Goal: Feedback & Contribution: Submit feedback/report problem

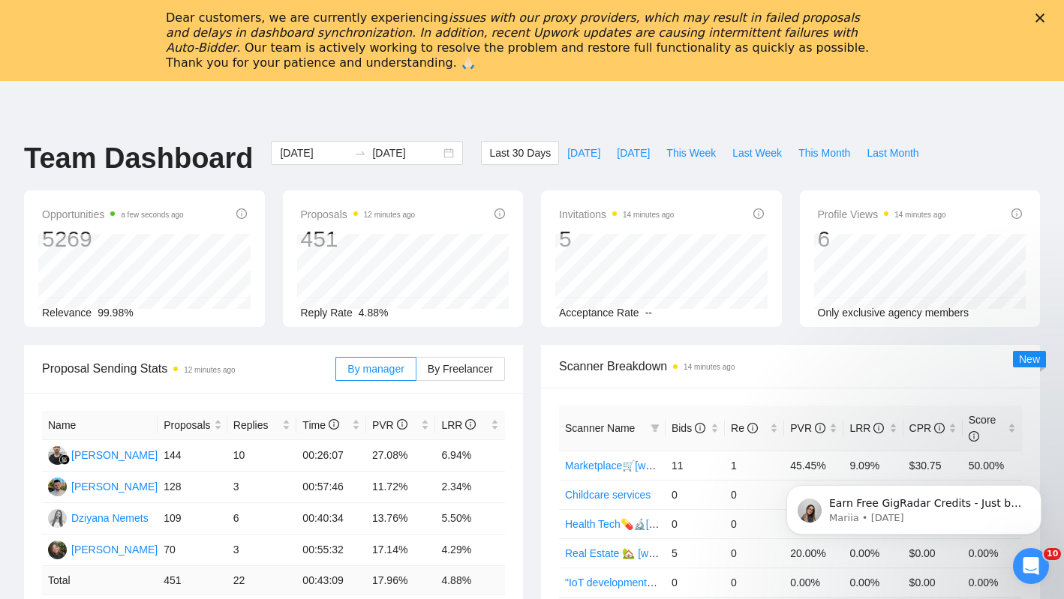
click at [312, 98] on header at bounding box center [532, 99] width 1064 height 36
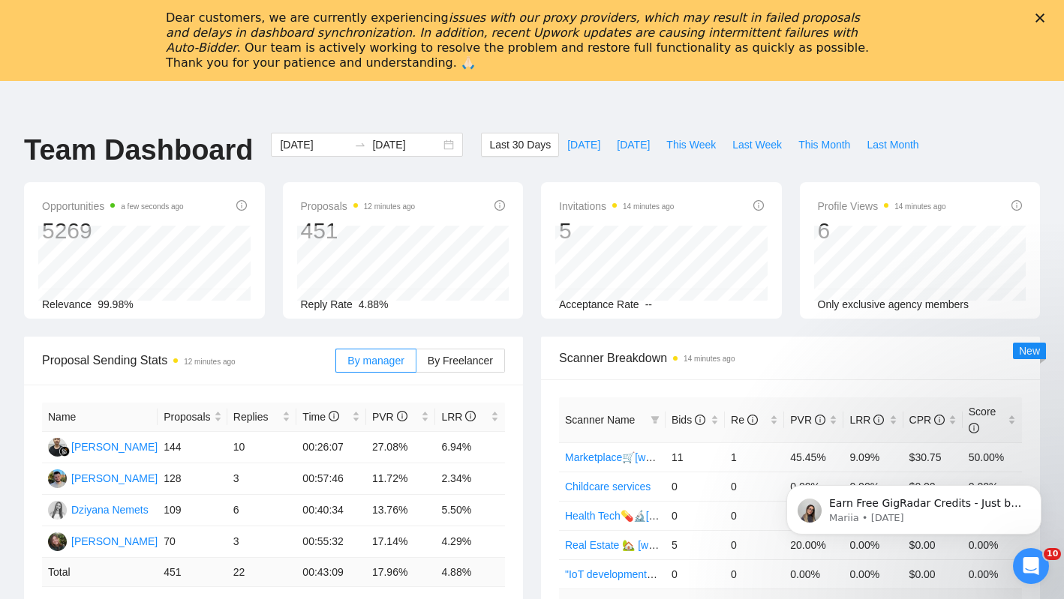
scroll to position [21, 0]
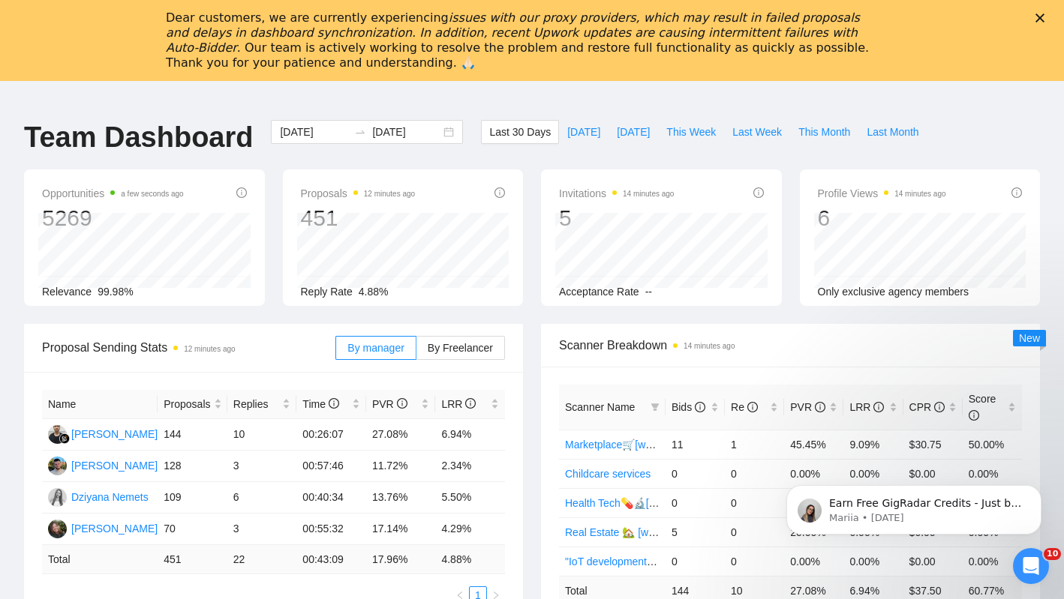
click at [270, 167] on div "[DATE] [DATE]" at bounding box center [367, 145] width 210 height 50
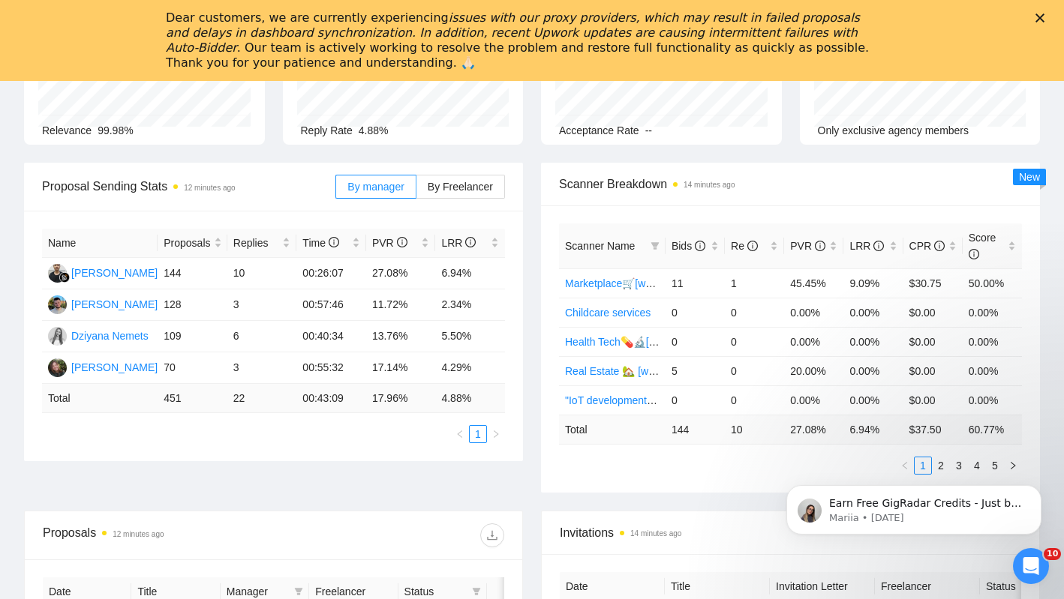
scroll to position [238, 0]
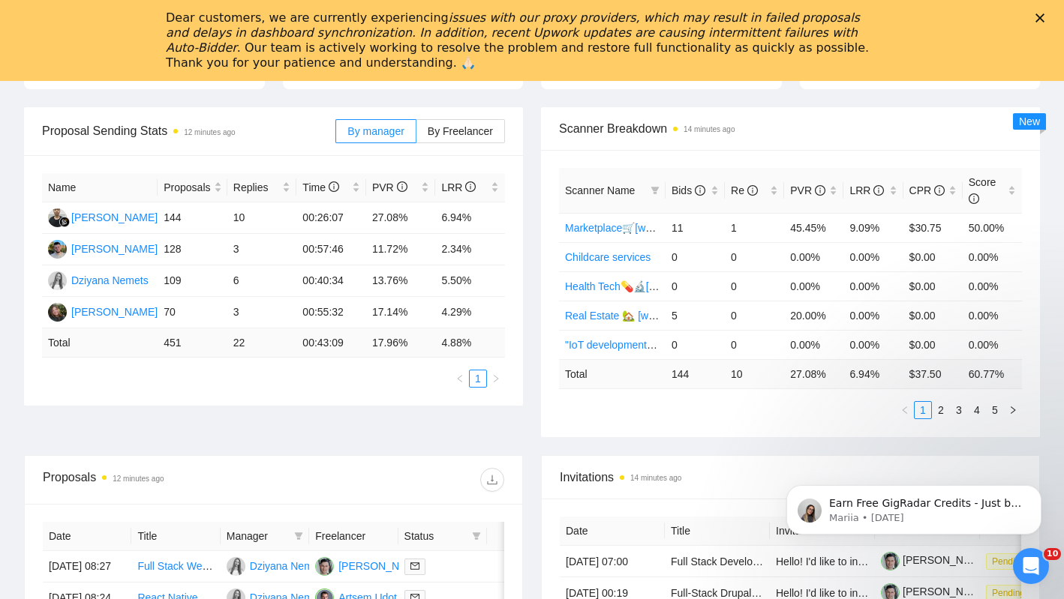
click at [1044, 17] on icon "Close" at bounding box center [1039, 18] width 9 height 9
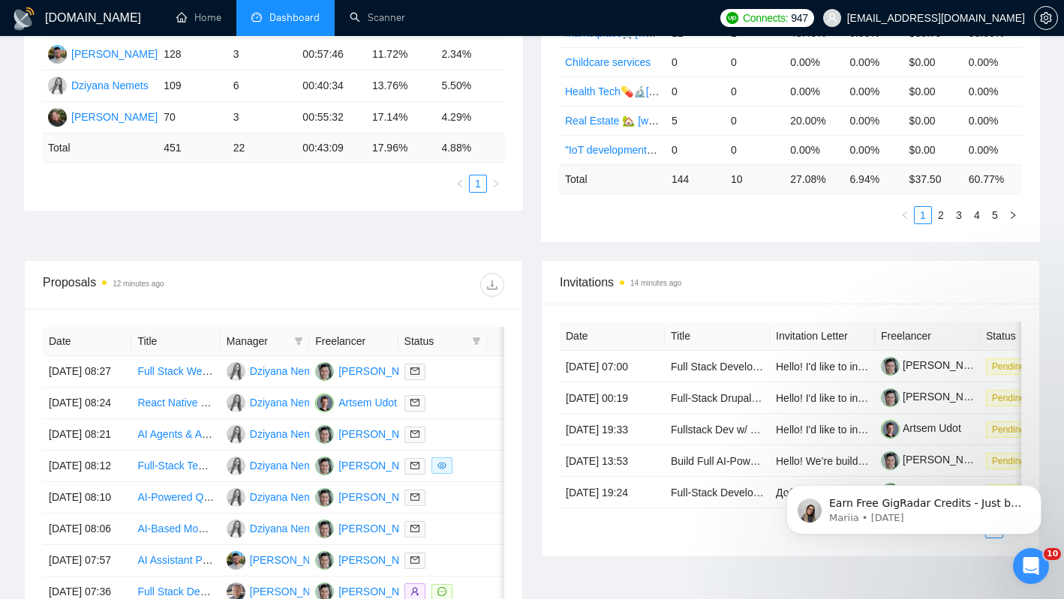
scroll to position [383, 0]
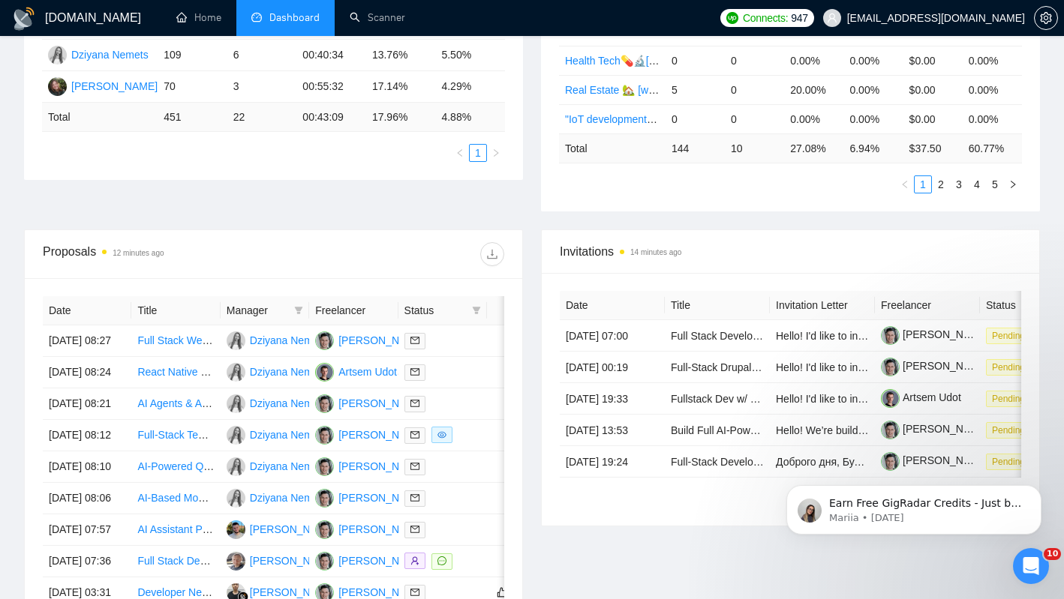
click at [350, 219] on div "Proposal Sending Stats 12 minutes ago By manager By Freelancer Name Proposals R…" at bounding box center [532, 55] width 1034 height 348
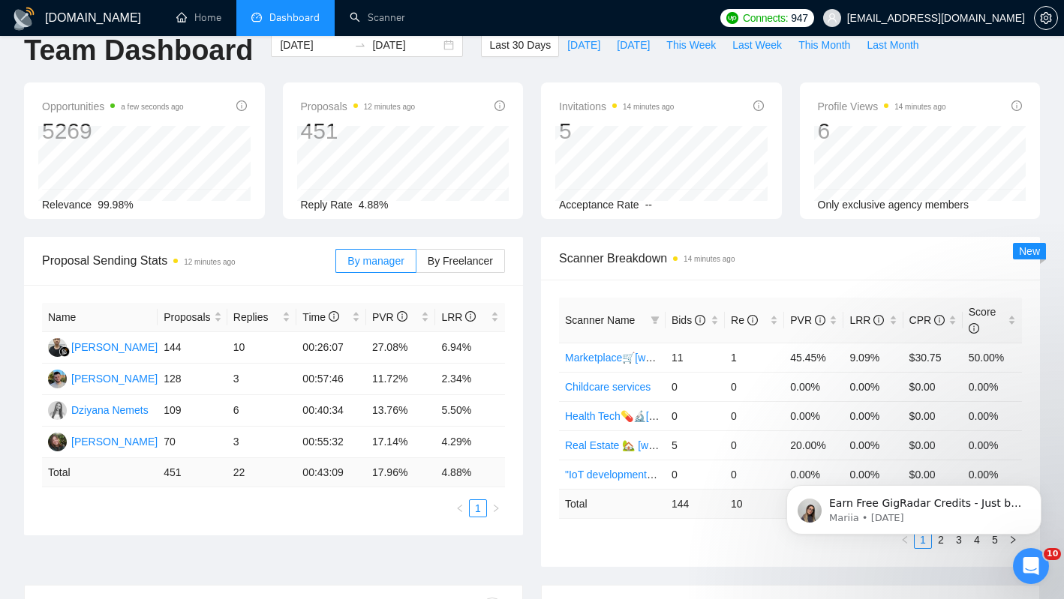
scroll to position [0, 0]
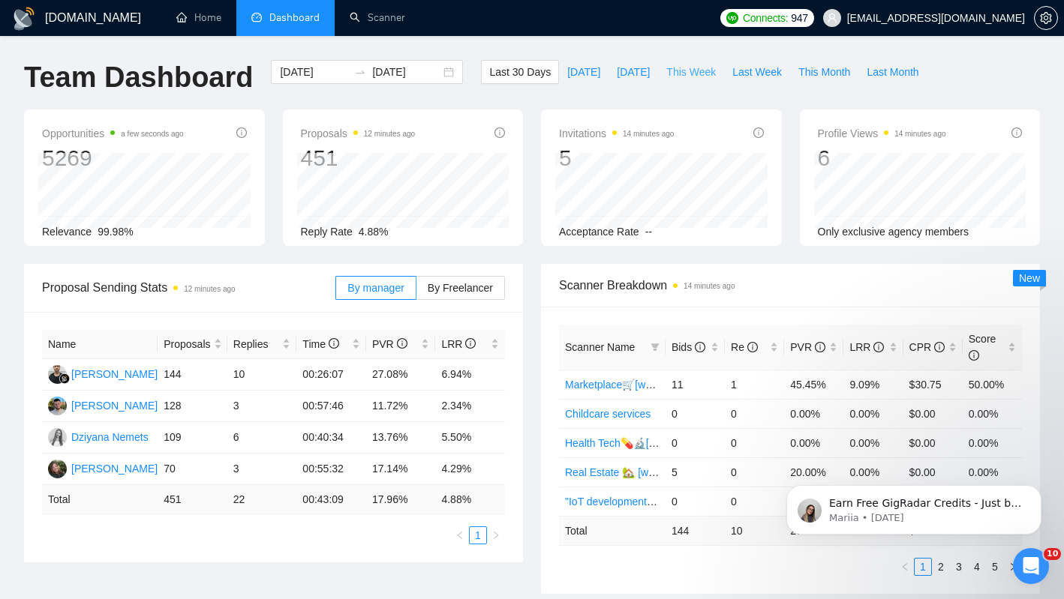
click at [694, 71] on span "This Week" at bounding box center [691, 72] width 50 height 17
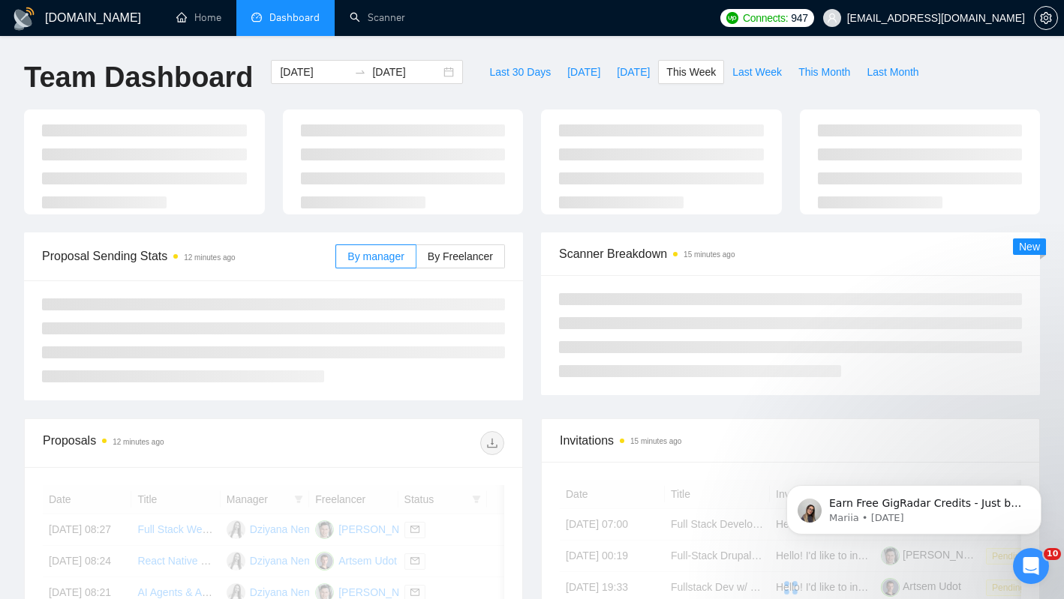
type input "[DATE]"
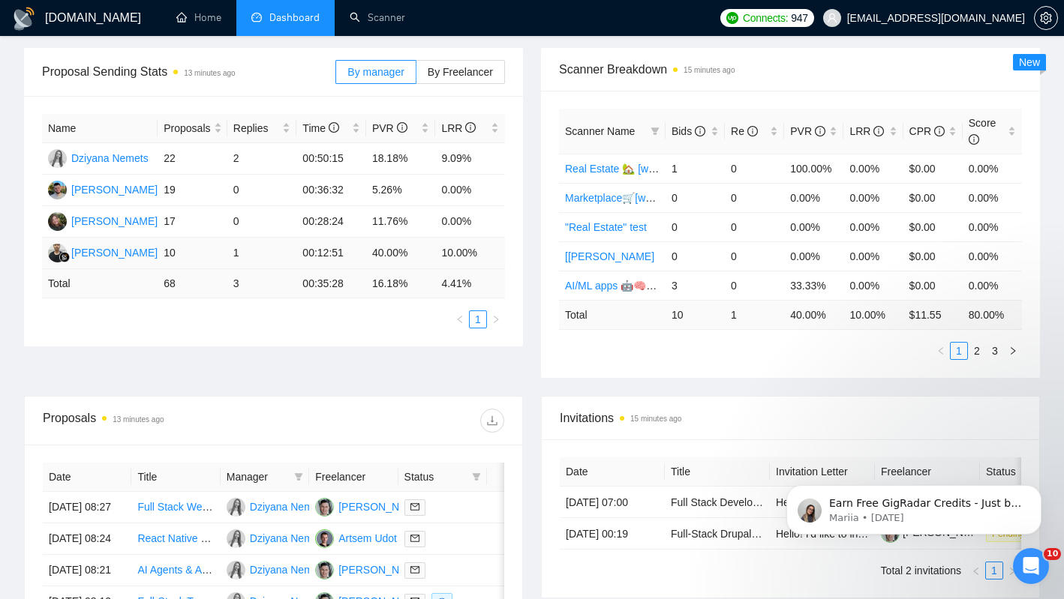
scroll to position [219, 0]
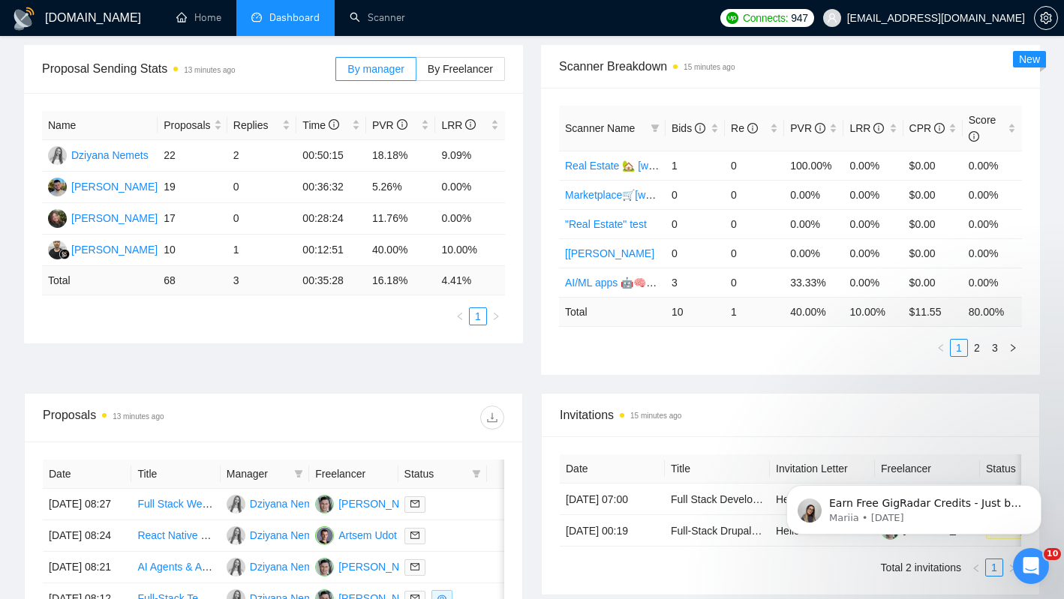
click at [298, 358] on div "Proposal Sending Stats 13 minutes ago By manager By Freelancer Name Proposals R…" at bounding box center [532, 219] width 1034 height 348
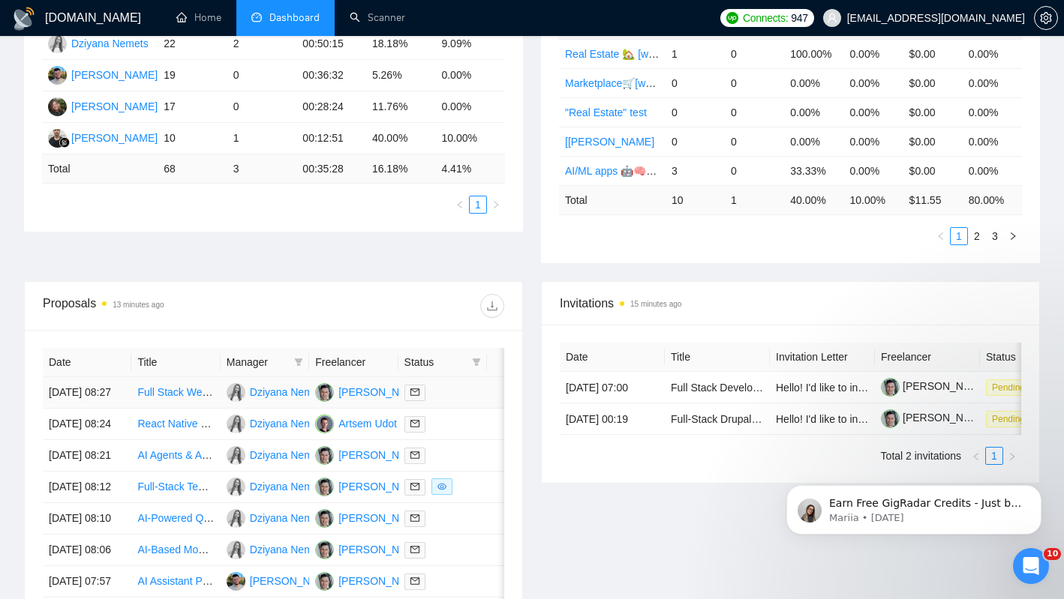
scroll to position [374, 0]
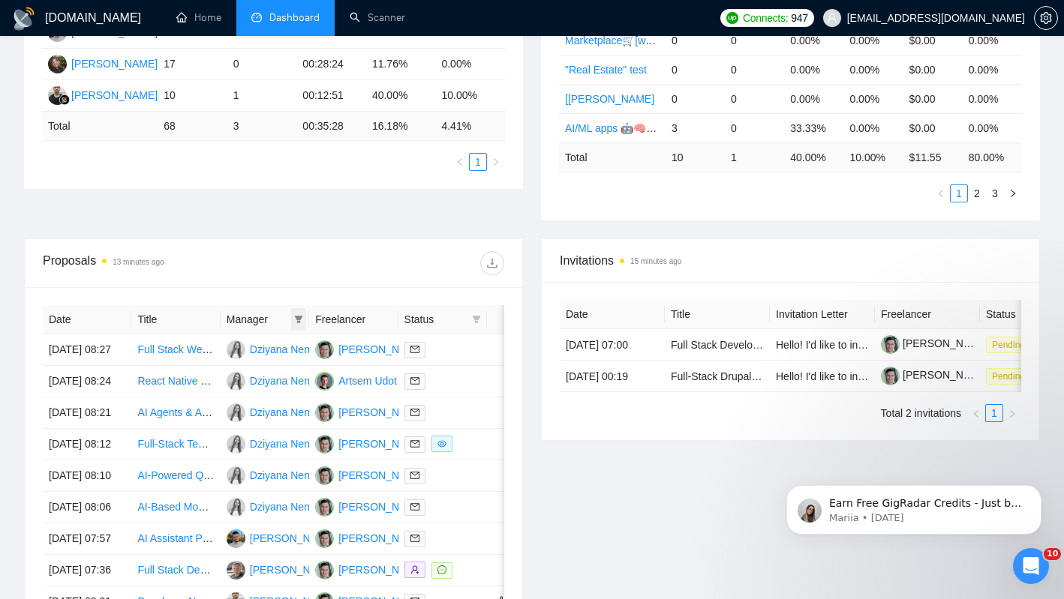
click at [300, 322] on icon "filter" at bounding box center [298, 319] width 9 height 9
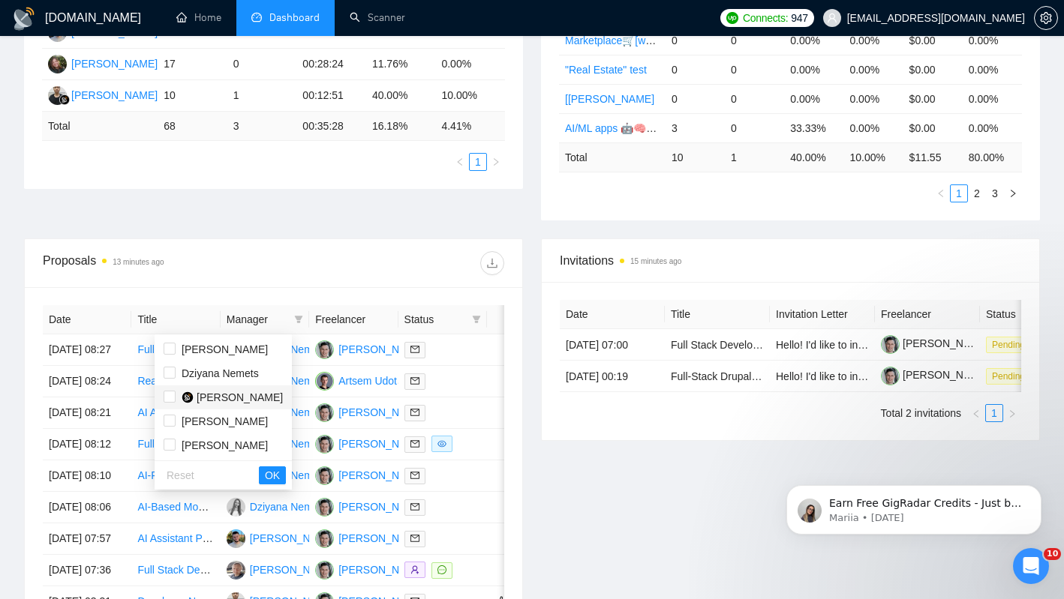
click at [275, 398] on span "[PERSON_NAME]" at bounding box center [240, 398] width 86 height 12
checkbox input "true"
click at [280, 477] on span "OK" at bounding box center [272, 475] width 15 height 17
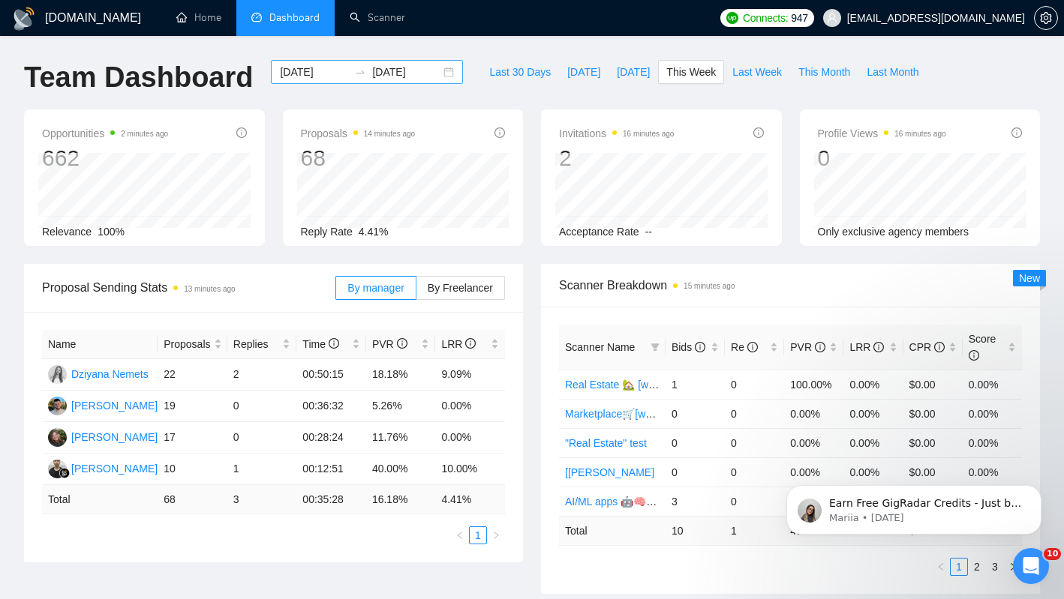
click at [313, 71] on input "[DATE]" at bounding box center [314, 72] width 68 height 17
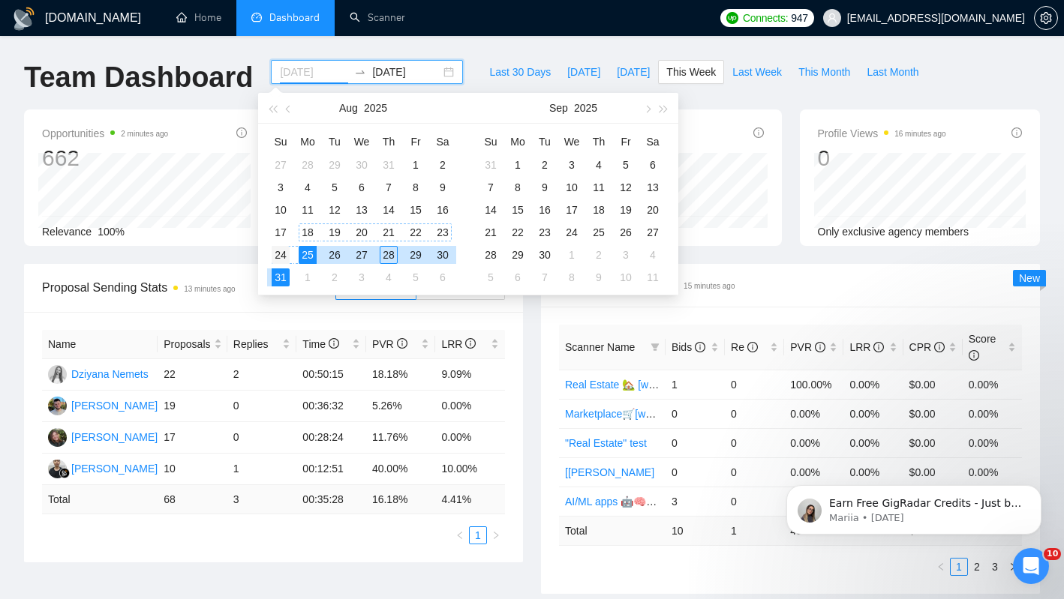
type input "[DATE]"
click at [280, 251] on div "24" at bounding box center [281, 255] width 18 height 18
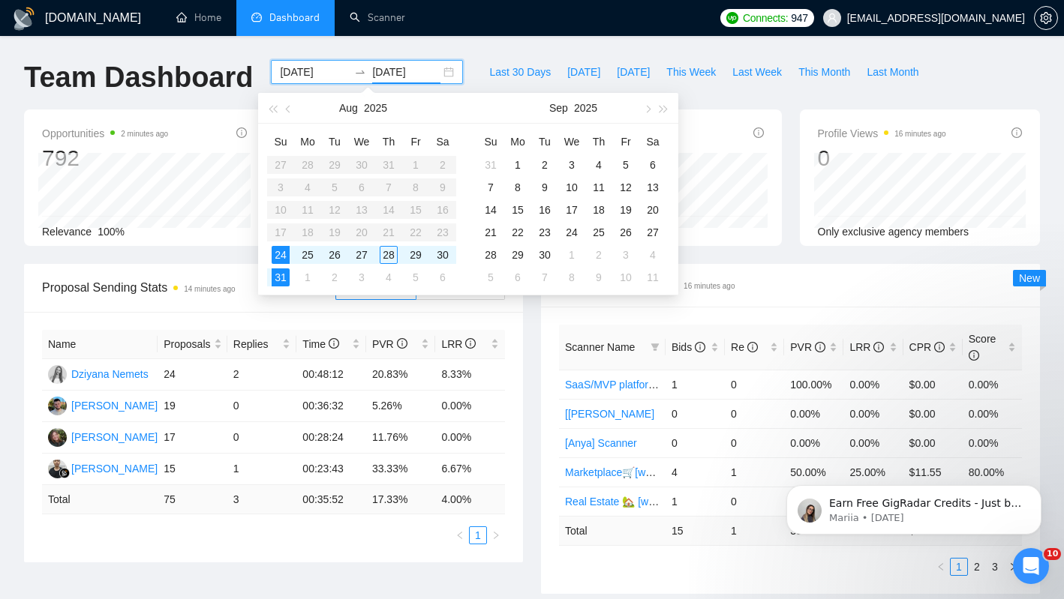
type input "[DATE]"
click at [280, 280] on div "31" at bounding box center [281, 278] width 18 height 18
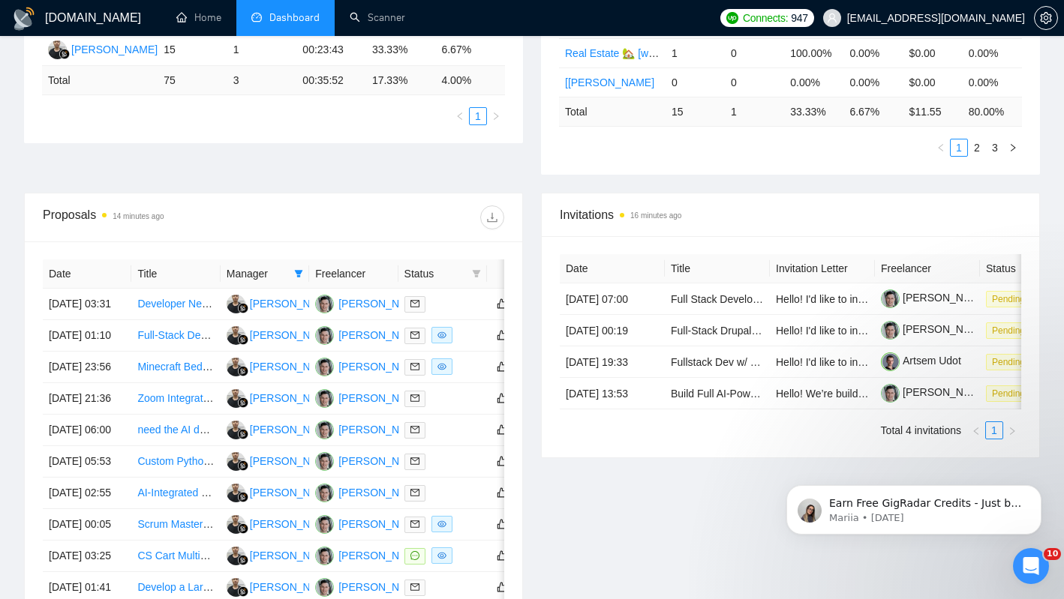
scroll to position [760, 0]
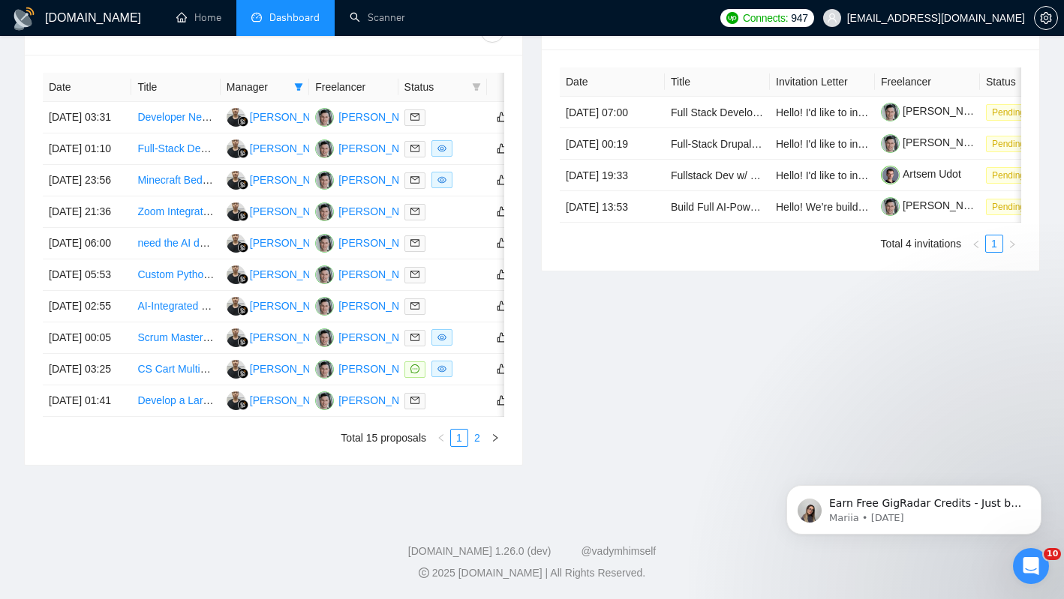
click at [475, 436] on link "2" at bounding box center [477, 438] width 17 height 17
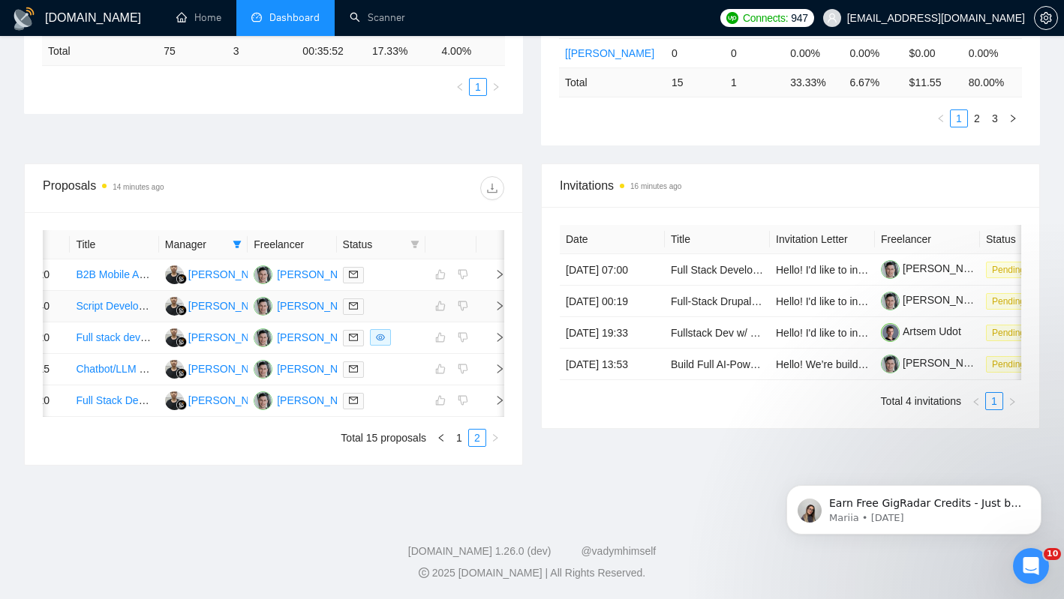
scroll to position [0, 64]
click at [465, 439] on link "1" at bounding box center [459, 438] width 17 height 17
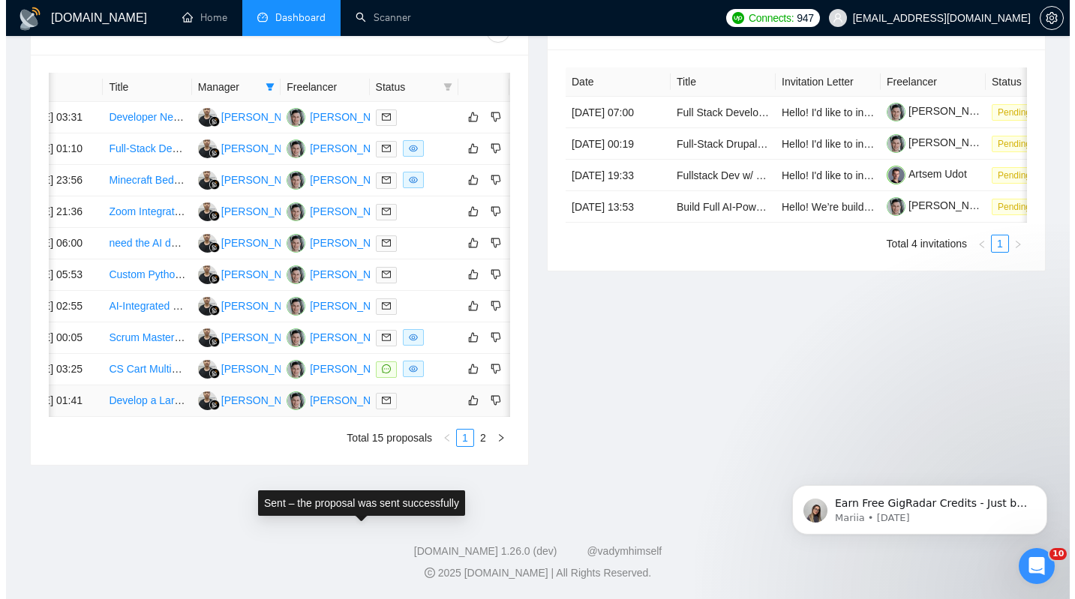
scroll to position [0, 0]
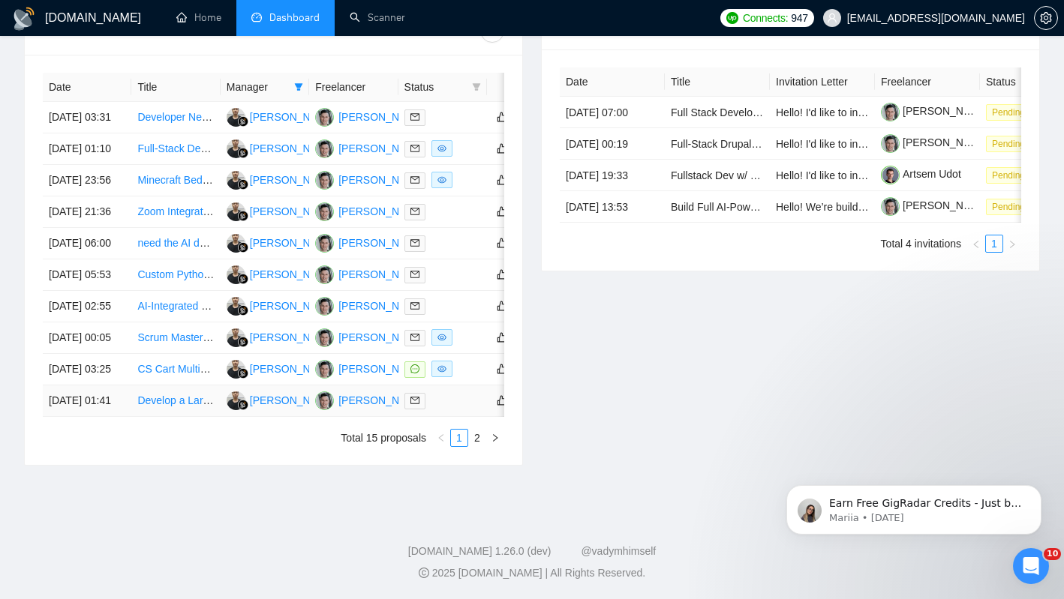
click at [446, 392] on div at bounding box center [442, 400] width 77 height 17
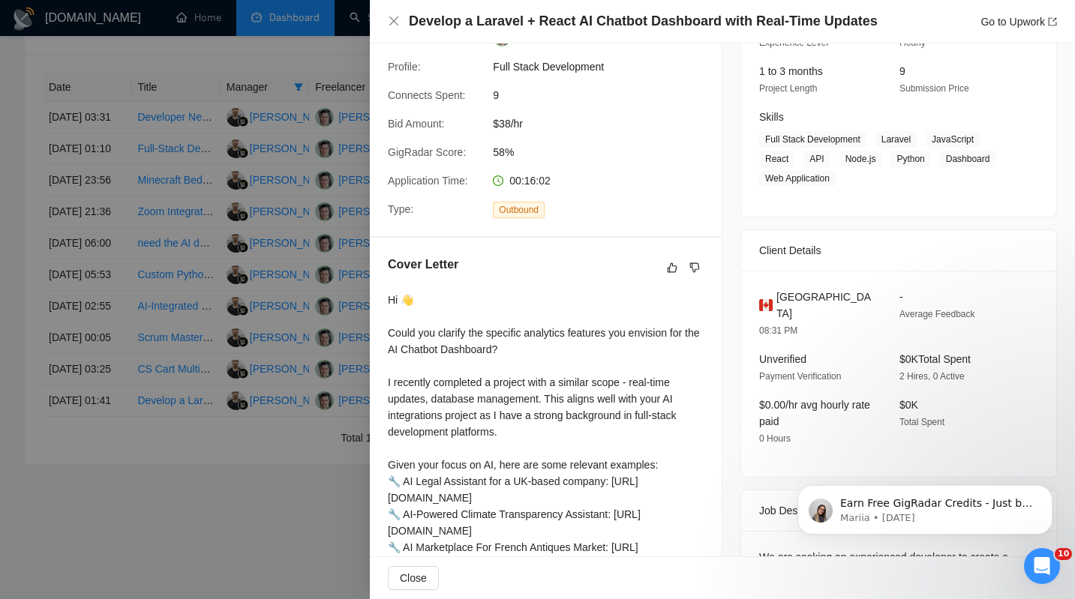
scroll to position [364, 0]
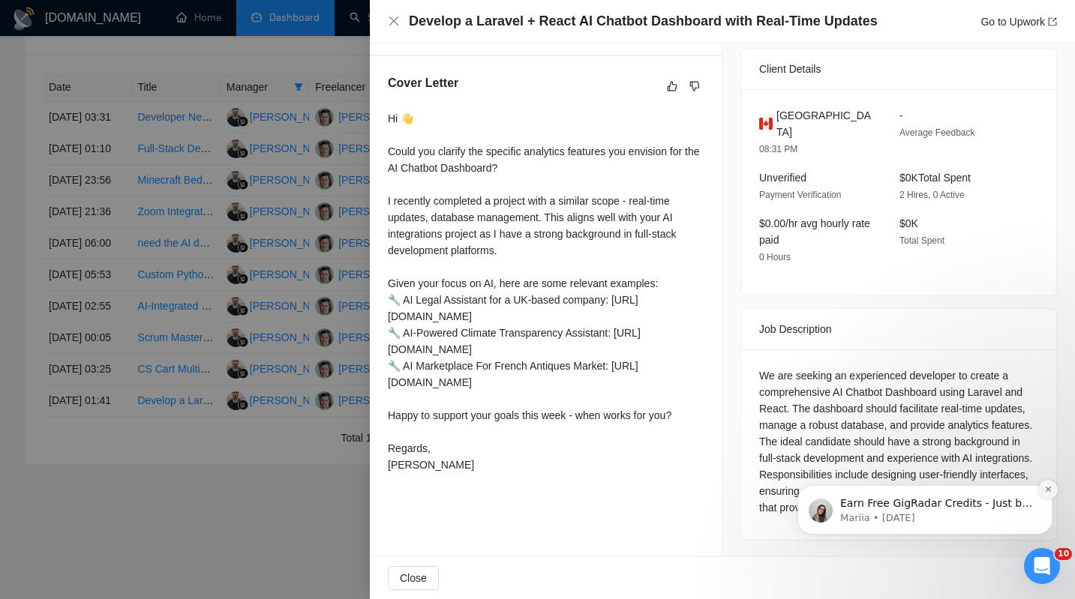
click at [1045, 489] on icon "Dismiss notification" at bounding box center [1048, 489] width 8 height 8
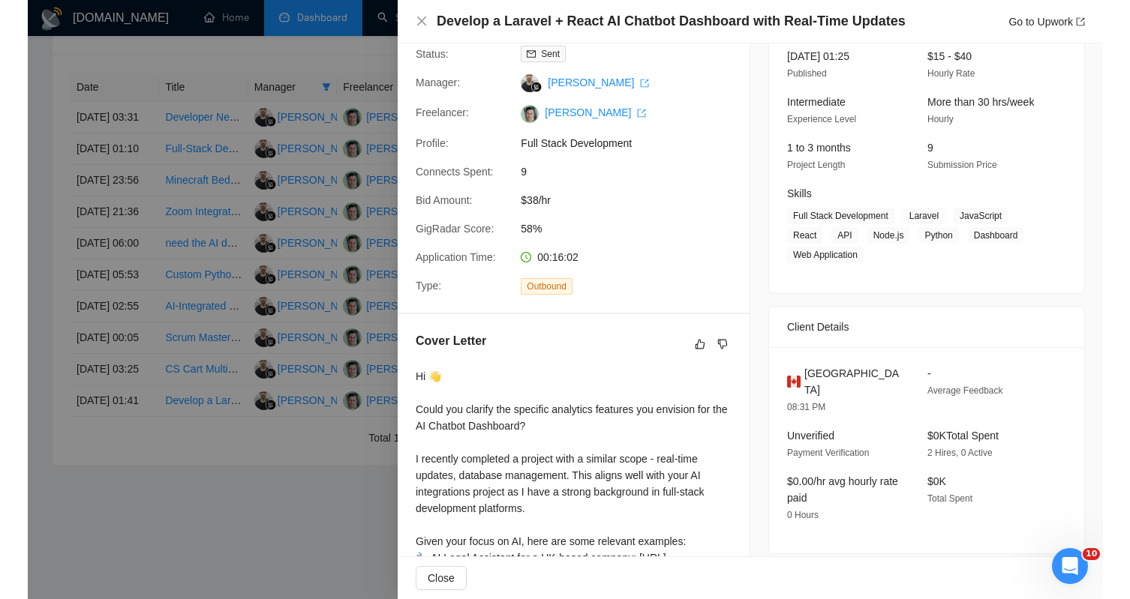
scroll to position [0, 0]
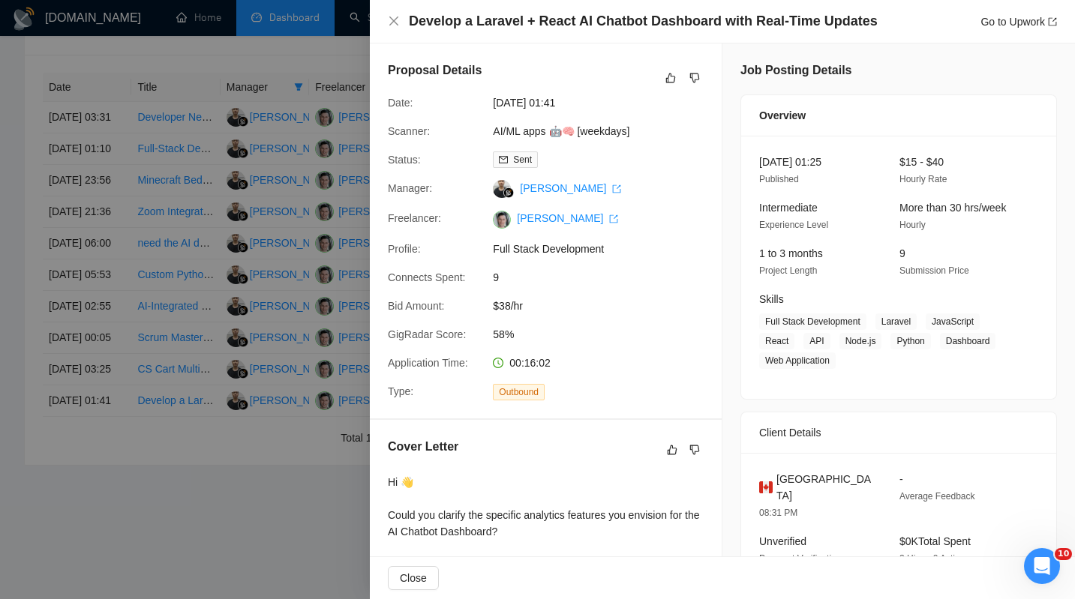
click at [435, 308] on span "Bid Amount:" at bounding box center [416, 306] width 57 height 12
click at [286, 239] on div at bounding box center [537, 299] width 1075 height 599
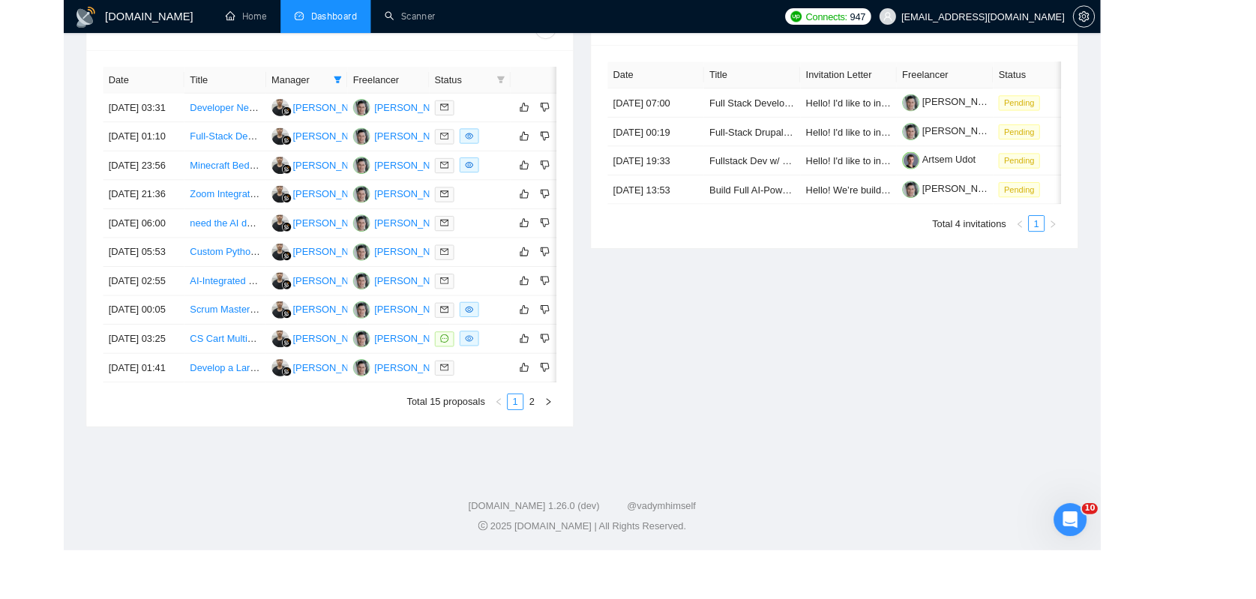
scroll to position [732, 0]
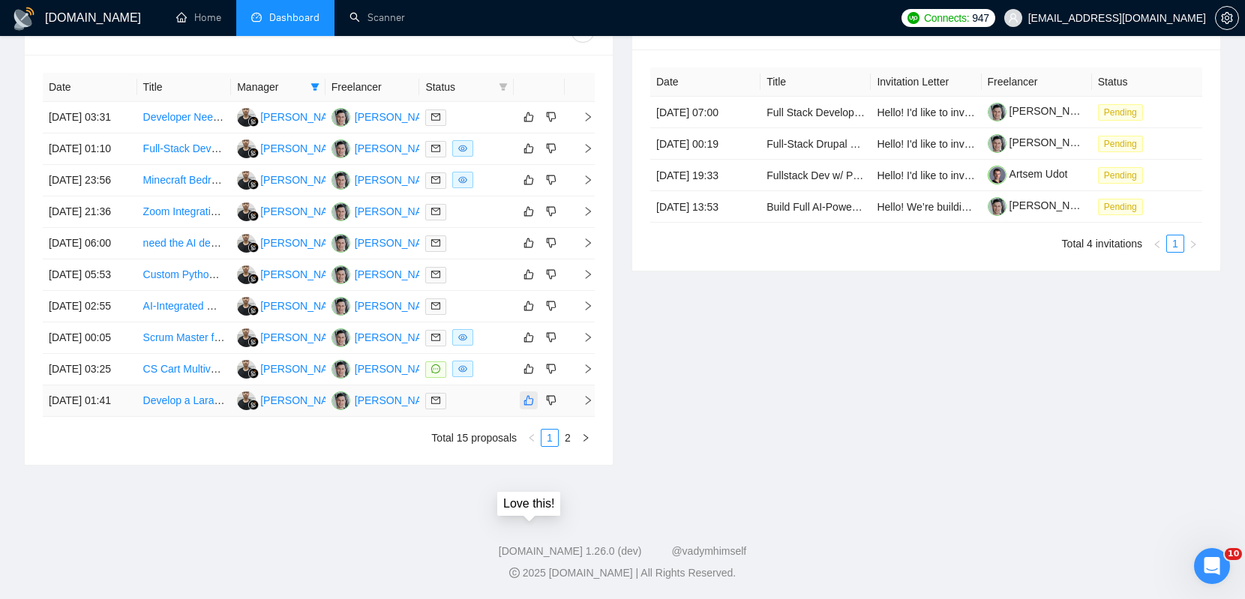
click at [524, 395] on icon "like" at bounding box center [529, 401] width 11 height 12
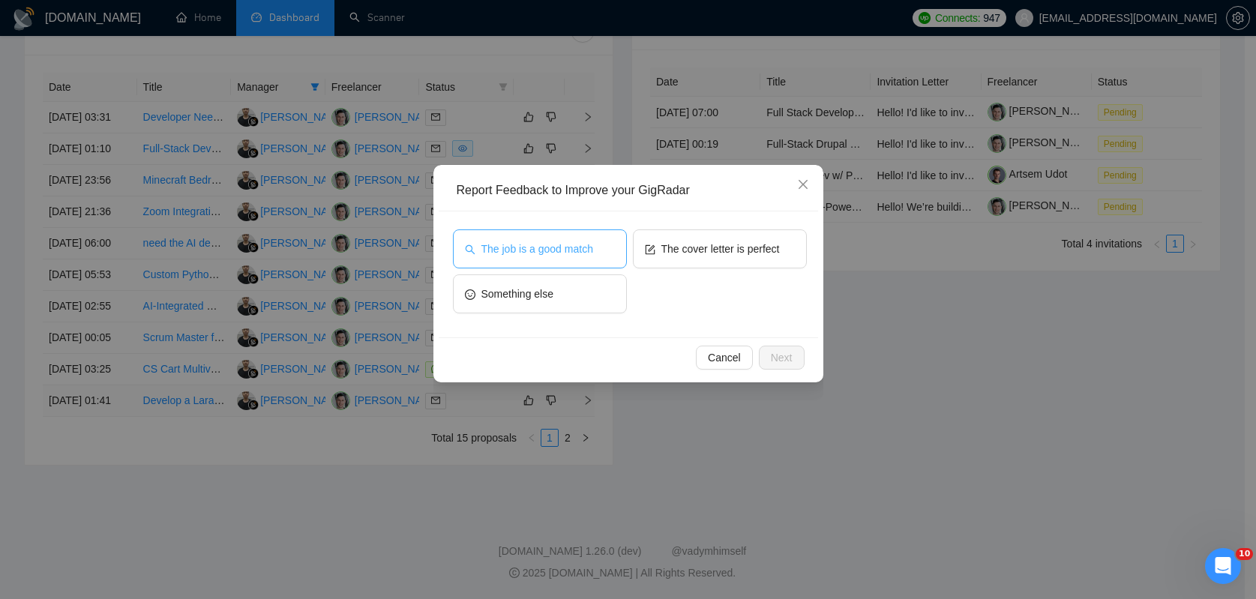
click at [584, 245] on span "The job is a good match" at bounding box center [538, 249] width 112 height 17
click at [788, 357] on span "Next" at bounding box center [782, 358] width 22 height 17
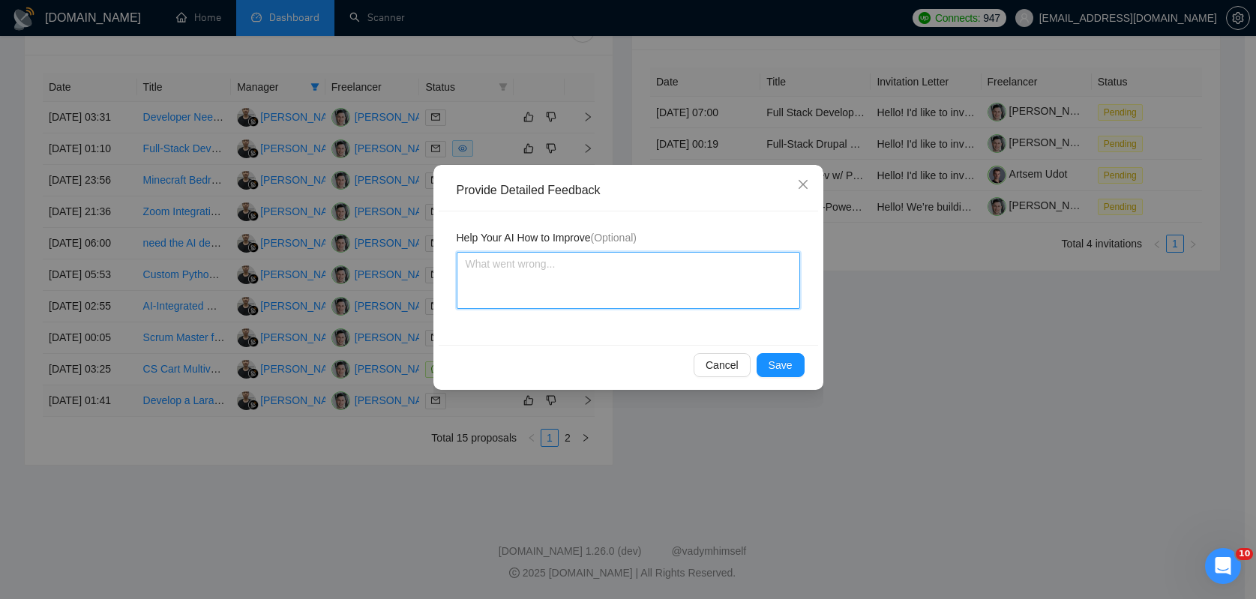
click at [696, 288] on textarea at bounding box center [629, 280] width 344 height 57
type textarea "C"
type textarea "Cu"
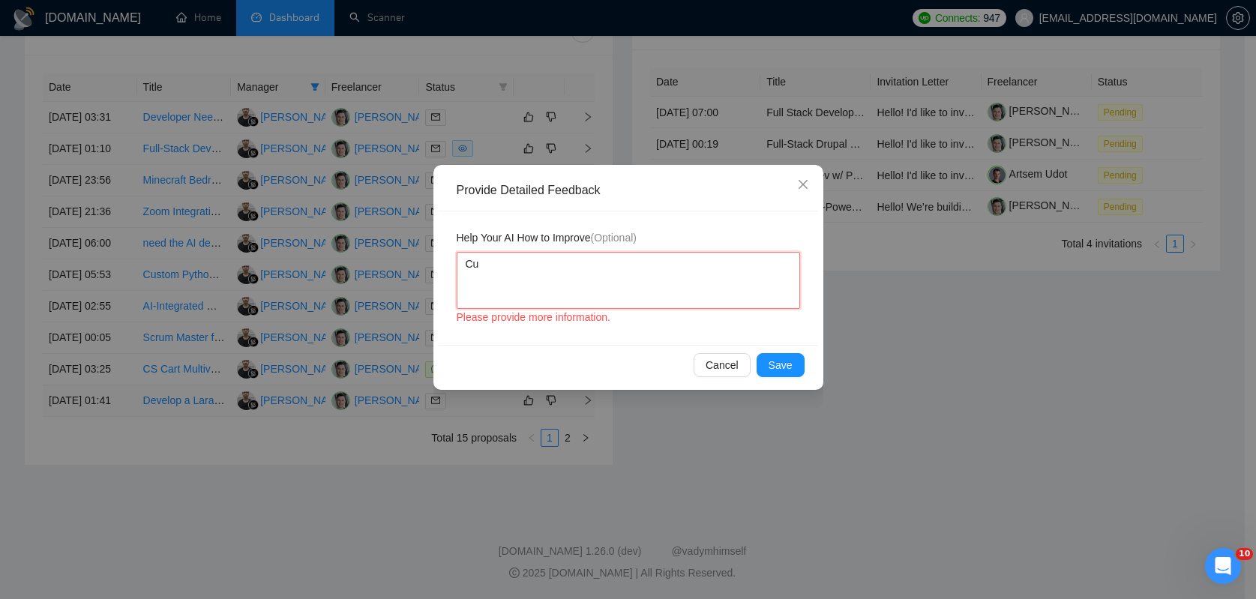
type textarea "Cus"
type textarea "Cust"
type textarea "Custom"
type textarea "Custom d"
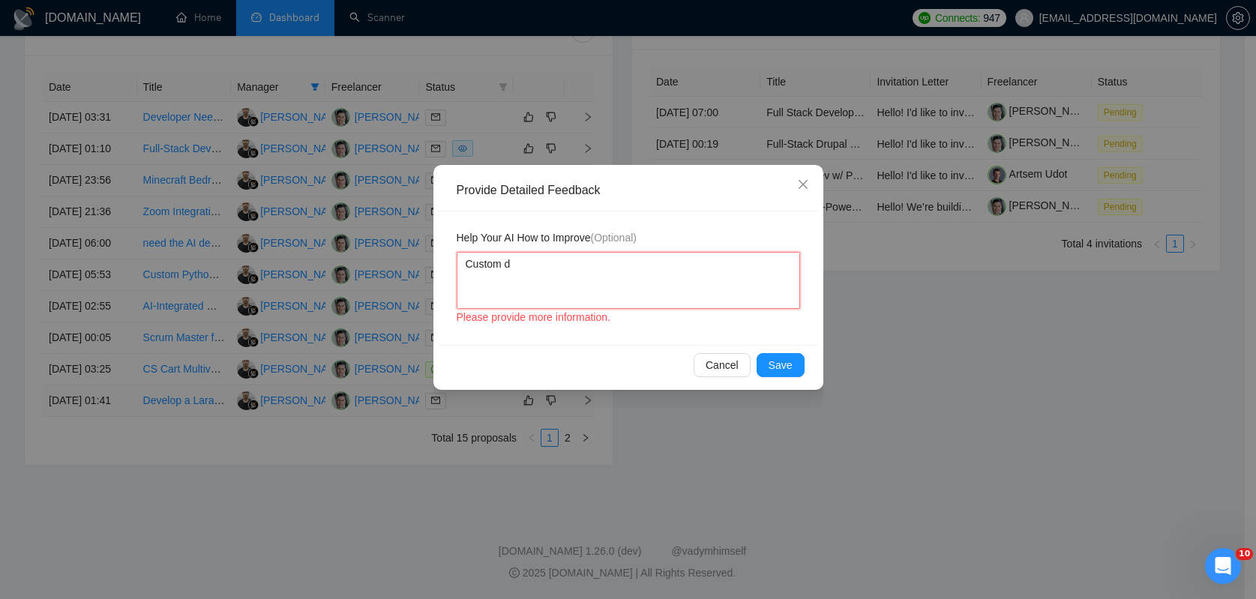
type textarea "Custom de"
type textarea "Custom dev"
type textarea "Custom deve"
type textarea "Custom devel"
type textarea "Custom develo"
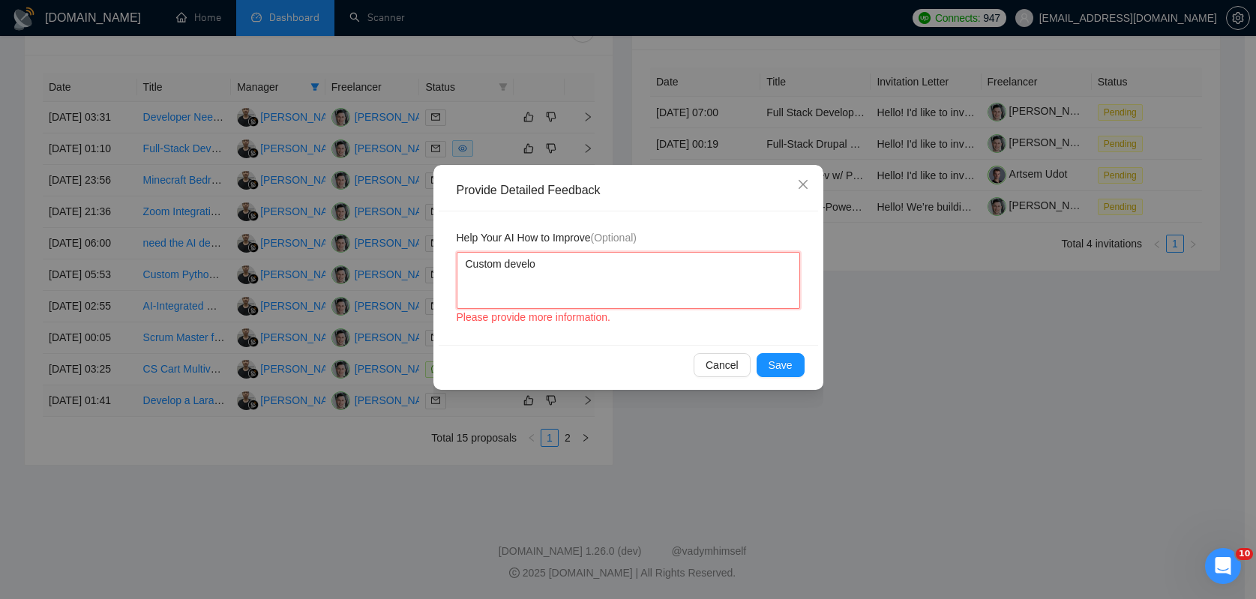
type textarea "Custom develop"
type textarea "Custom developm"
type textarea "Custom developme"
type textarea "Custom developmen"
type textarea "Custom development"
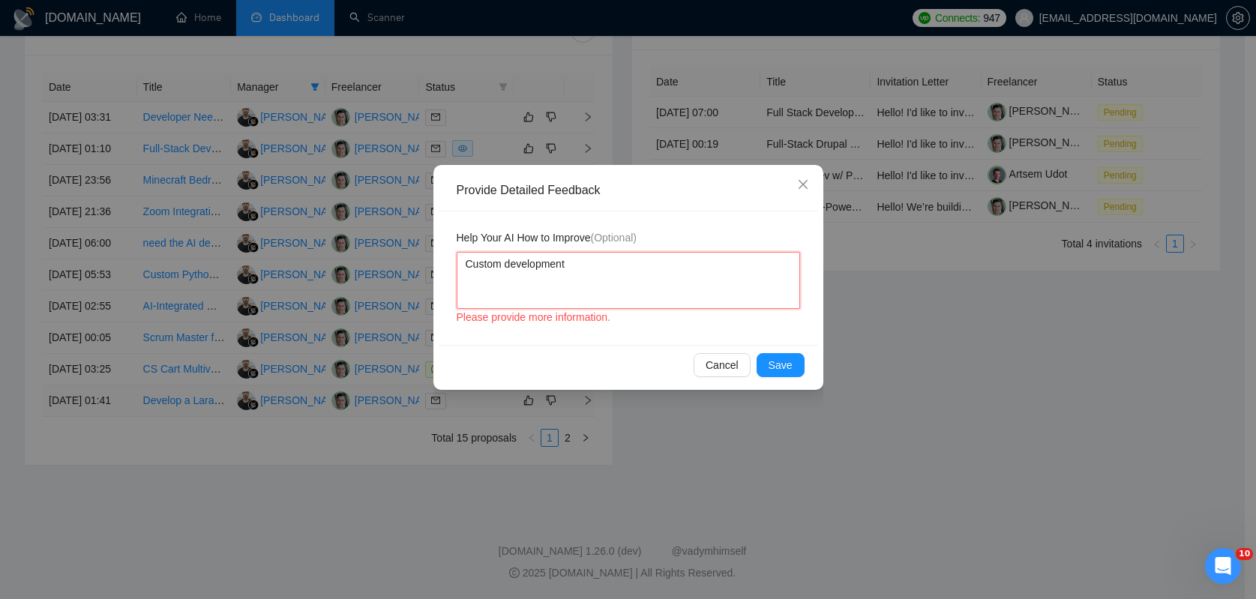
type textarea "Custom development"
type textarea "Custom development w"
type textarea "Custom development wi"
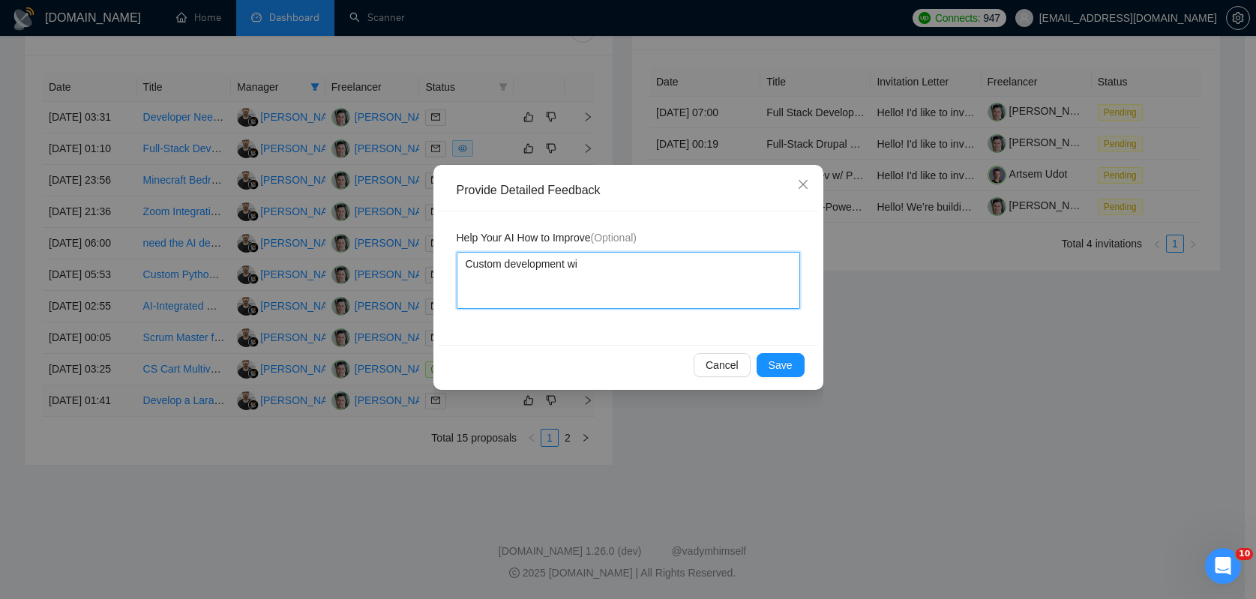
type textarea "Custom development wit"
type textarea "Custom development with"
type textarea "Custom development"
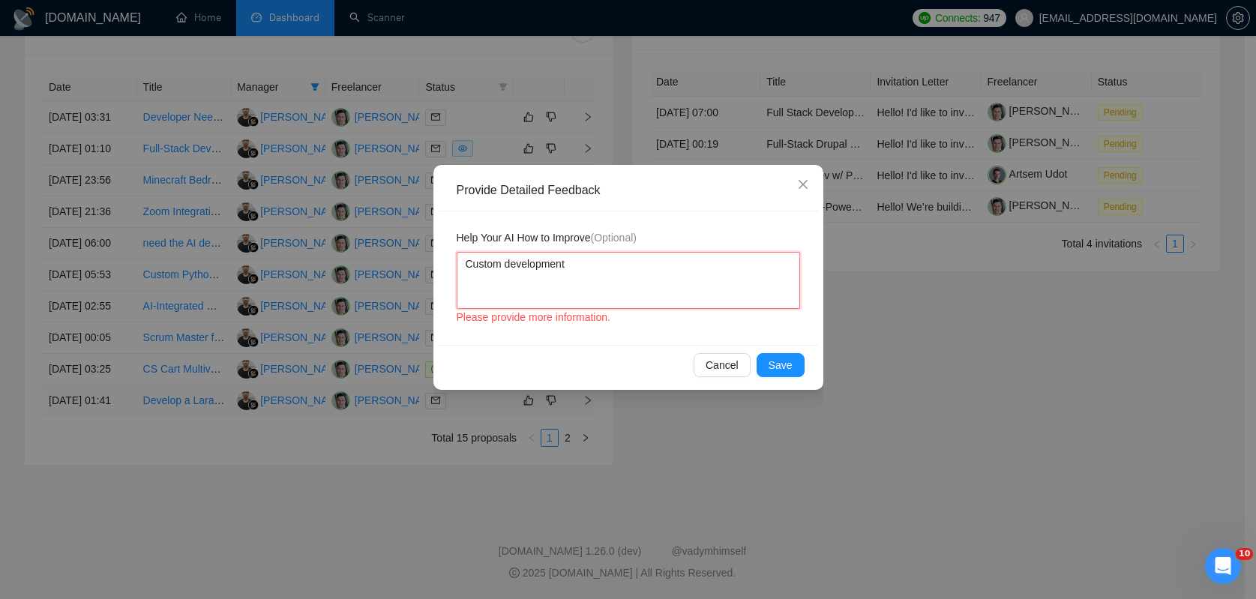
type textarea "Custom development t"
type textarea "Custom development th"
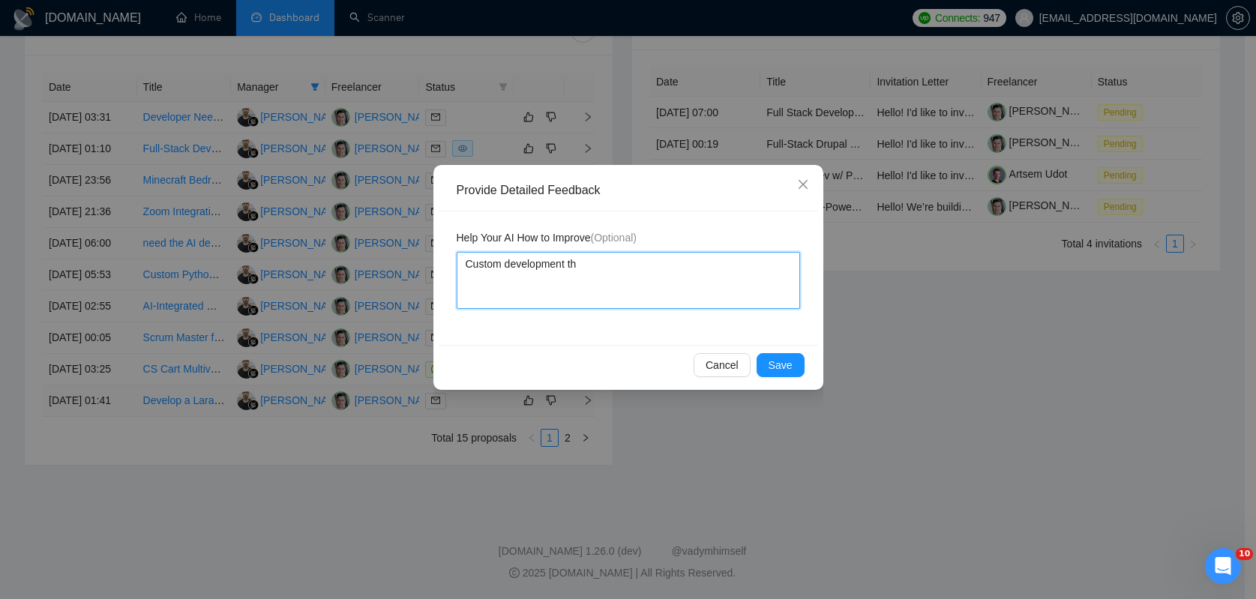
type textarea "Custom development tha"
type textarea "Custom development that"
type textarea "Custom development that w"
type textarea "Custom development that we"
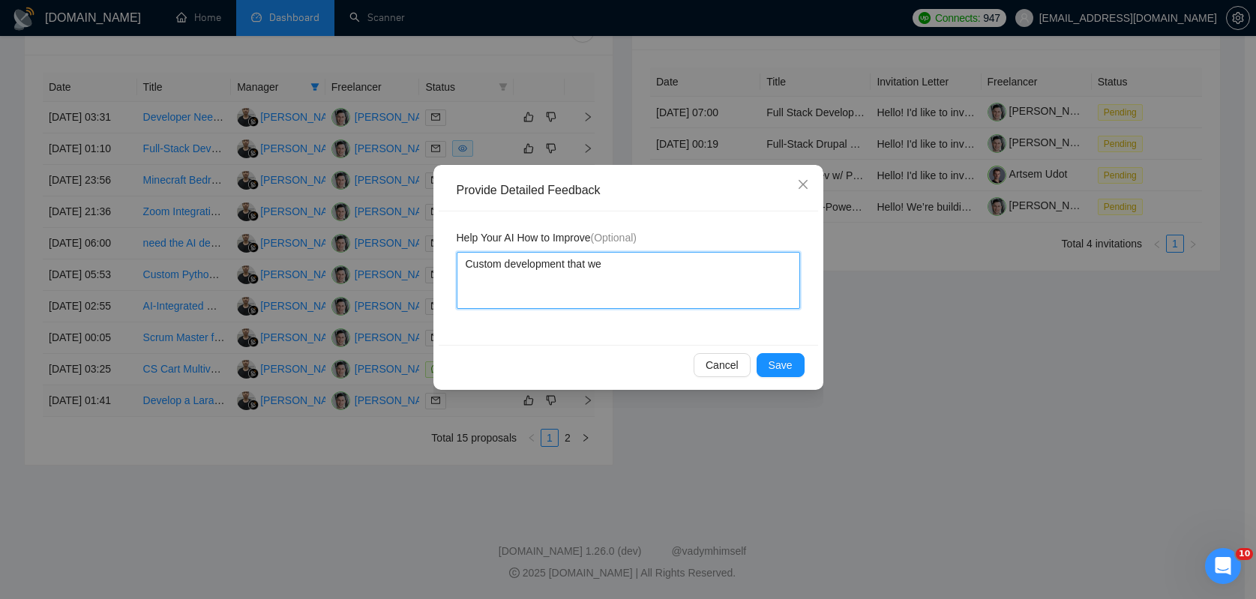
type textarea "Custom development that we"
type textarea "Custom development that we l"
type textarea "Custom development that we li"
type textarea "Custom development that we lik"
type textarea "Custom development that we like"
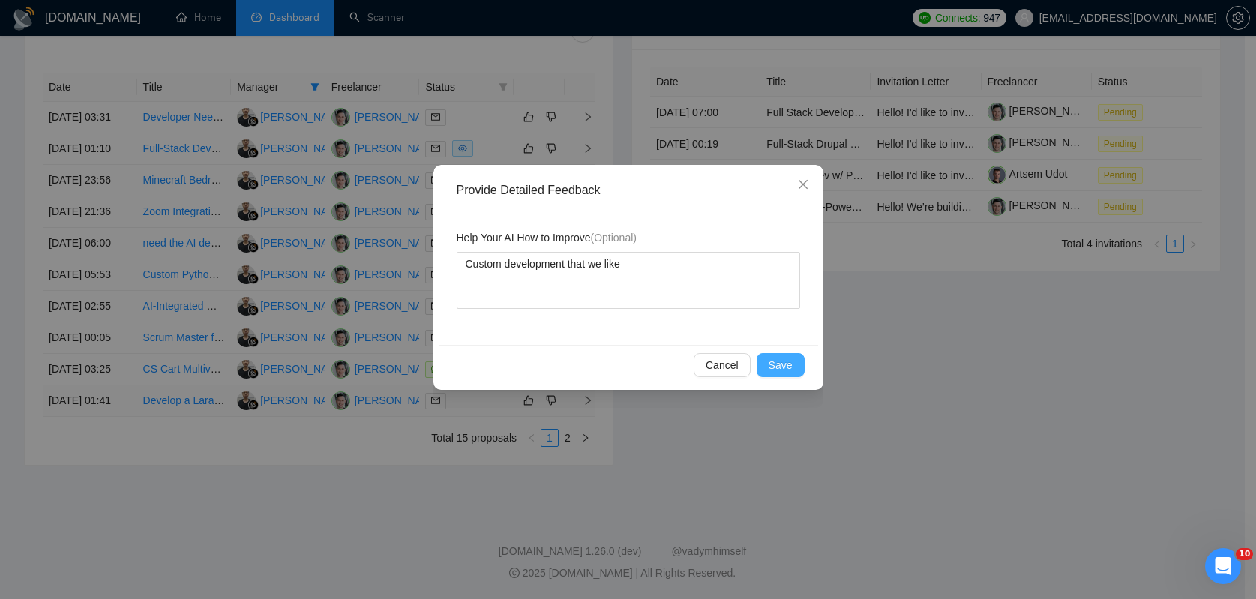
click at [779, 362] on span "Save" at bounding box center [781, 365] width 24 height 17
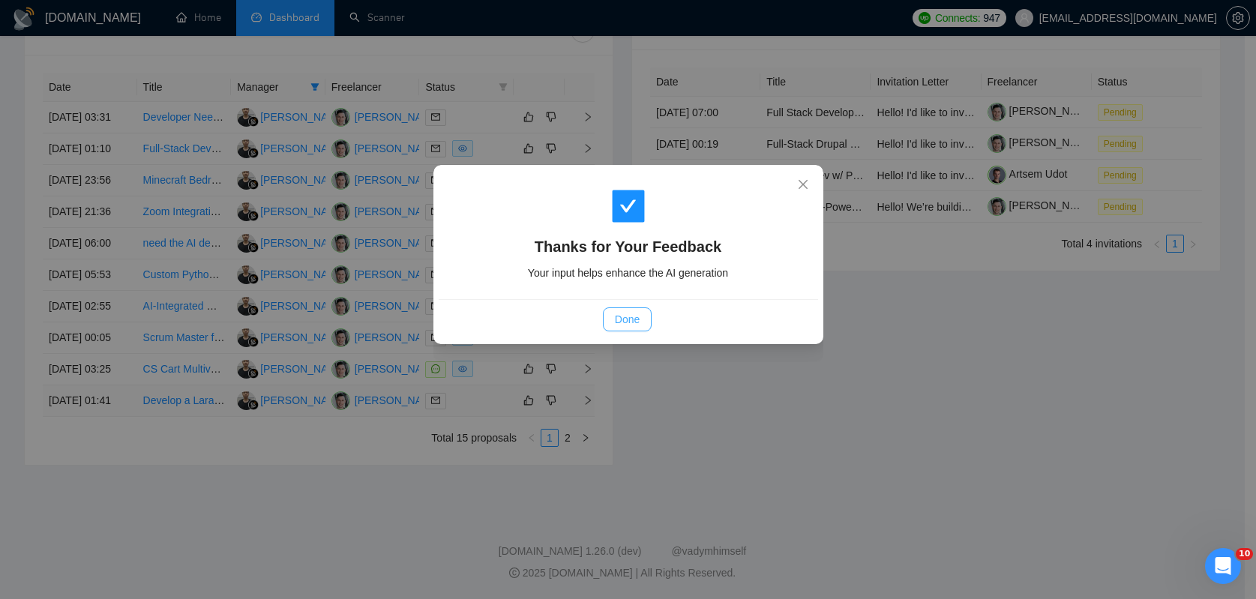
click at [606, 320] on button "Done" at bounding box center [627, 320] width 49 height 24
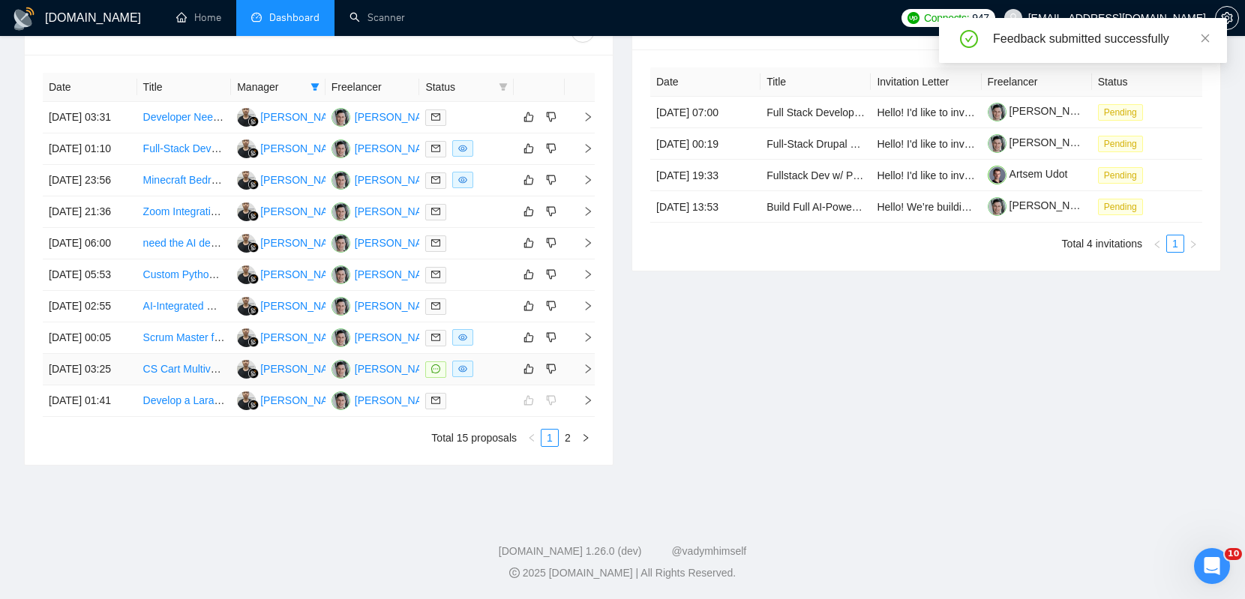
click at [499, 361] on div at bounding box center [466, 369] width 83 height 17
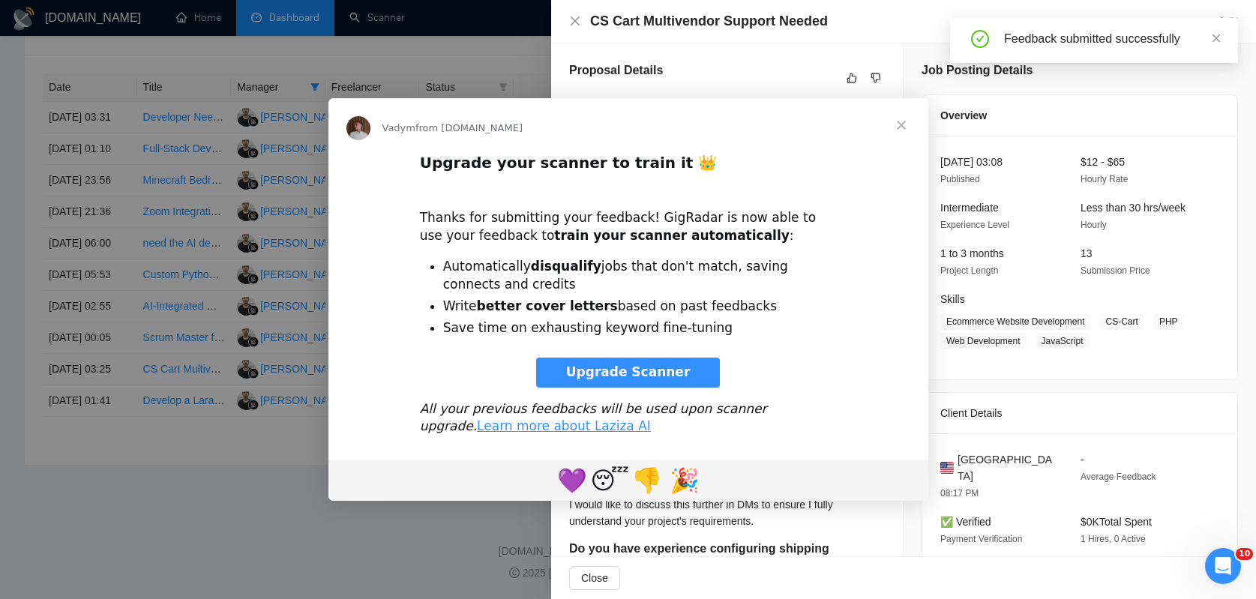
scroll to position [0, 0]
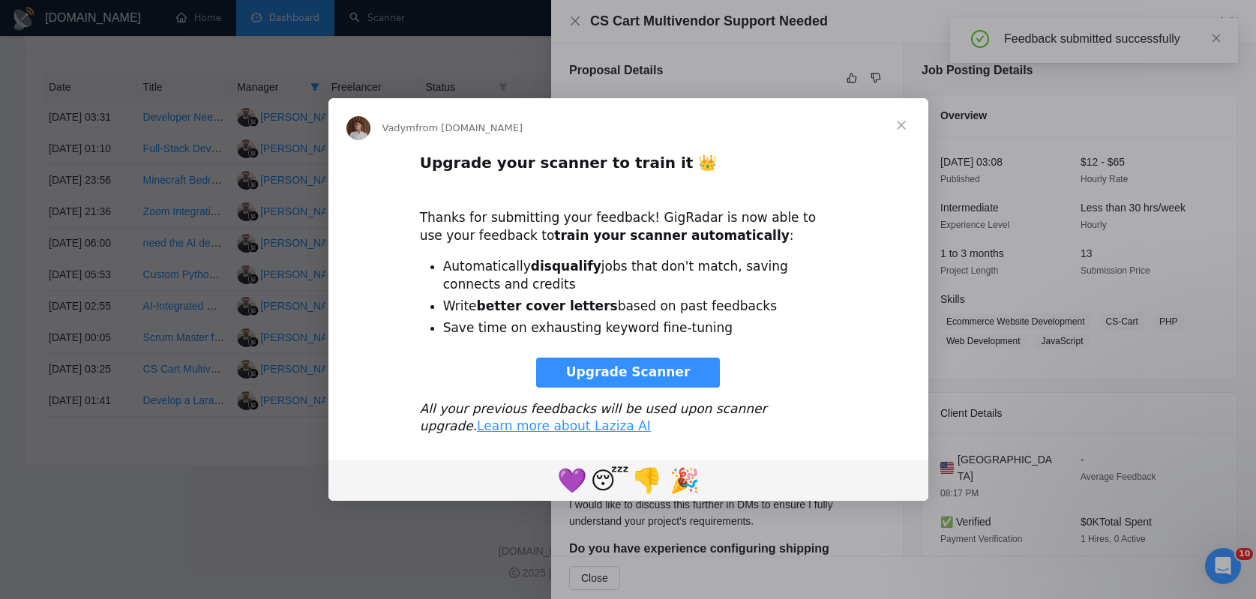
click at [894, 117] on span "Close" at bounding box center [902, 125] width 54 height 54
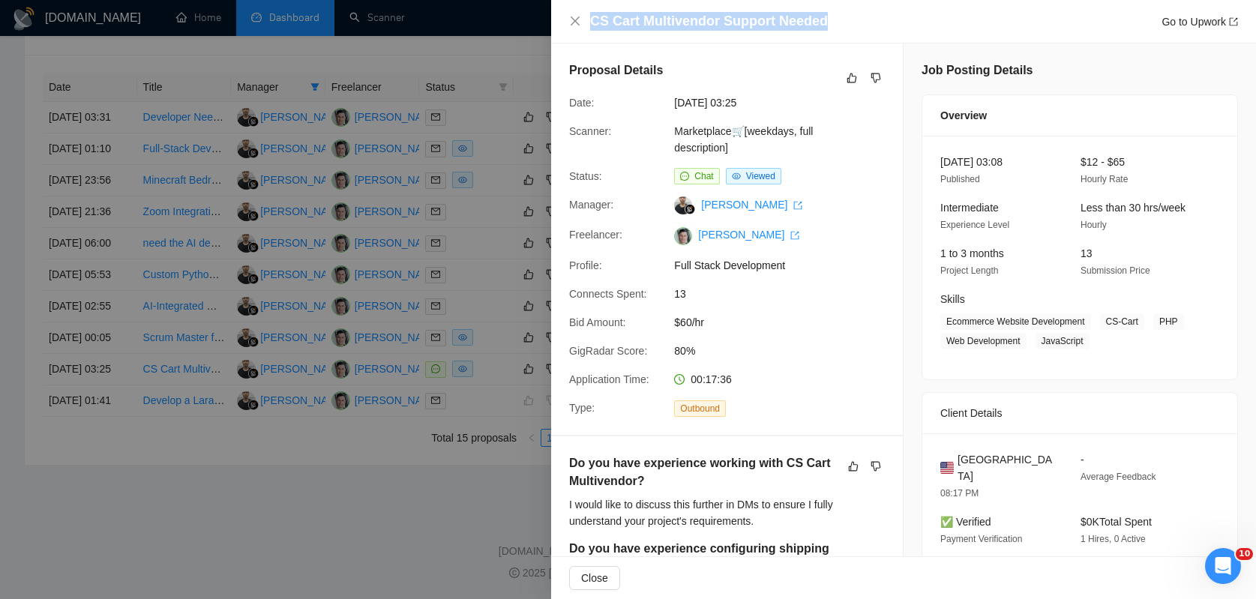
drag, startPoint x: 594, startPoint y: 24, endPoint x: 823, endPoint y: 26, distance: 228.8
click at [823, 26] on h4 "CS Cart Multivendor Support Needed" at bounding box center [709, 21] width 238 height 19
copy h4 "CS Cart Multivendor Support Needed"
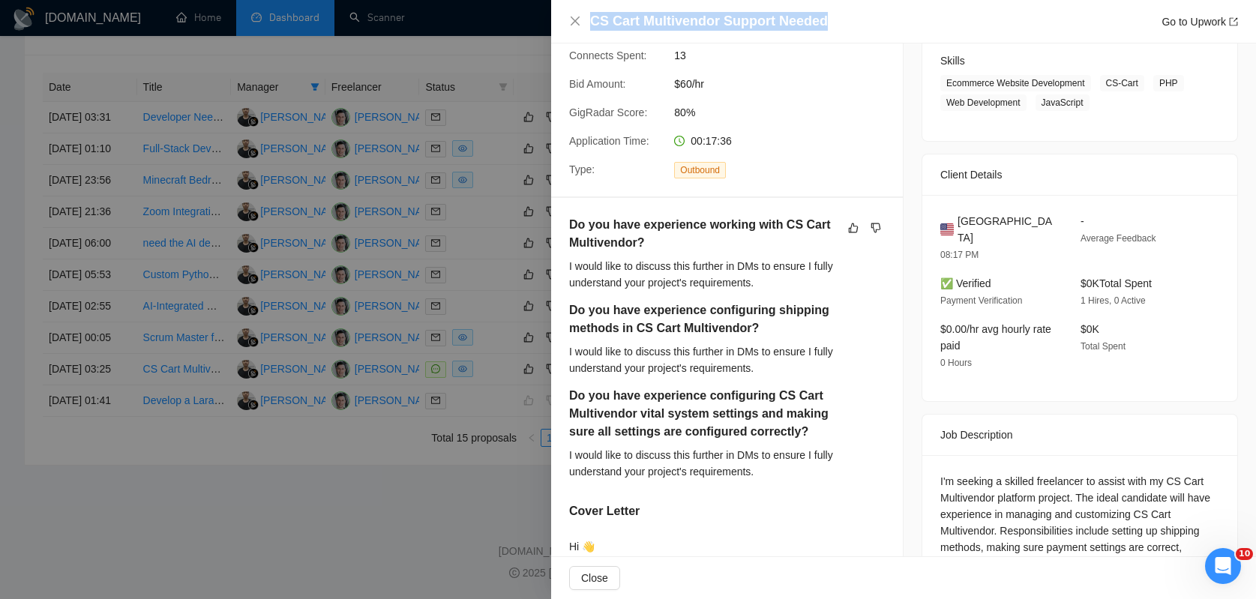
scroll to position [509, 0]
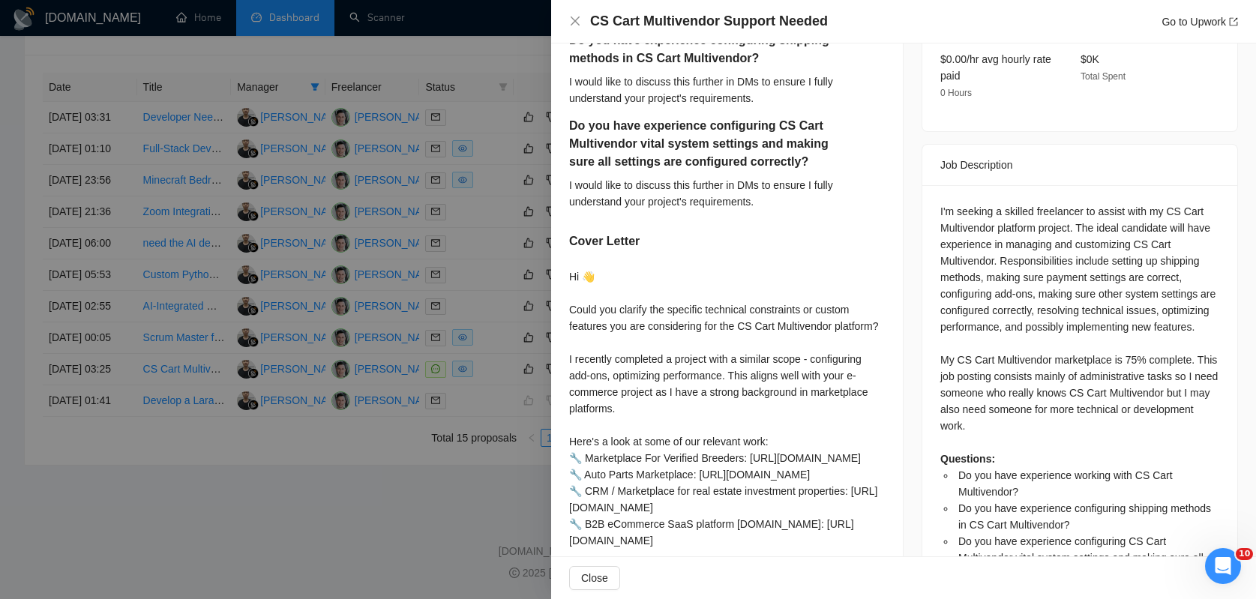
click at [1016, 206] on div "I'm seeking a skilled freelancer to assist with my CS Cart Multivendor platform…" at bounding box center [1080, 393] width 279 height 380
drag, startPoint x: 1161, startPoint y: 223, endPoint x: 991, endPoint y: 238, distance: 170.9
click at [991, 238] on div "I'm seeking a skilled freelancer to assist with my CS Cart Multivendor platform…" at bounding box center [1080, 393] width 279 height 380
copy div "CS Cart Multivendor"
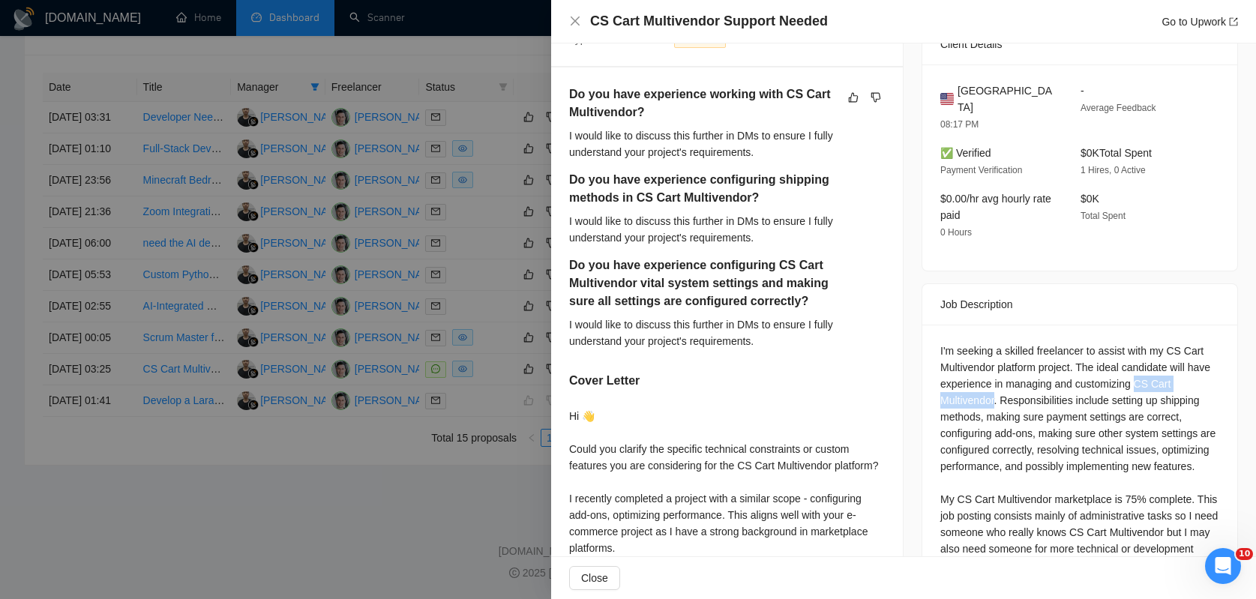
scroll to position [106, 0]
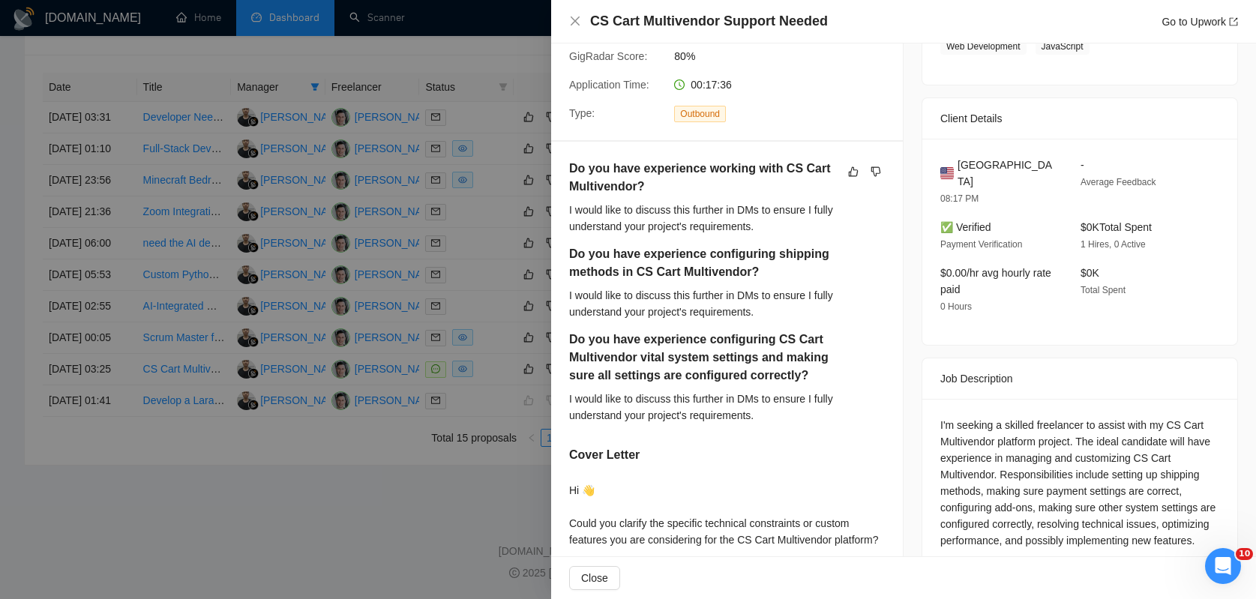
click at [884, 245] on div "Do you have experience working with CS Cart Multivendor? I would like to discus…" at bounding box center [727, 506] width 352 height 728
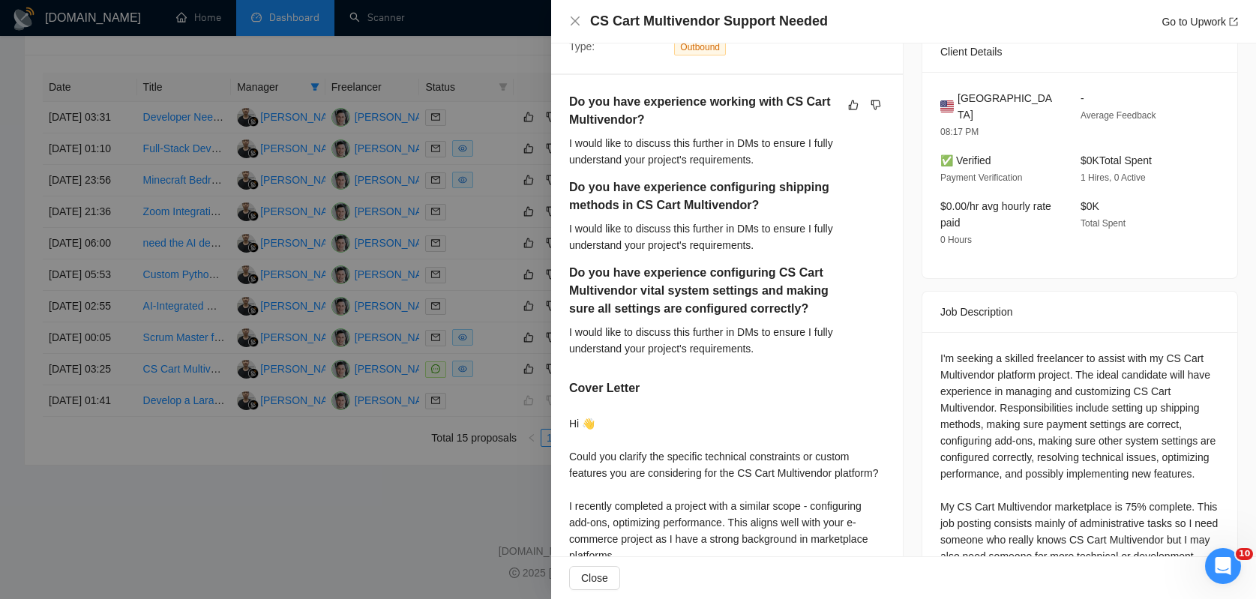
scroll to position [362, 0]
click at [414, 350] on div at bounding box center [628, 299] width 1256 height 599
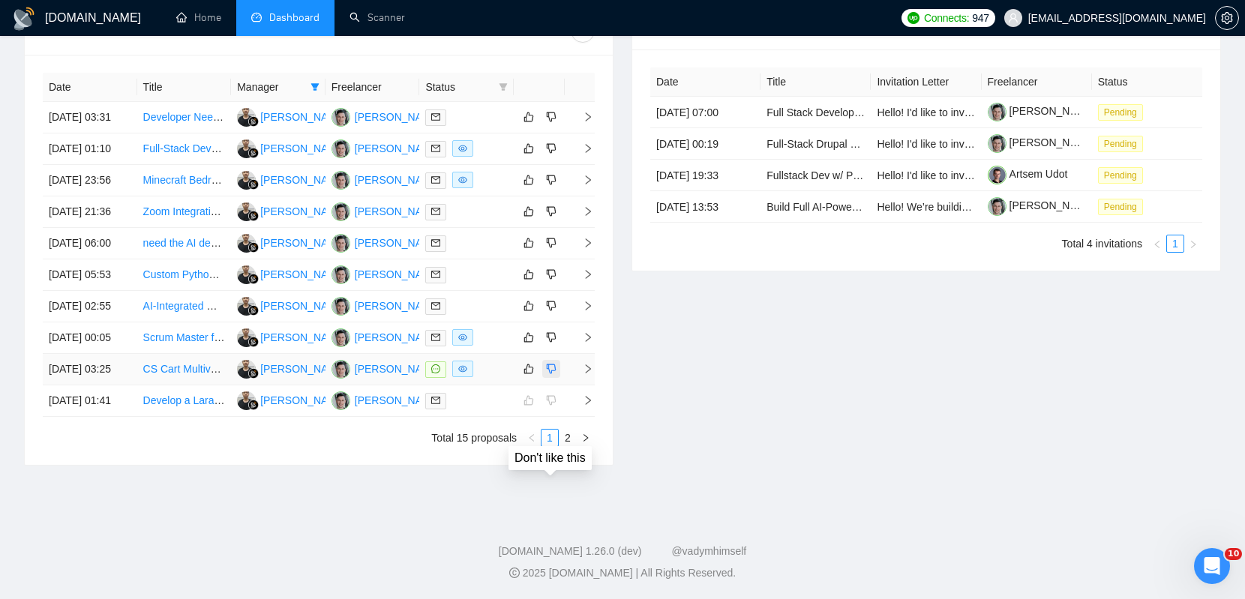
click at [552, 363] on icon "dislike" at bounding box center [551, 369] width 11 height 12
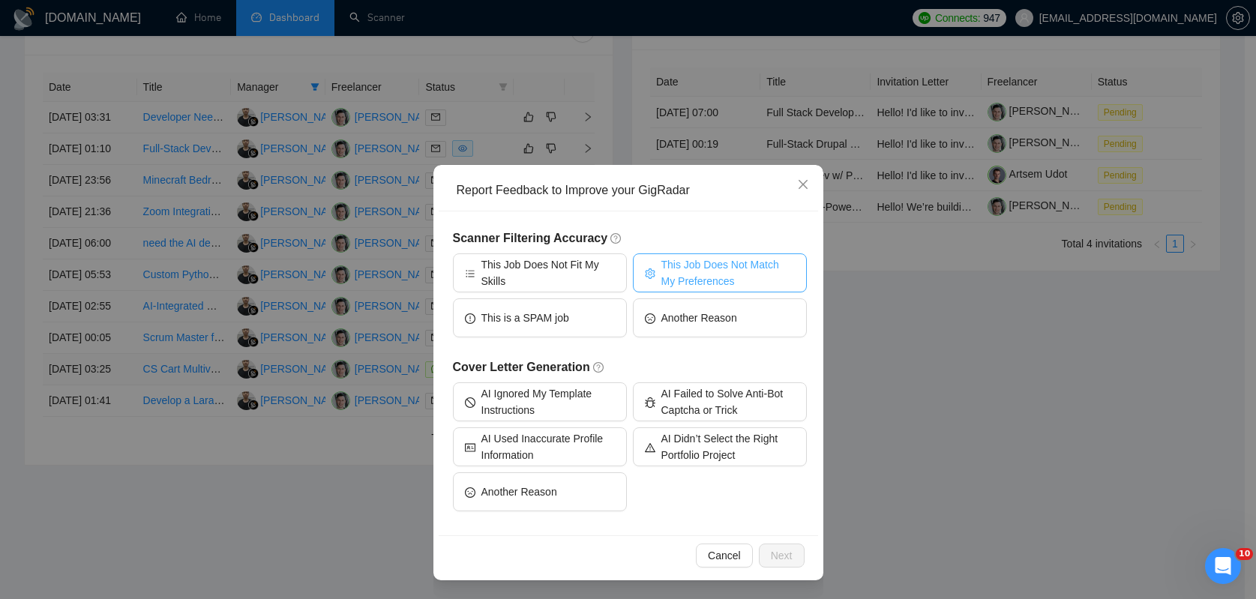
click at [719, 282] on span "This Job Does Not Match My Preferences" at bounding box center [729, 273] width 134 height 33
click at [788, 548] on span "Next" at bounding box center [782, 556] width 22 height 17
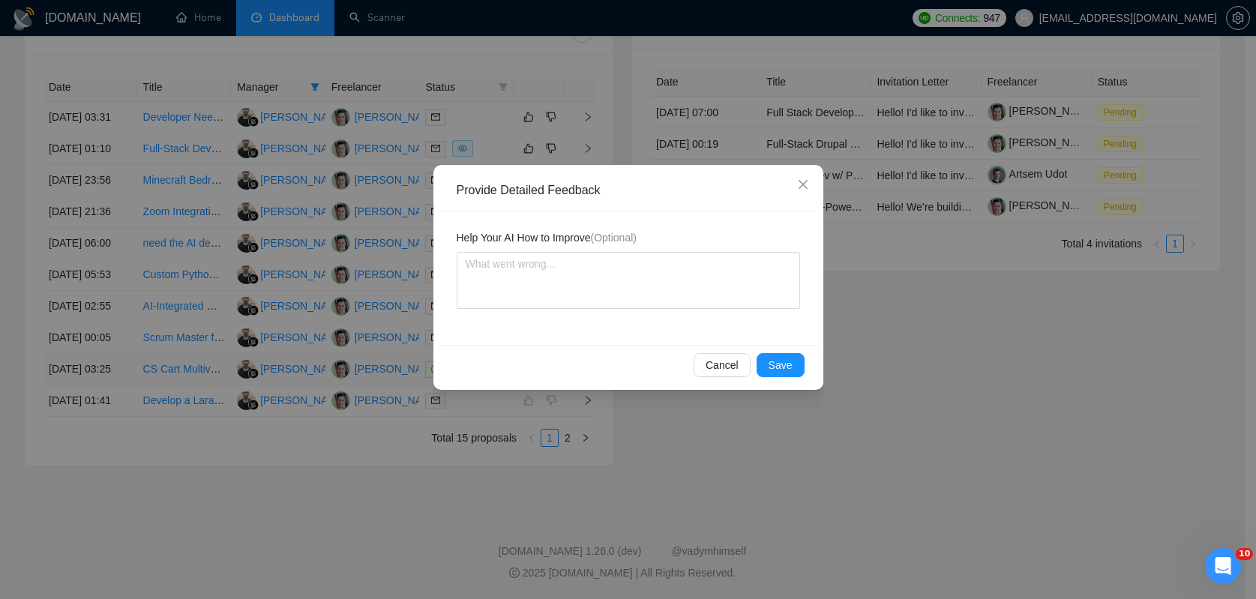
click at [618, 246] on div "Help Your AI How to Improve (Optional)" at bounding box center [629, 241] width 344 height 23
click at [609, 283] on textarea at bounding box center [629, 280] width 344 height 57
type textarea "Ш"
type textarea "Шы"
type textarea "Ш"
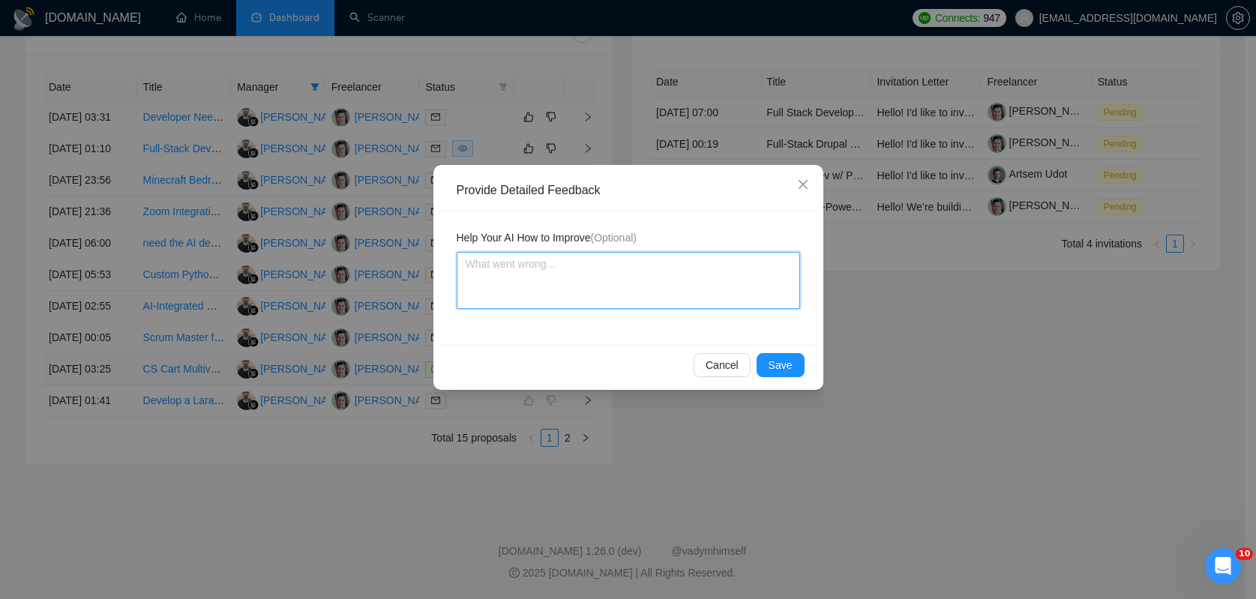
type textarea "I"
type textarea "It"
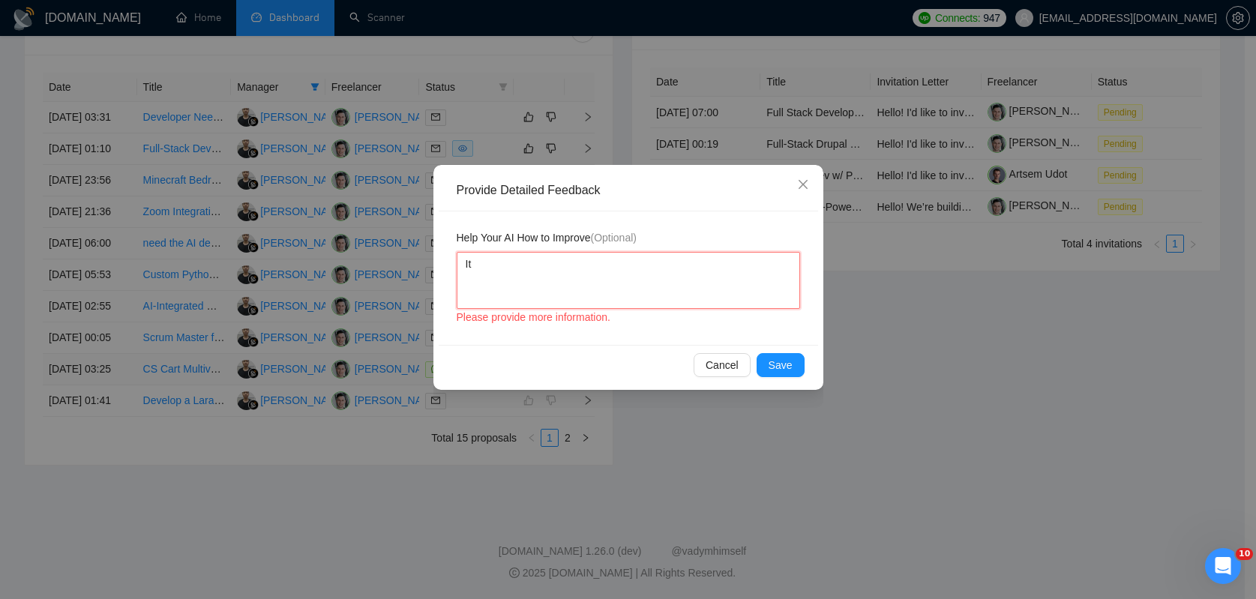
type textarea "It"
type textarea "It i"
type textarea "It is"
type textarea "It isn"
type textarea "It isn'"
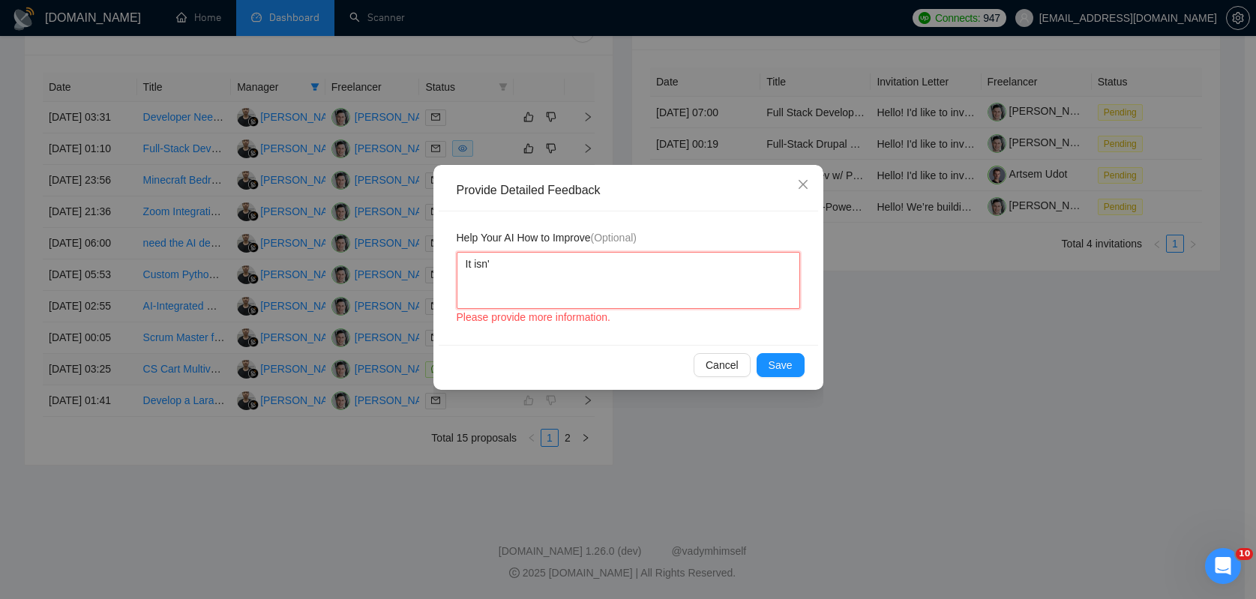
type textarea "It isn't"
type textarea "It isn't c"
type textarea "It isn't cu"
type textarea "It isn't cus"
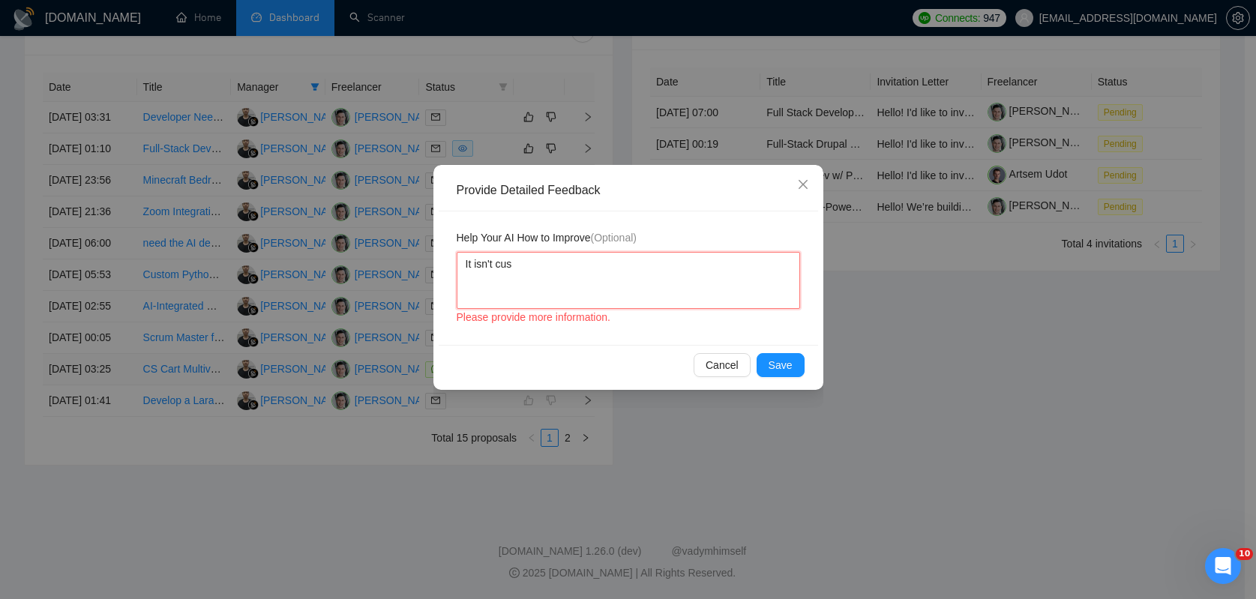
type textarea "It isn't cust"
type textarea "It isn't custo"
type textarea "It isn't custom"
type textarea "It isn't custom de"
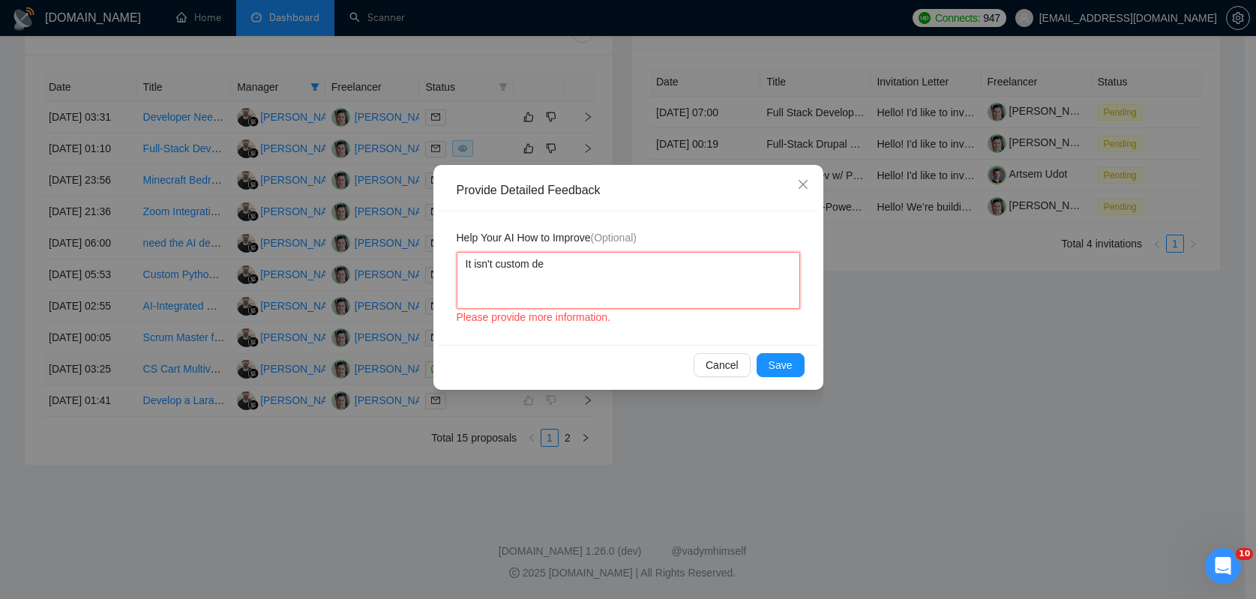
type textarea "It isn't custom dev"
type textarea "It isn't custom deve"
type textarea "It isn't custom devel"
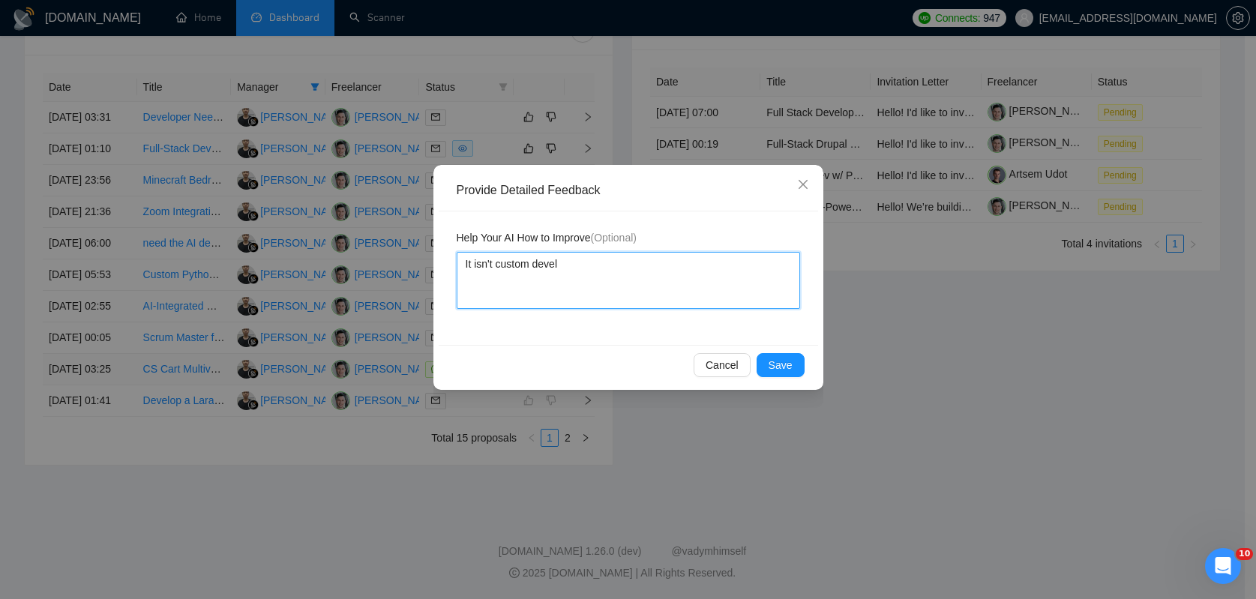
type textarea "It isn't custom develo"
type textarea "It isn't custom develop"
type textarea "It isn't custom developm"
type textarea "It isn't custom developme"
type textarea "It isn't custom developmen"
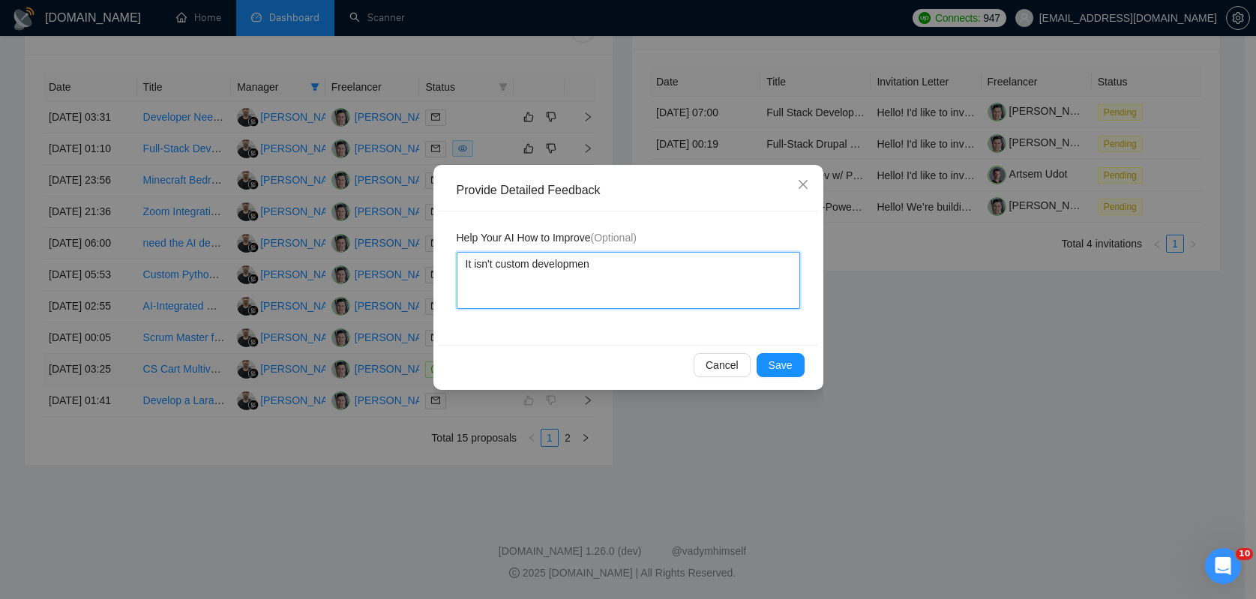
type textarea "It isn't custom development"
type textarea "It isn't custom development,"
type textarea "It isn't custom development, i"
type textarea "It isn't custom development, it"
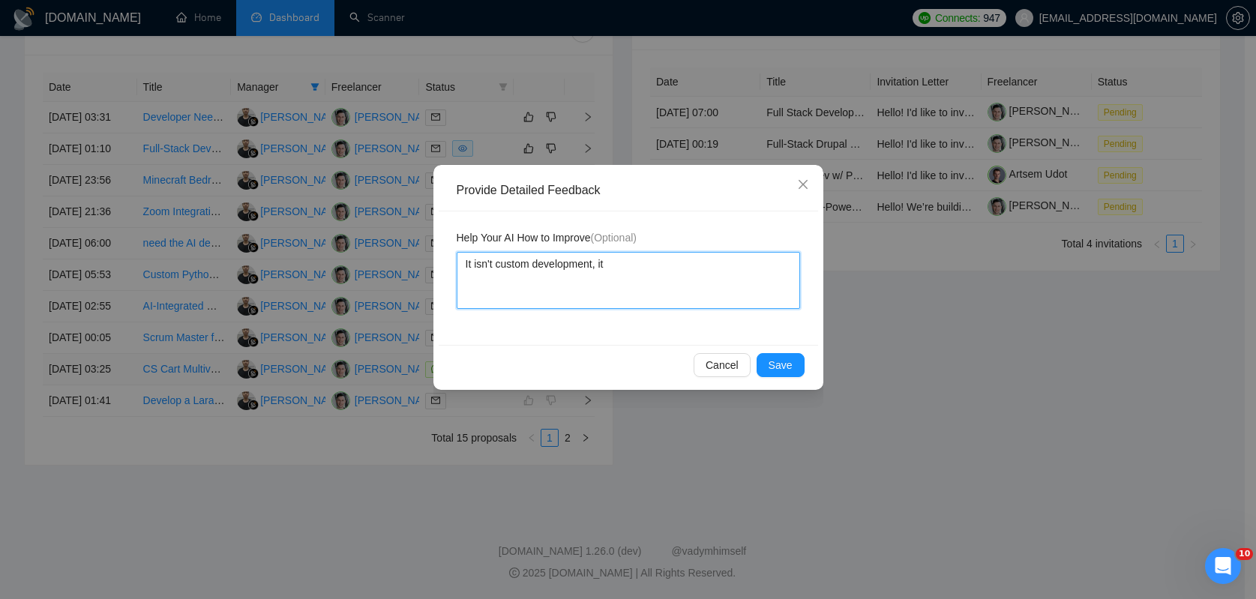
type textarea "It isn't custom development, it'"
type textarea "It isn't custom development, it's"
type textarea "It isn't custom development, it's j"
type textarea "It isn't custom development, it's ju"
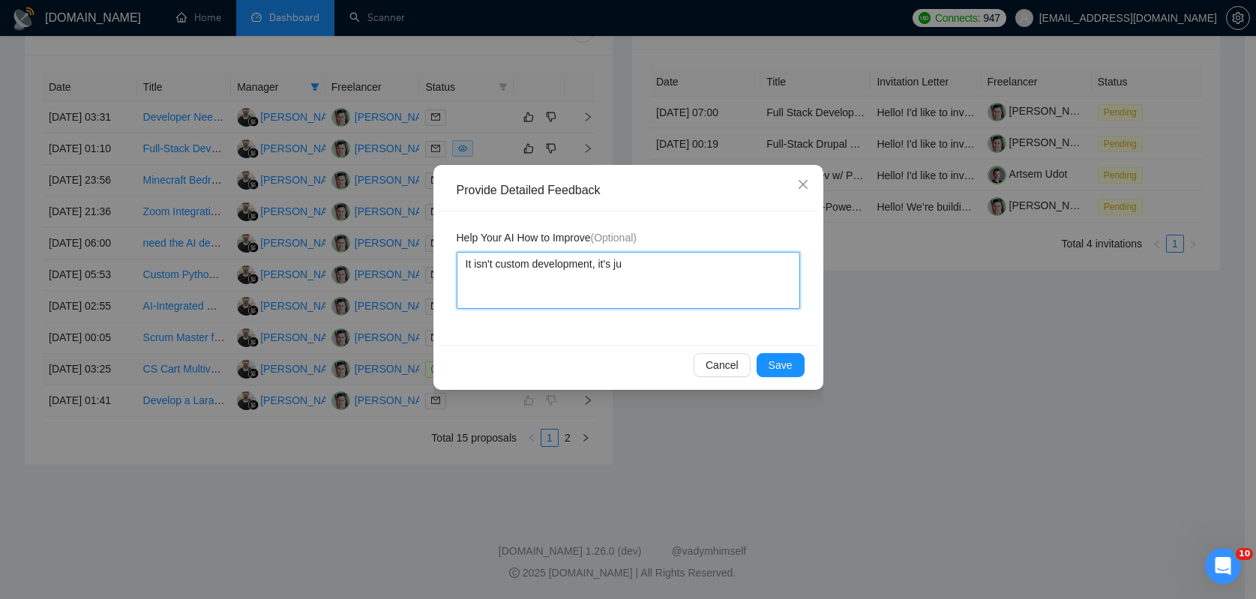
type textarea "It isn't custom development, it's jus"
type textarea "It isn't custom development, it's just"
type textarea "It isn't custom development, it's just s"
type textarea "It isn't custom development, it's just so"
type textarea "It isn't custom development, it's just some"
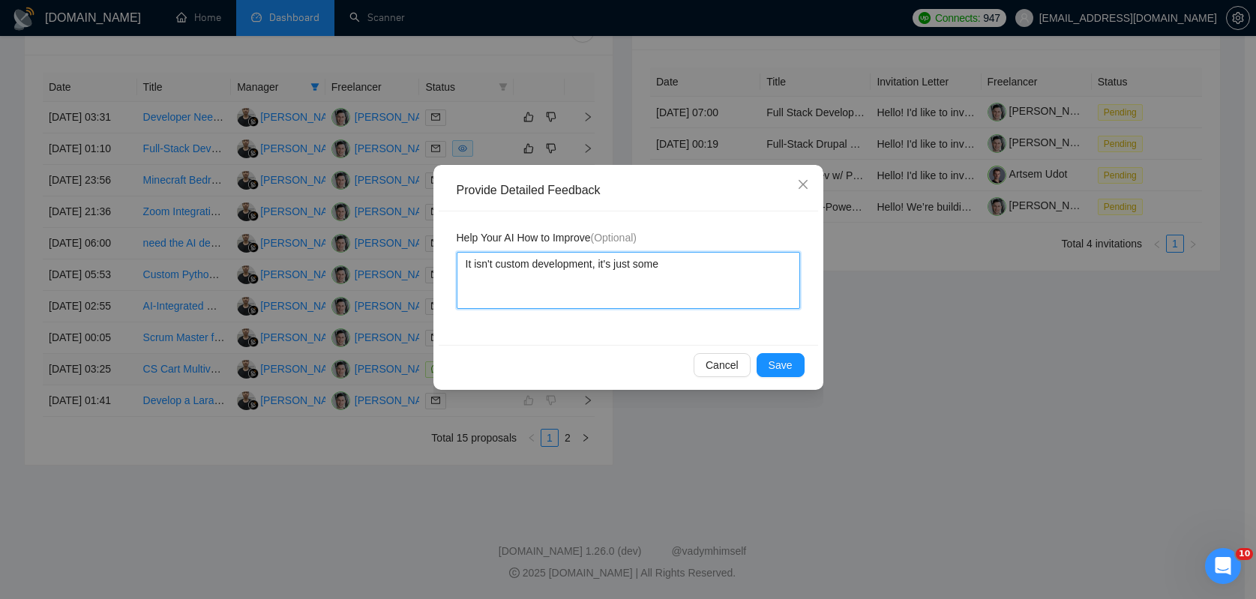
type textarea "It isn't custom development, it's just some"
type textarea "It isn't custom development, it's just some e"
type textarea "It isn't custom development, it's just some ec"
type textarea "It isn't custom development, it's just some ec-"
type textarea "It isn't custom development, it's just some ec"
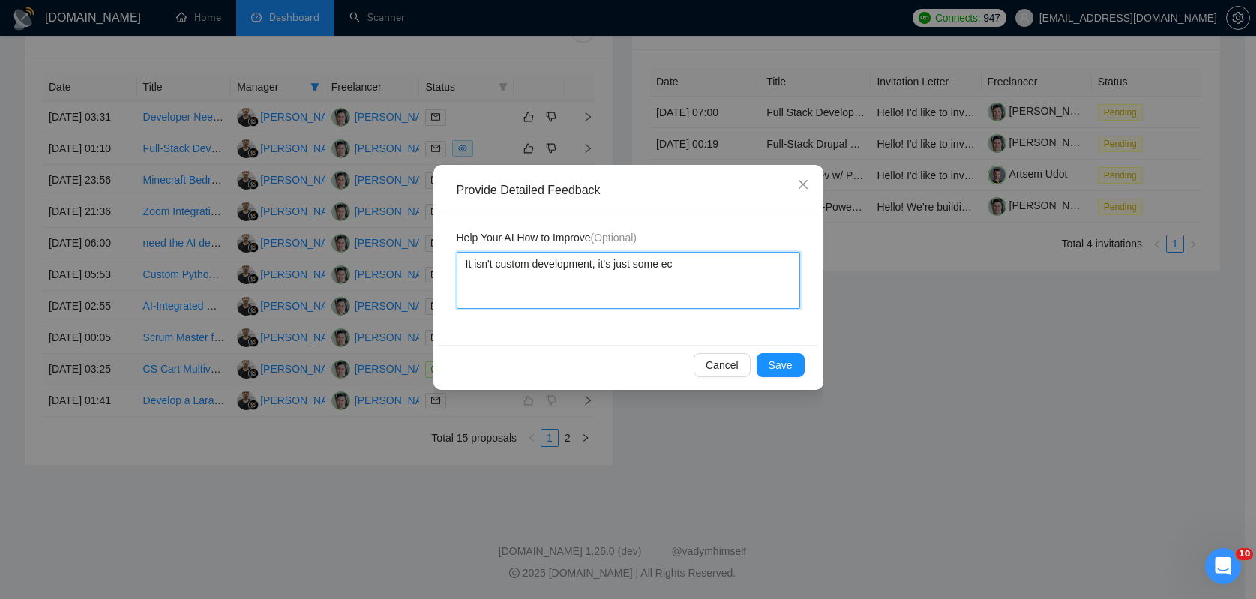
type textarea "It isn't custom development, it's just some e"
type textarea "It isn't custom development, it's just some e-"
type textarea "It isn't custom development, it's just some e-c"
type textarea "It isn't custom development, it's just some e-co"
type textarea "It isn't custom development, it's just some e-com"
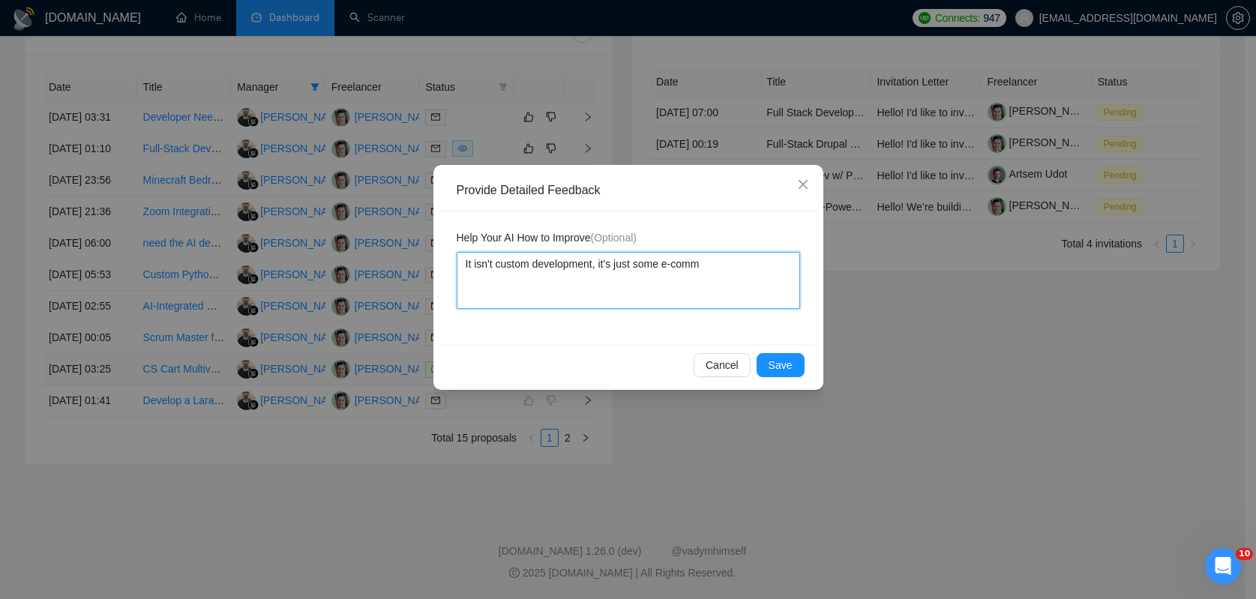
type textarea "It isn't custom development, it's just some e-comme"
type textarea "It isn't custom development, it's just some e-commer"
type textarea "It isn't custom development, it's just some e-commerc"
type textarea "It isn't custom development, it's just some e-commerce"
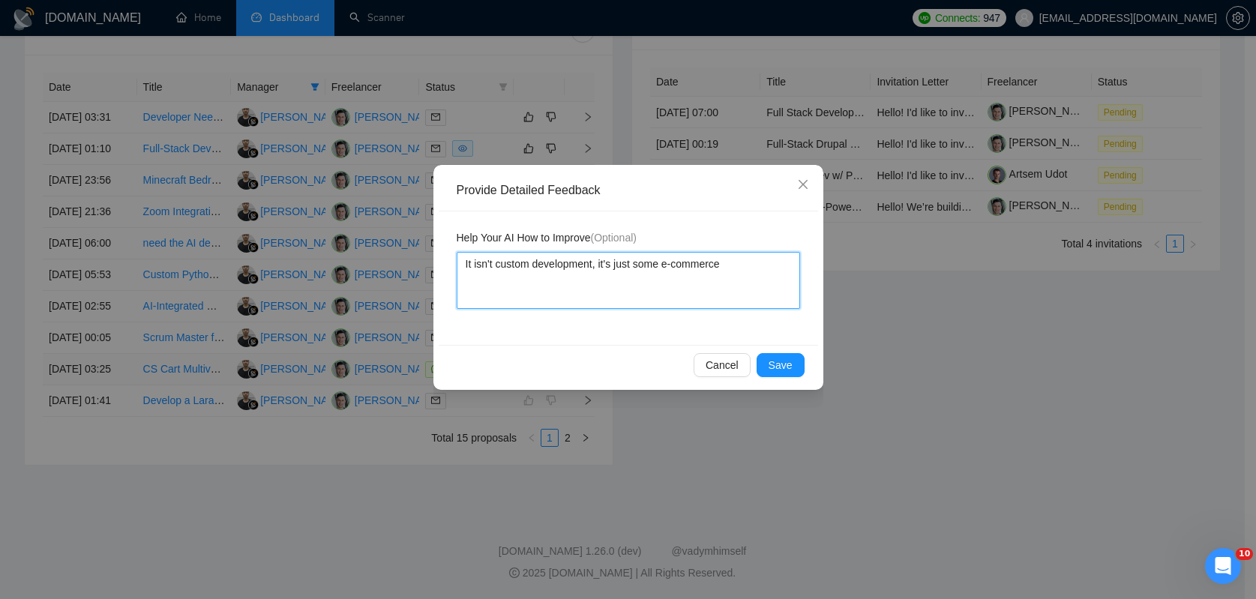
type textarea "It isn't custom development, it's just some e-commerce p"
type textarea "It isn't custom development, it's just some e-commerce pl"
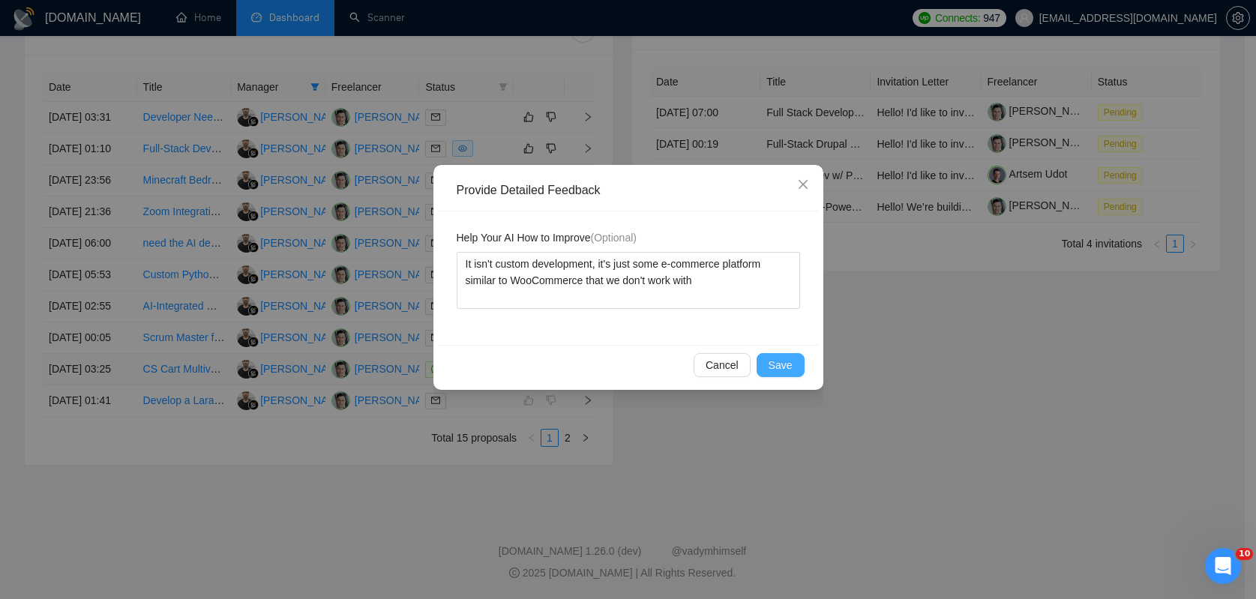
click at [769, 372] on span "Save" at bounding box center [781, 365] width 24 height 17
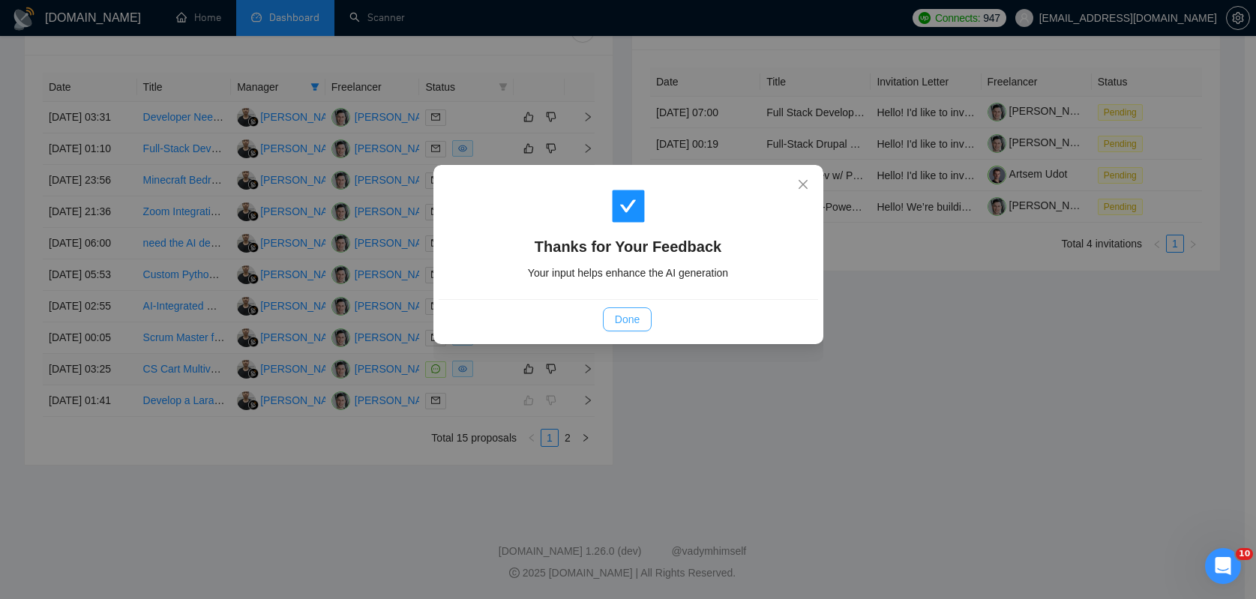
click at [622, 314] on span "Done" at bounding box center [627, 319] width 25 height 17
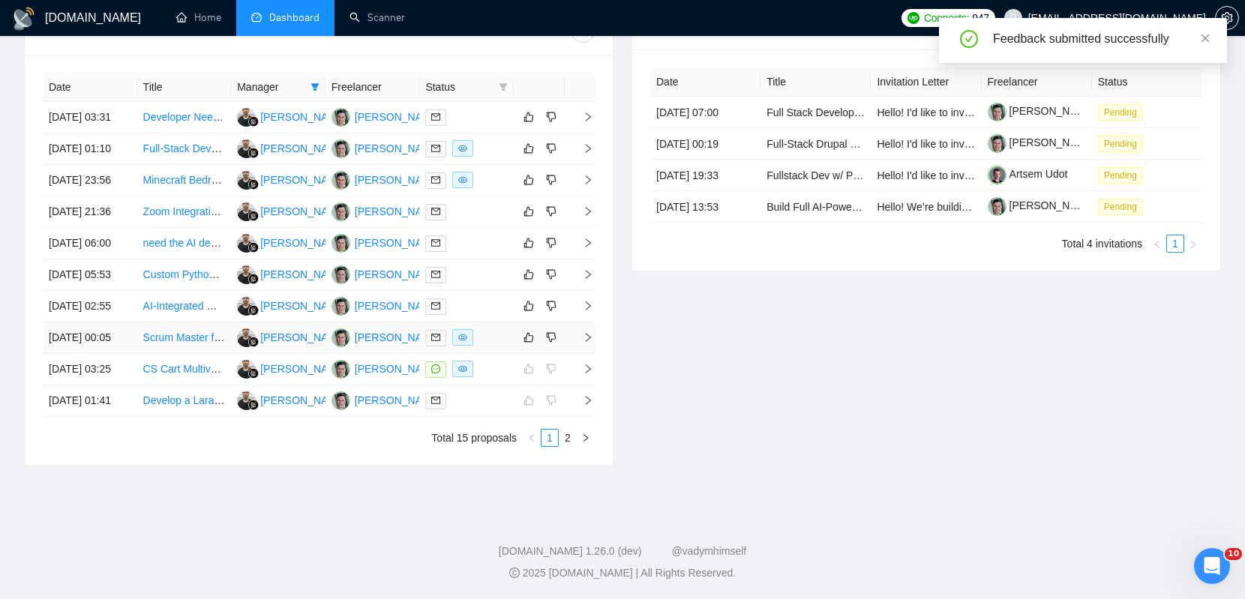
click at [482, 329] on div at bounding box center [466, 337] width 83 height 17
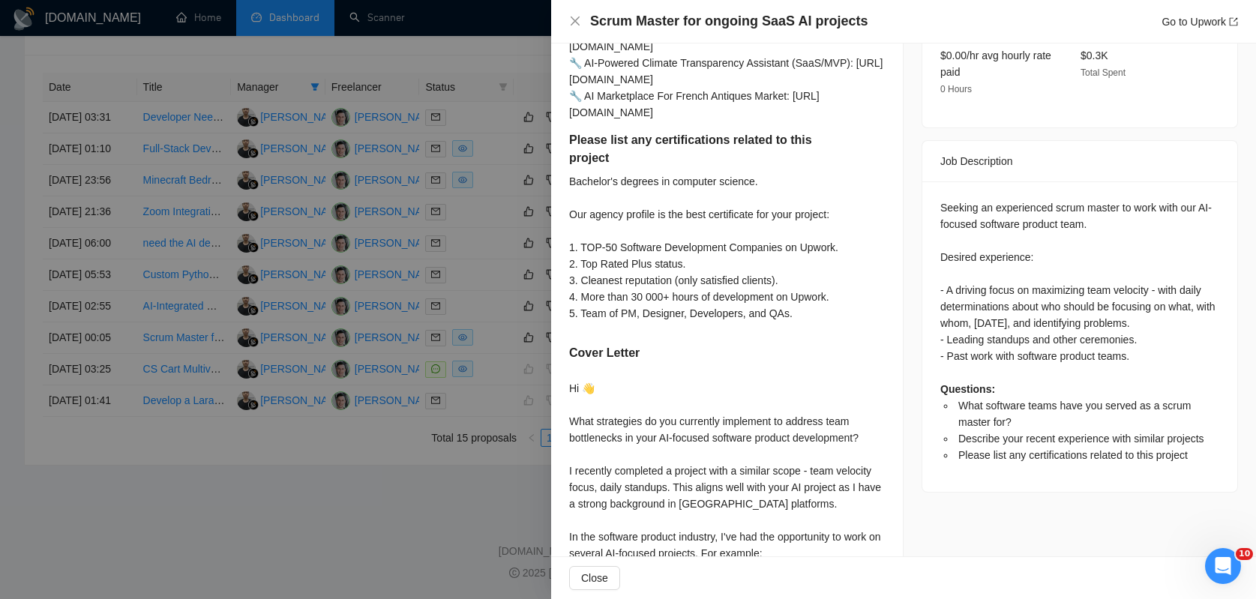
scroll to position [599, 0]
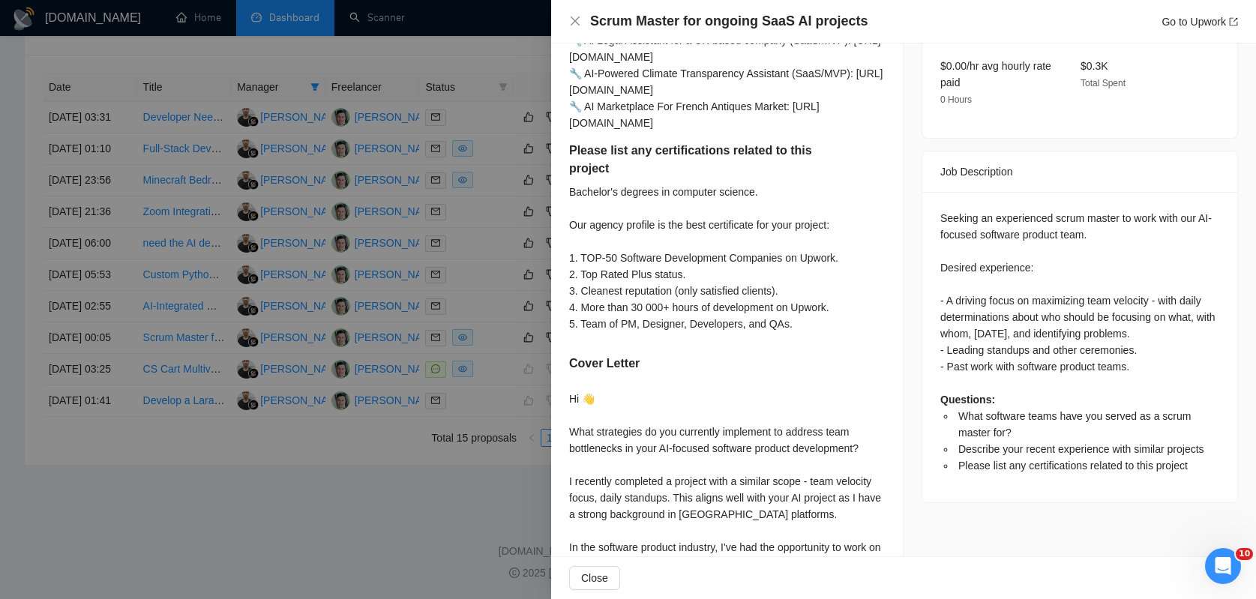
click at [444, 285] on div at bounding box center [628, 299] width 1256 height 599
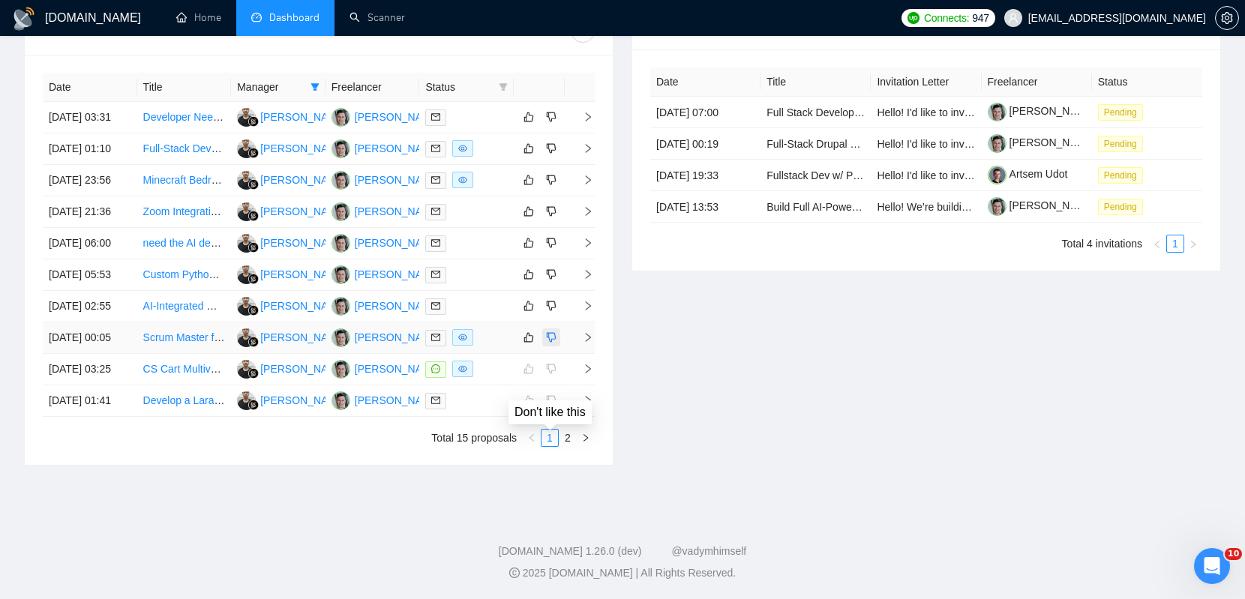
click at [551, 332] on icon "dislike" at bounding box center [551, 338] width 11 height 12
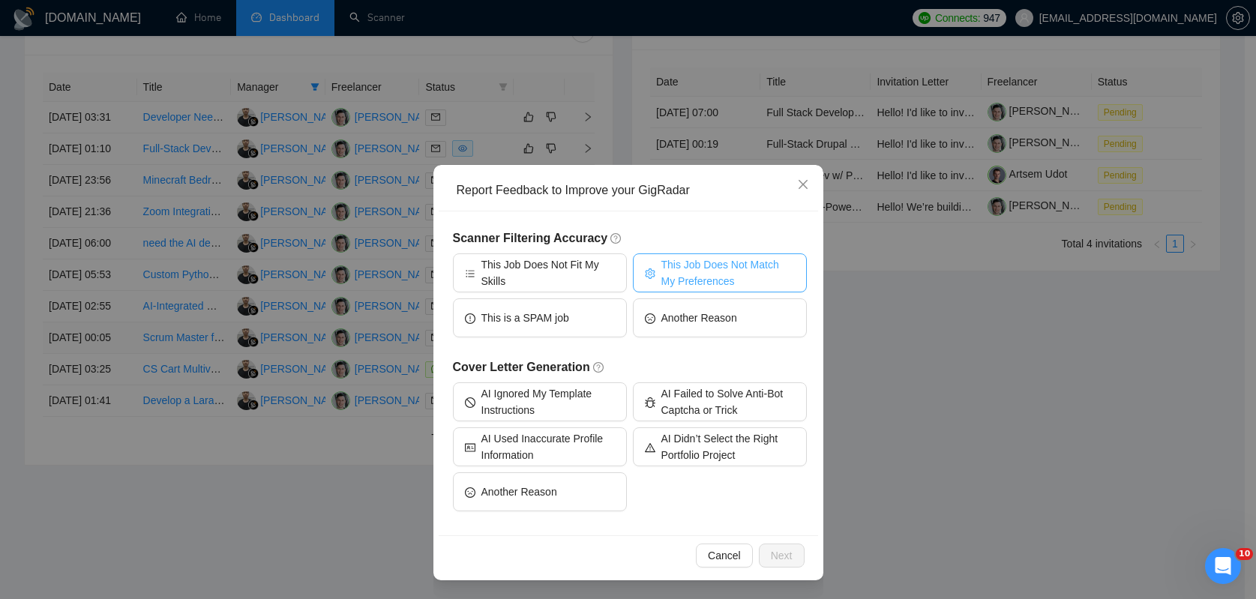
click at [678, 266] on span "This Job Does Not Match My Preferences" at bounding box center [729, 273] width 134 height 33
click at [794, 551] on button "Next" at bounding box center [782, 556] width 46 height 24
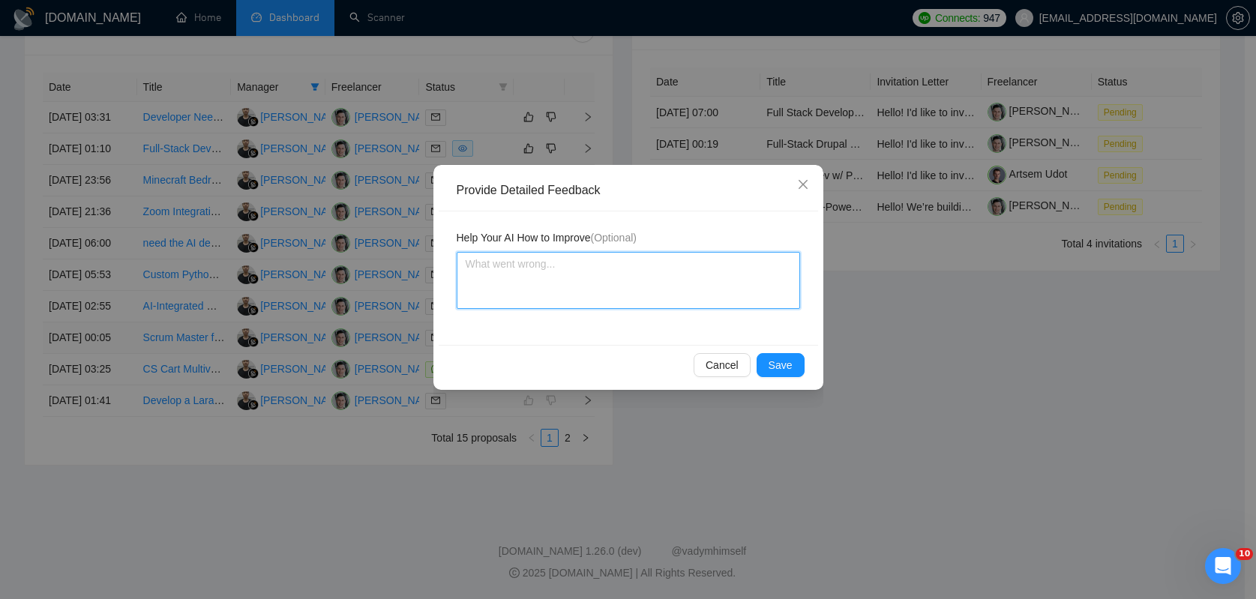
click at [569, 285] on textarea at bounding box center [629, 280] width 344 height 57
paste textarea "it isn't custom development"
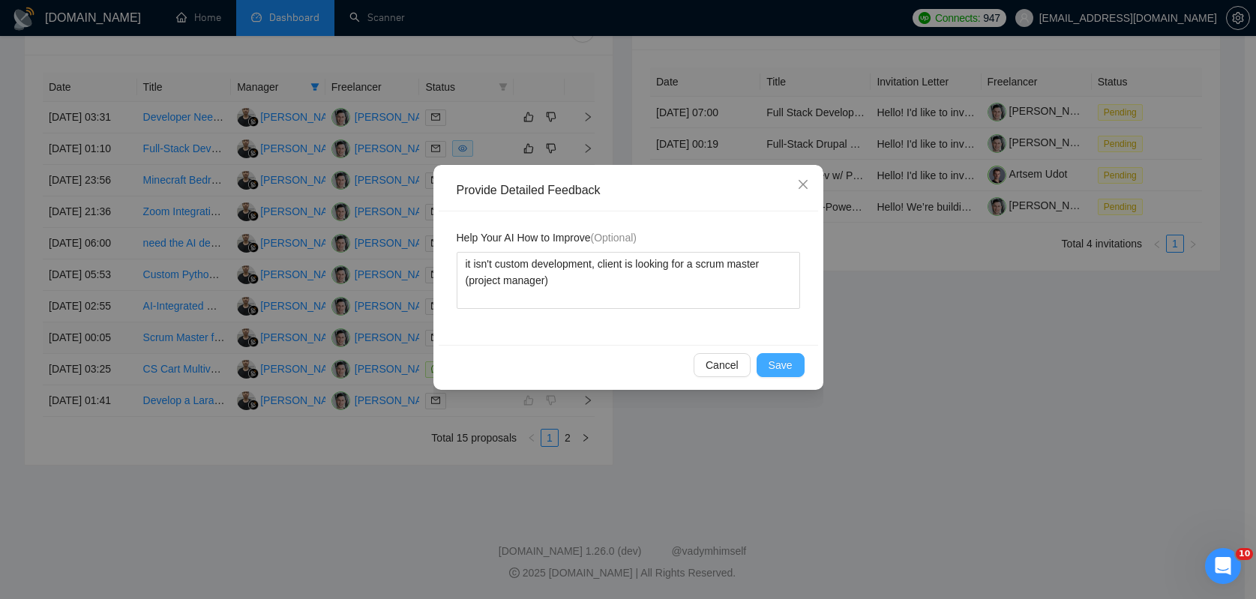
click at [766, 368] on button "Save" at bounding box center [781, 365] width 48 height 24
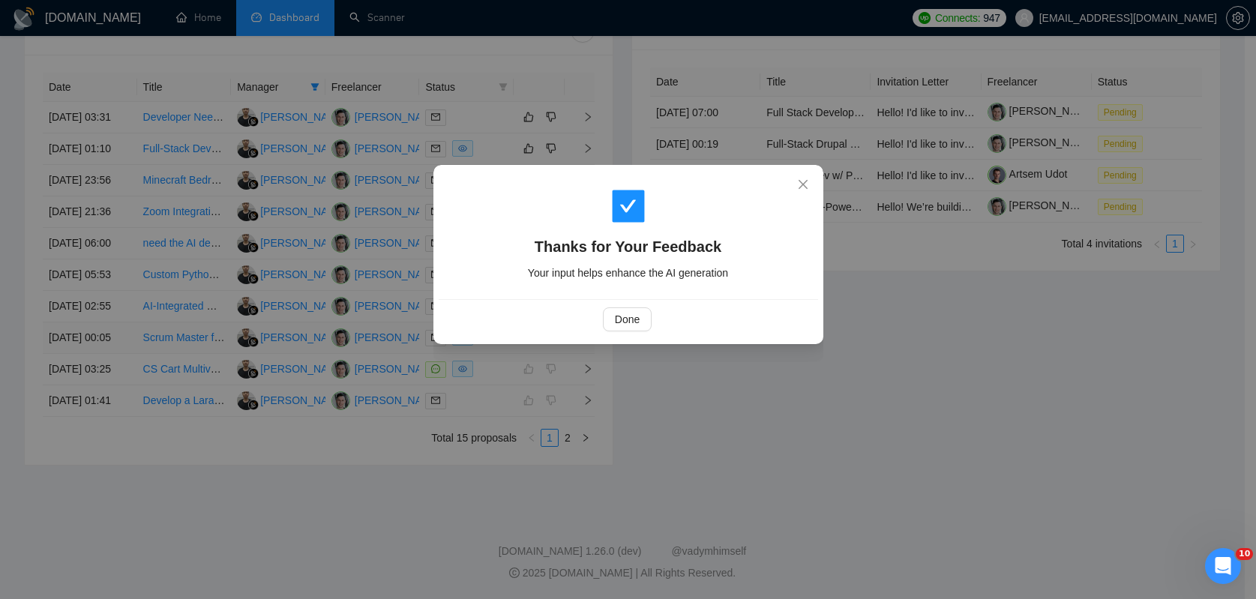
click at [652, 311] on div "Done" at bounding box center [628, 320] width 354 height 24
click at [646, 313] on button "Done" at bounding box center [627, 320] width 49 height 24
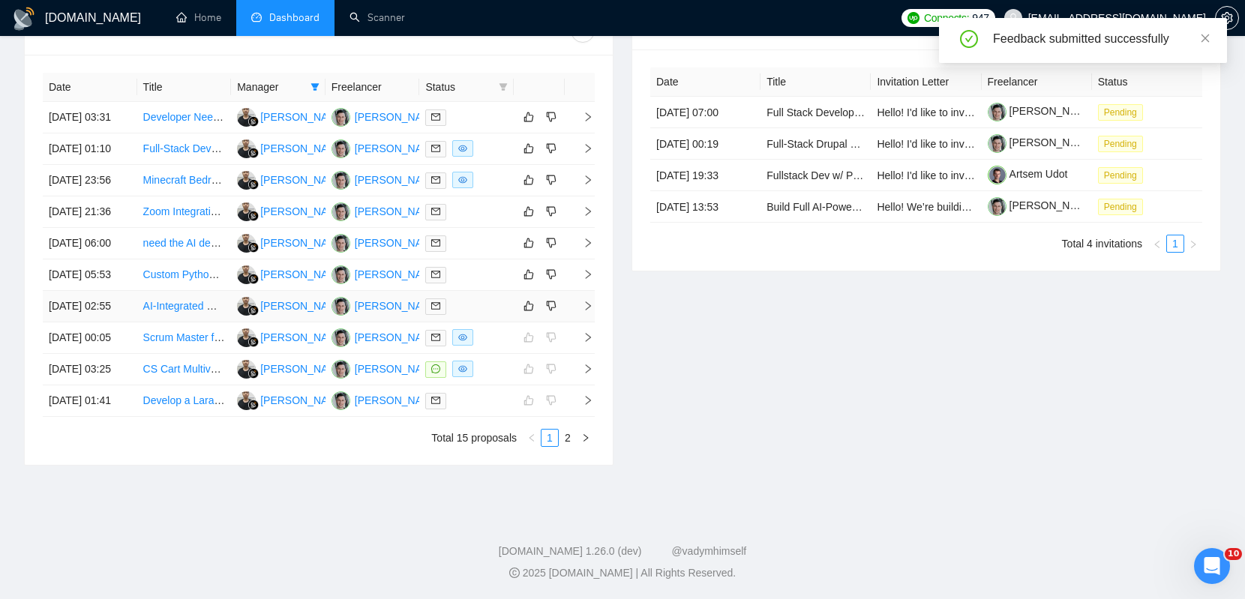
click at [482, 291] on td at bounding box center [466, 307] width 95 height 32
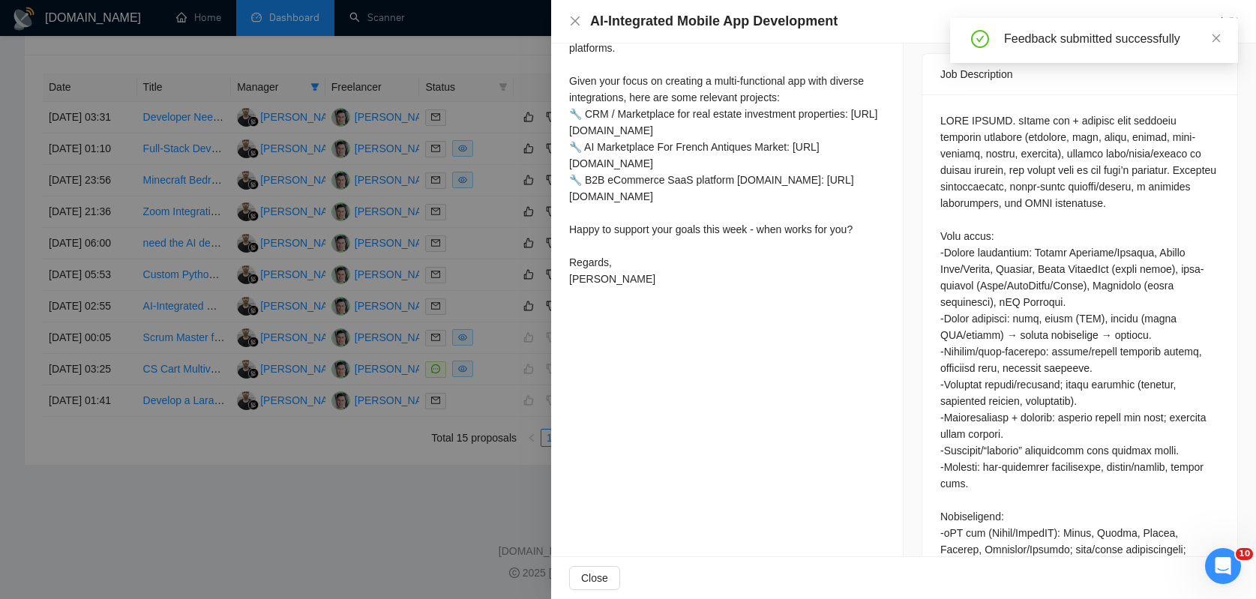
click at [1063, 38] on div "Feedback submitted successfully" at bounding box center [1112, 39] width 216 height 18
click at [1063, 36] on icon "close" at bounding box center [1216, 38] width 11 height 11
click at [1063, 113] on div at bounding box center [1080, 567] width 279 height 908
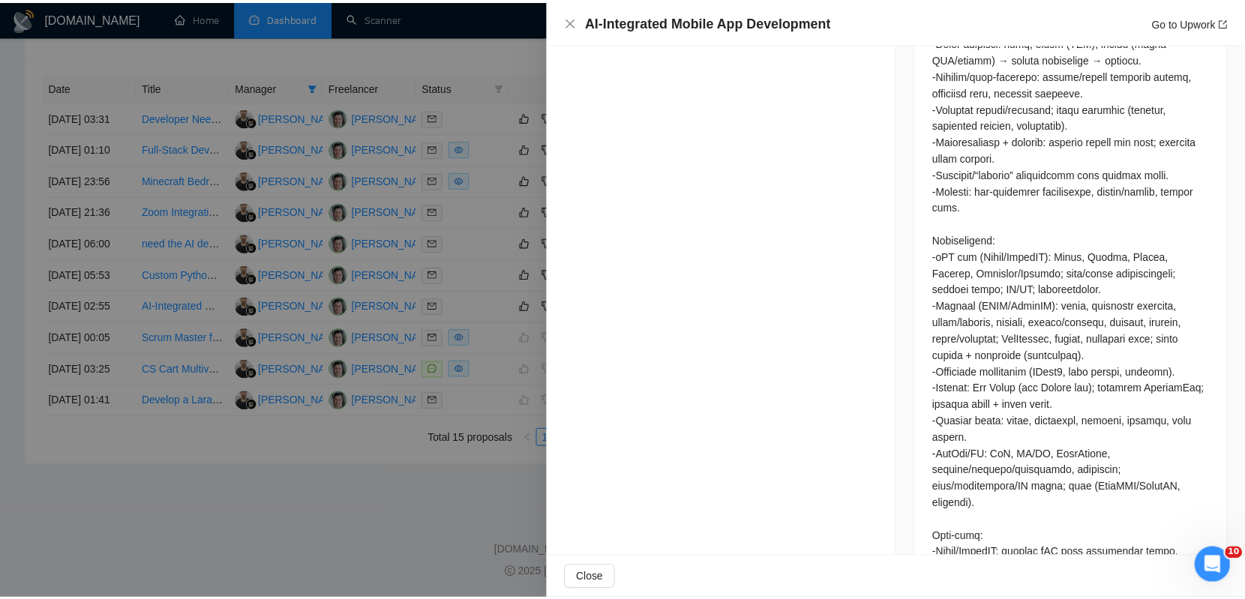
scroll to position [1087, 0]
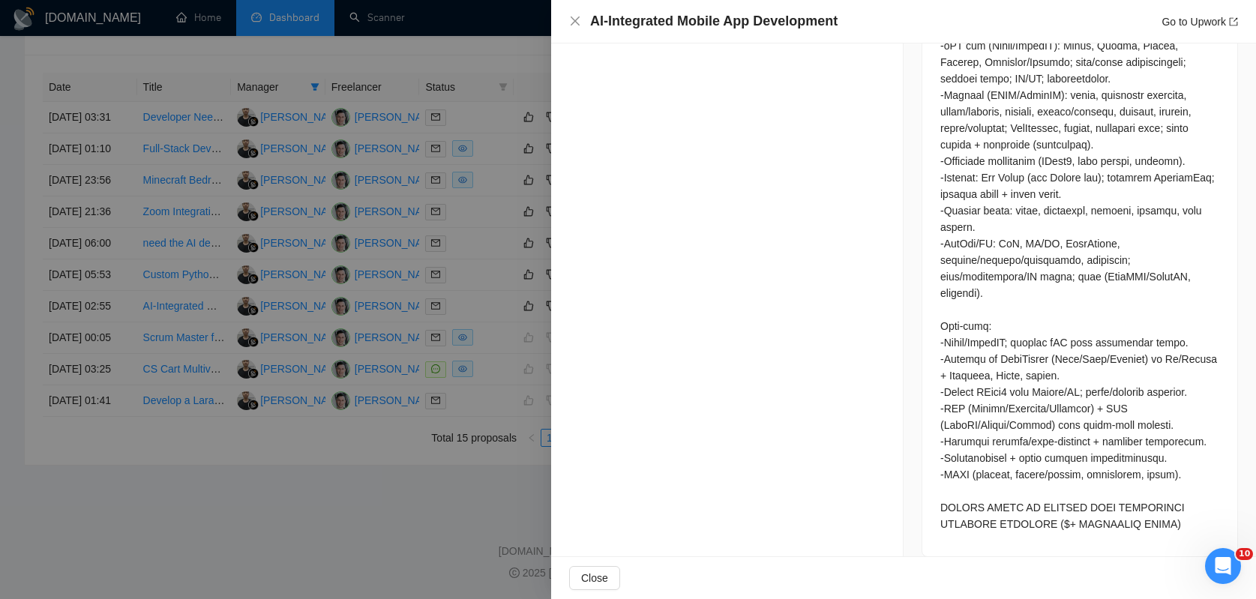
click at [343, 260] on div at bounding box center [628, 299] width 1256 height 599
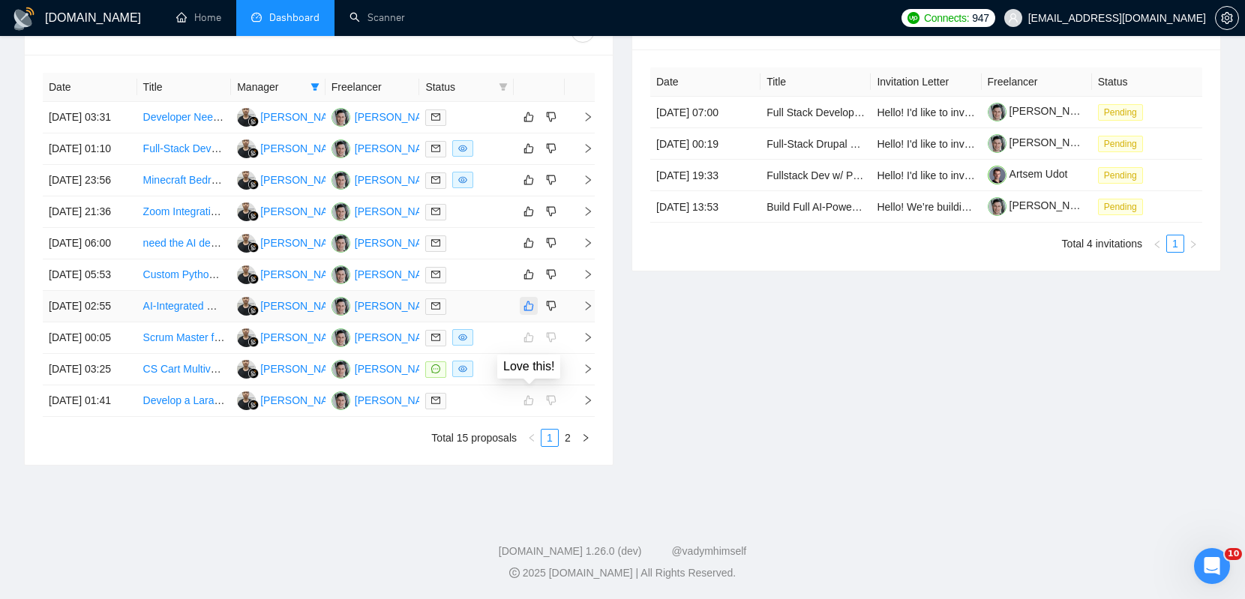
click at [527, 302] on icon "like" at bounding box center [529, 307] width 10 height 10
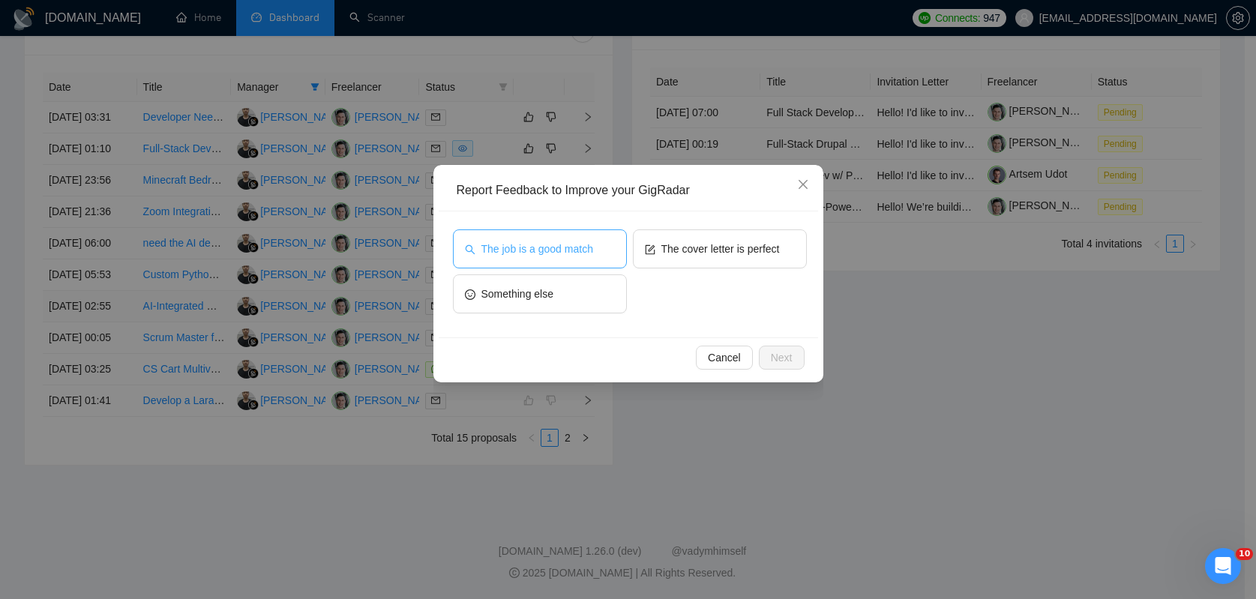
click at [556, 254] on span "The job is a good match" at bounding box center [538, 249] width 112 height 17
click at [800, 359] on button "Next" at bounding box center [782, 358] width 46 height 24
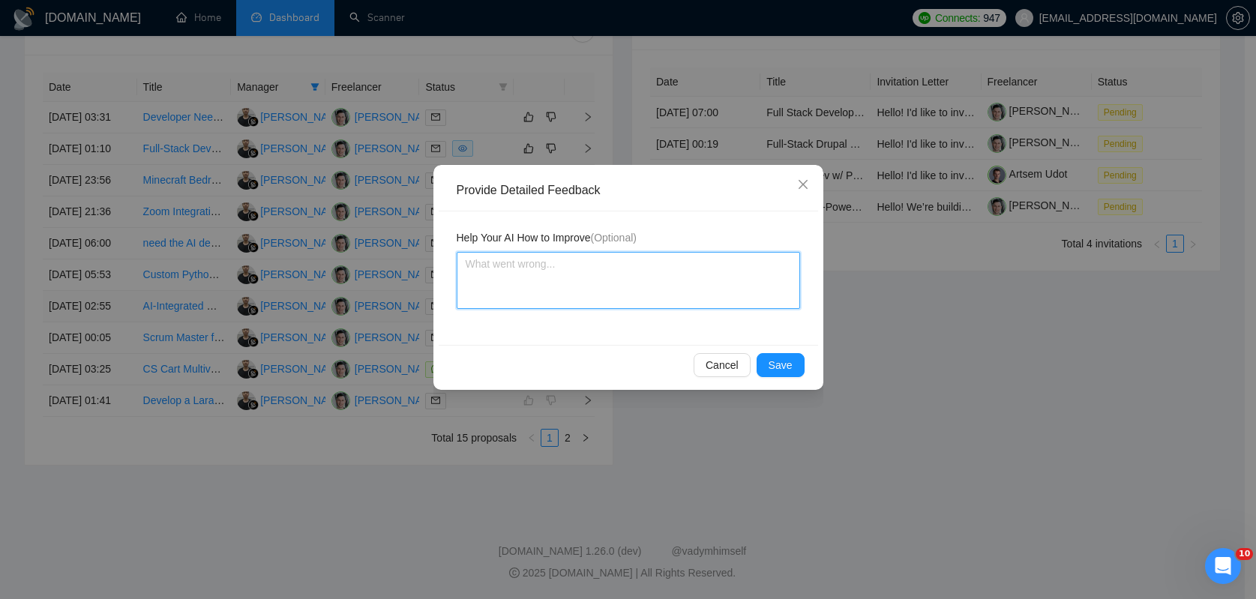
click at [646, 275] on textarea at bounding box center [629, 280] width 344 height 57
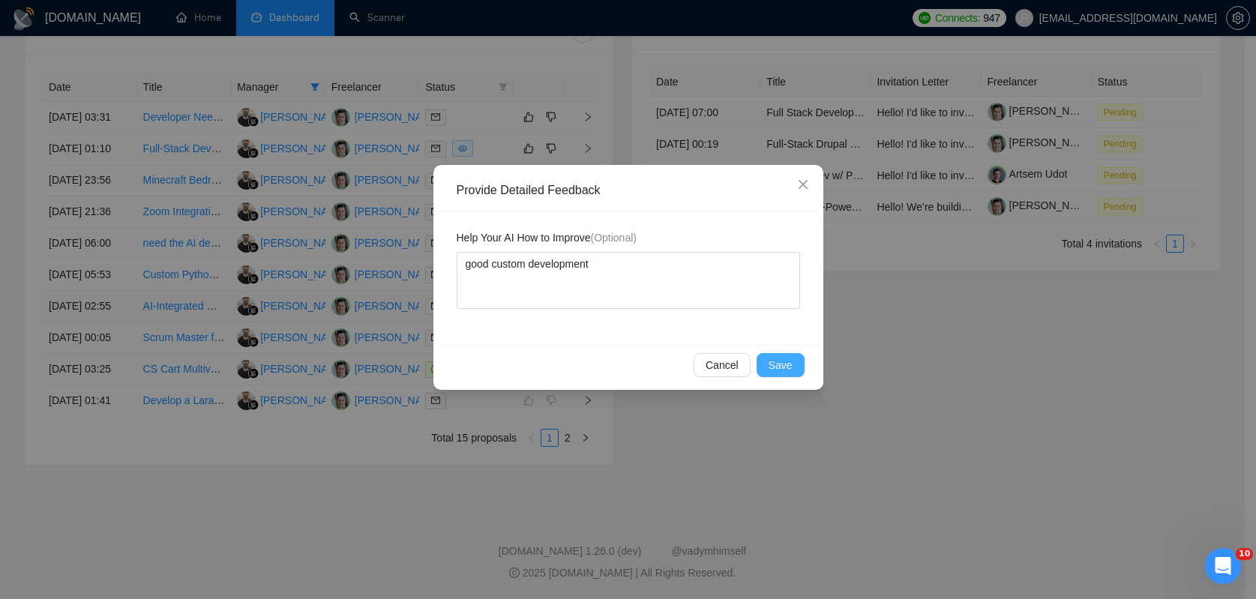
click at [797, 365] on button "Save" at bounding box center [781, 365] width 48 height 24
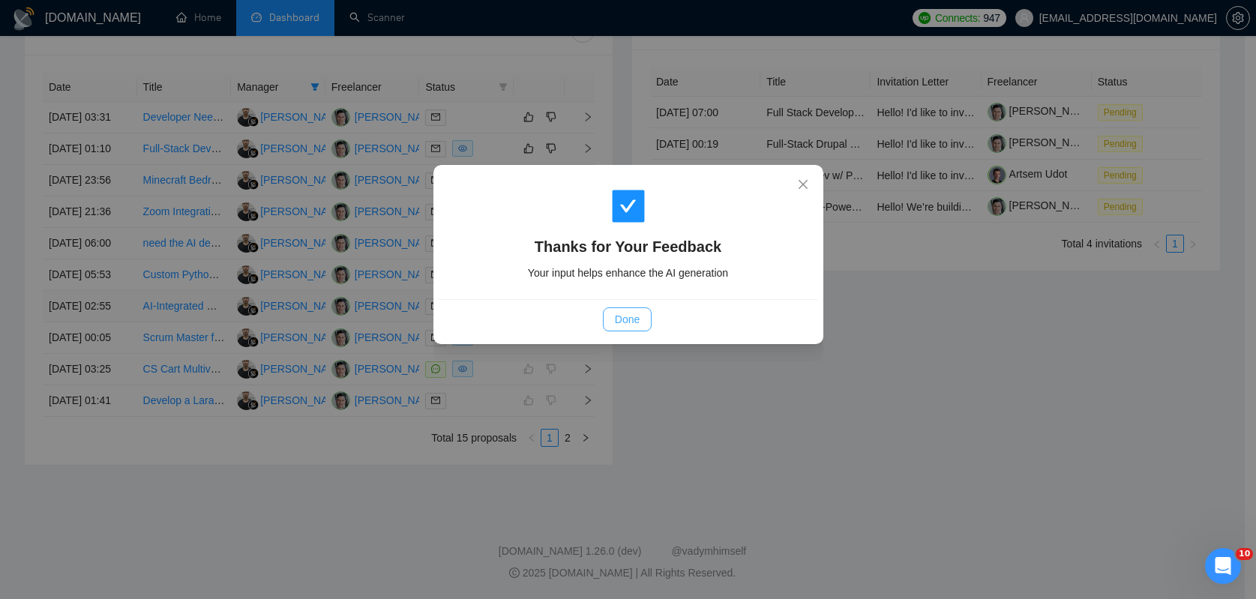
click at [623, 318] on span "Done" at bounding box center [627, 319] width 25 height 17
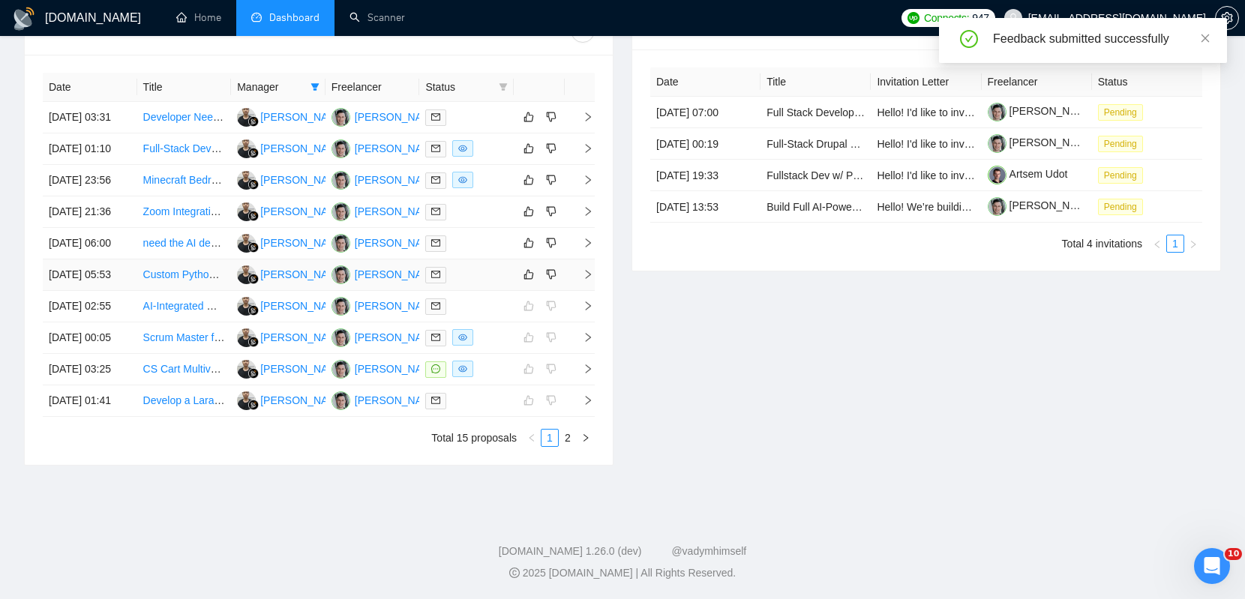
click at [485, 266] on div at bounding box center [466, 274] width 83 height 17
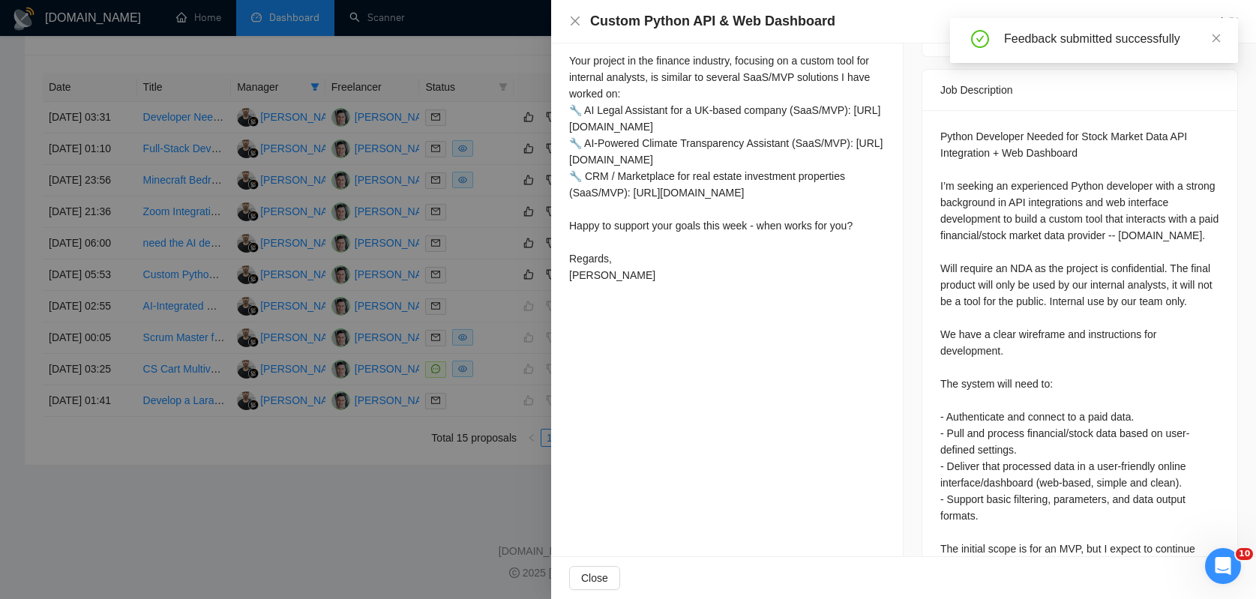
scroll to position [592, 0]
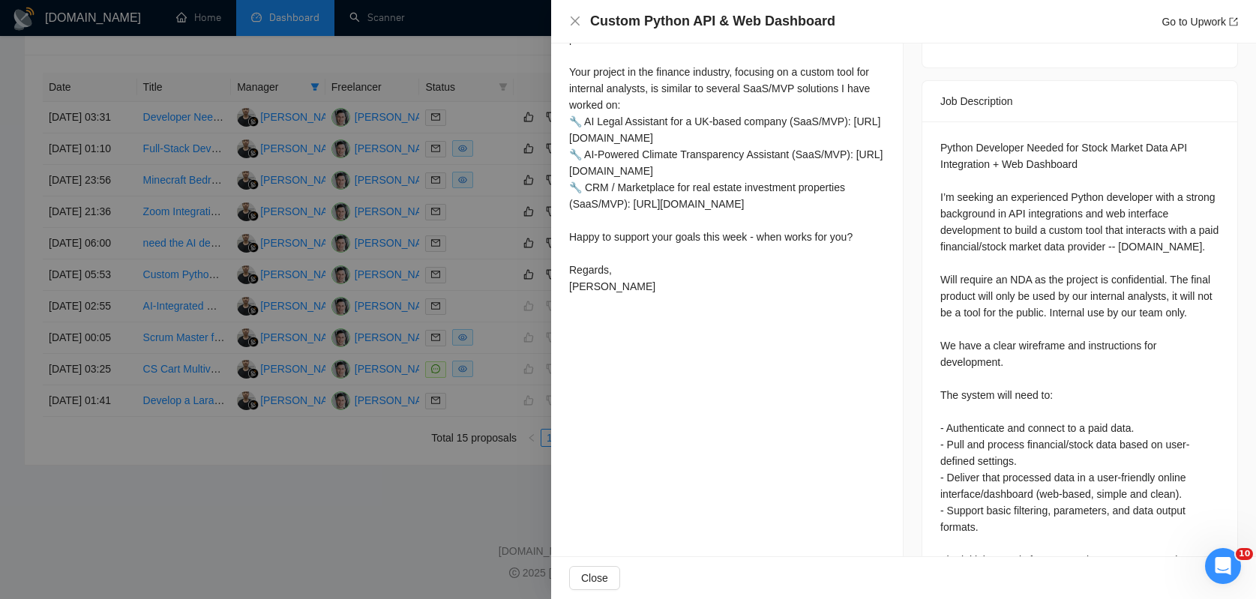
click at [992, 161] on div "Python Developer Needed for Stock Market Data API Integration + Web Dashboard I…" at bounding box center [1080, 371] width 279 height 462
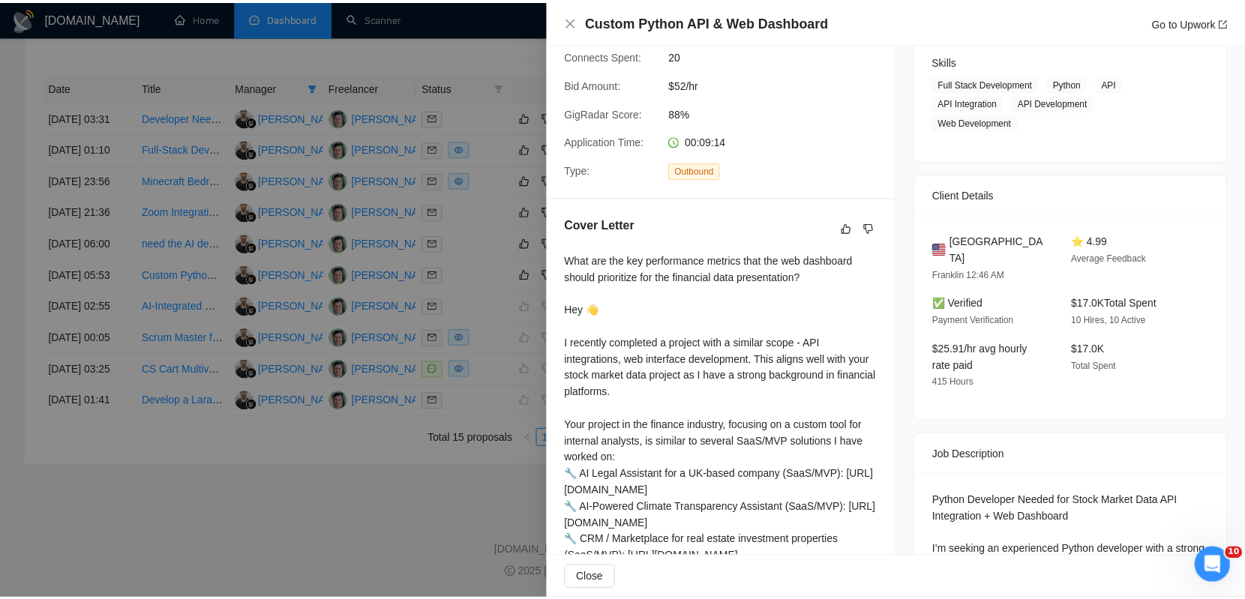
scroll to position [23, 0]
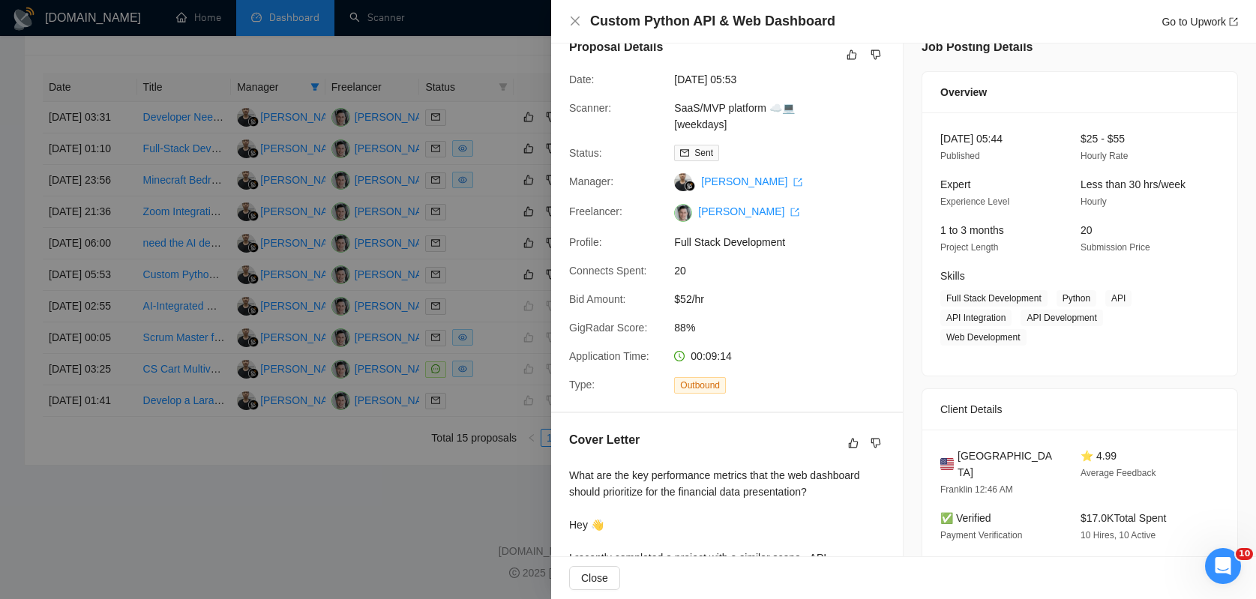
click at [488, 245] on div at bounding box center [628, 299] width 1256 height 599
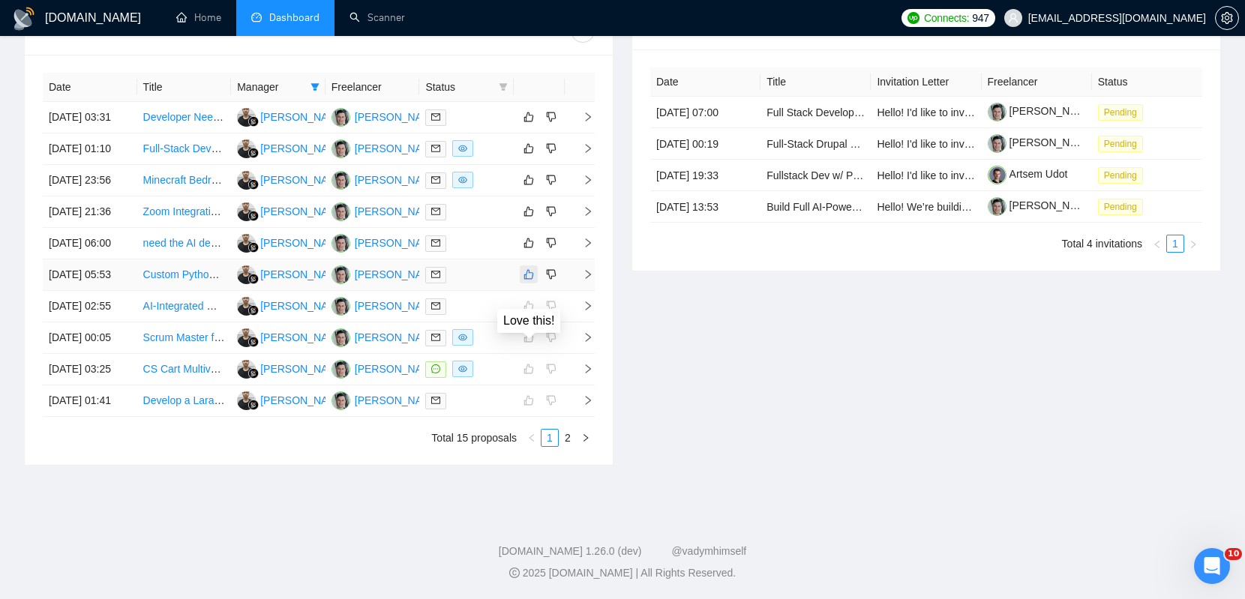
click at [529, 269] on icon "like" at bounding box center [529, 275] width 11 height 12
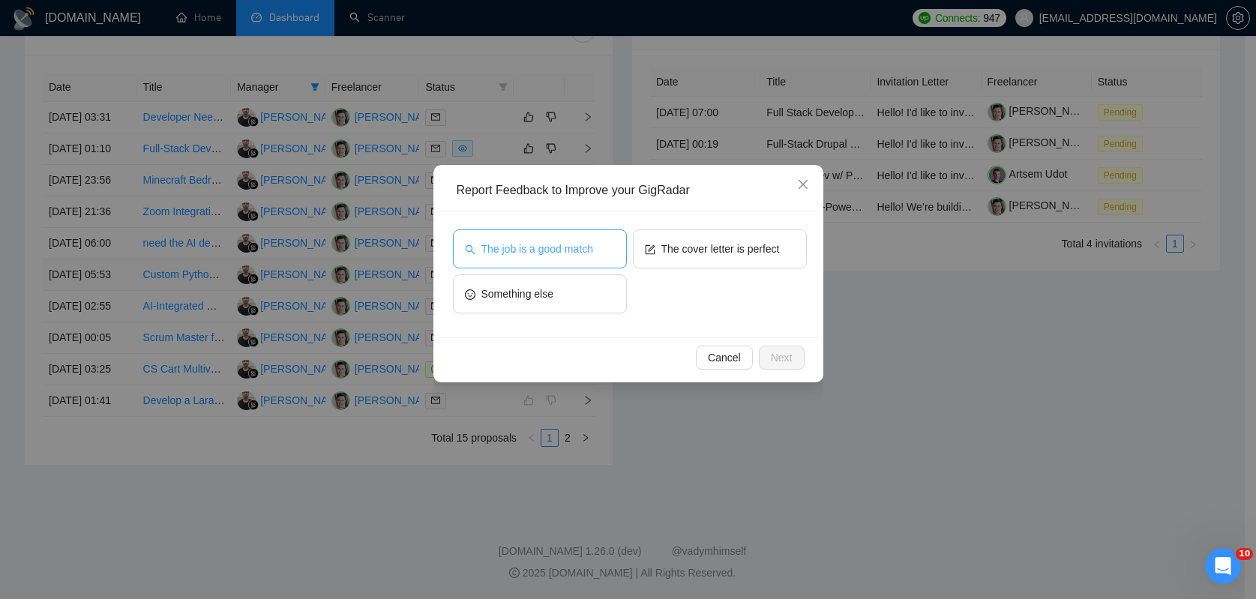
click at [593, 254] on span "The job is a good match" at bounding box center [538, 249] width 112 height 17
click at [783, 350] on span "Next" at bounding box center [782, 358] width 22 height 17
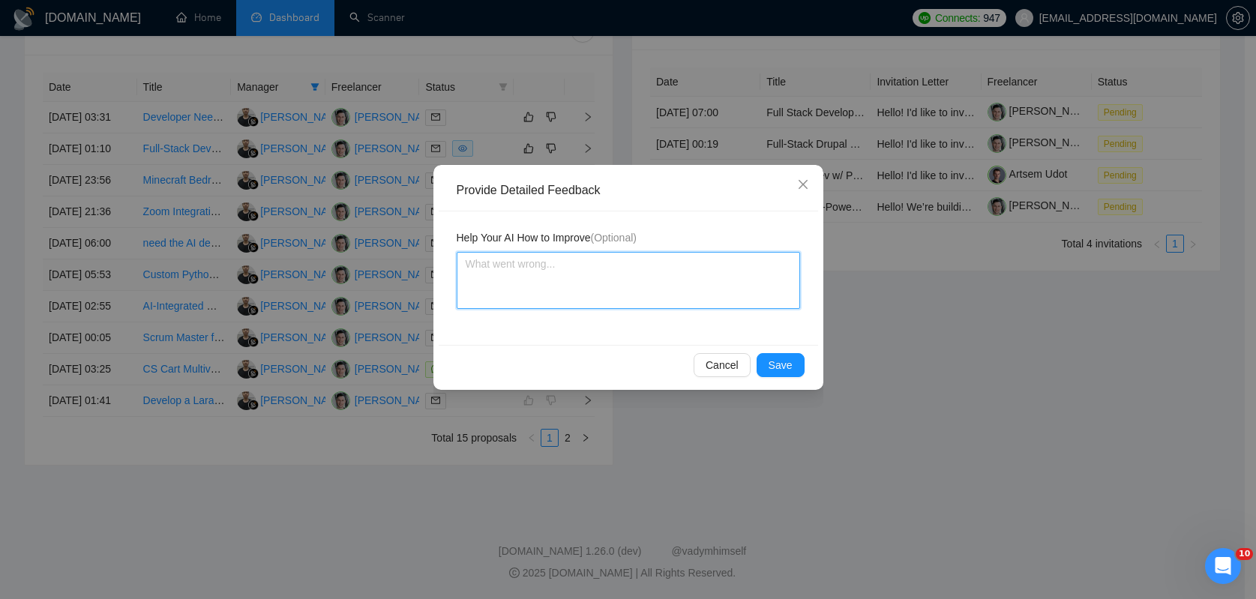
click at [672, 277] on textarea at bounding box center [629, 280] width 344 height 57
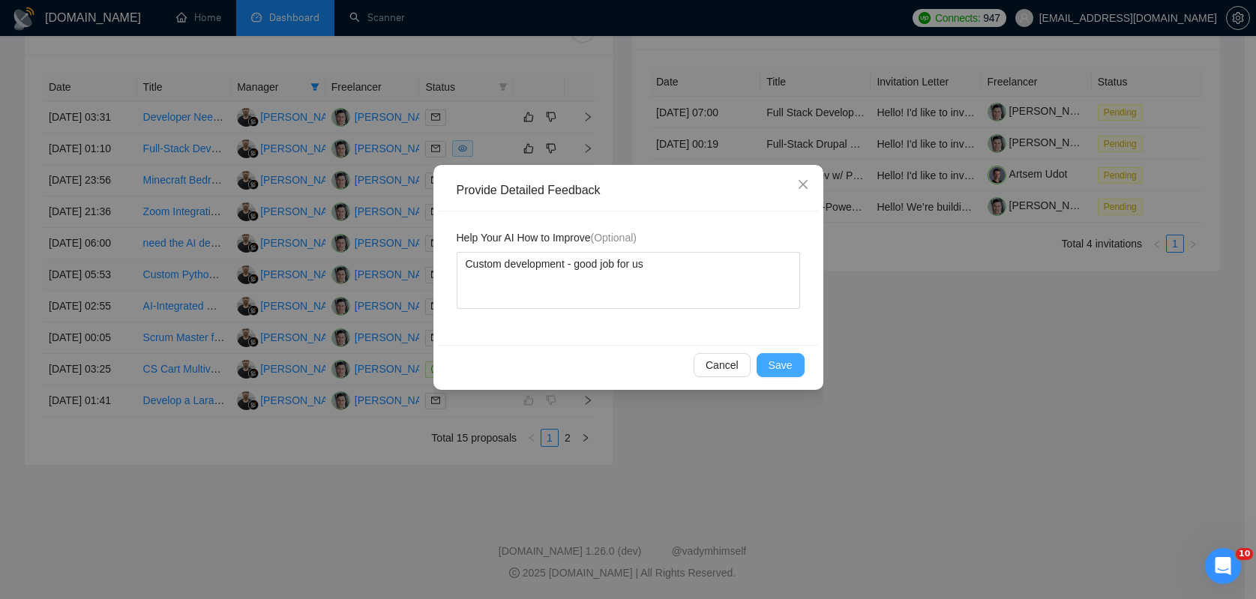
click at [795, 367] on button "Save" at bounding box center [781, 365] width 48 height 24
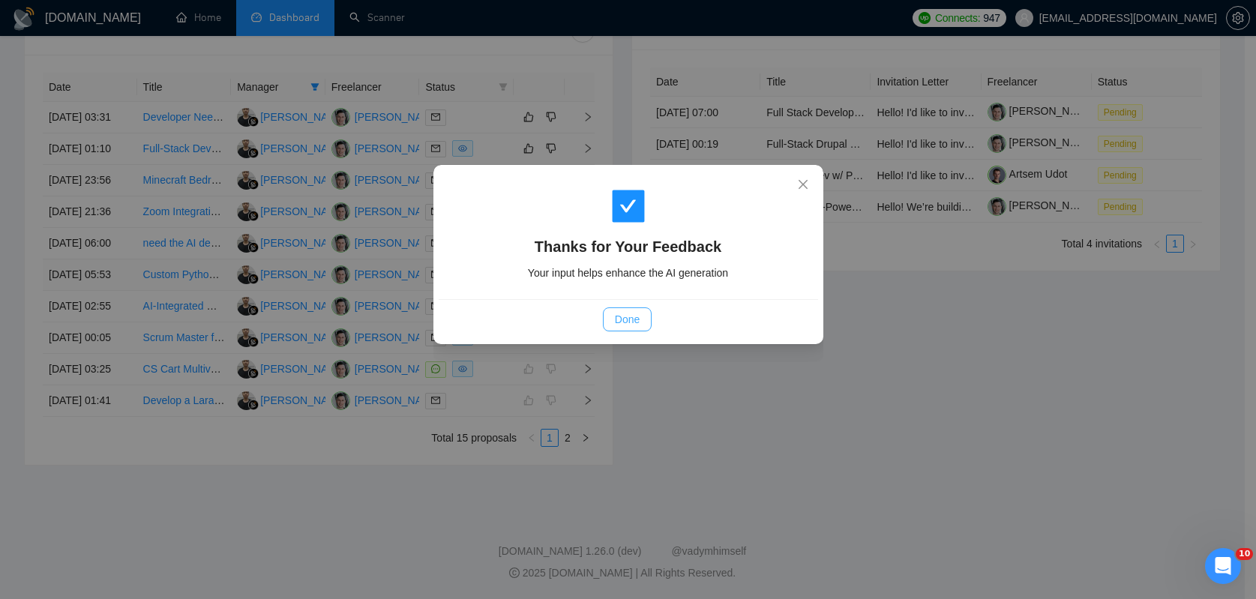
click at [616, 322] on span "Done" at bounding box center [627, 319] width 25 height 17
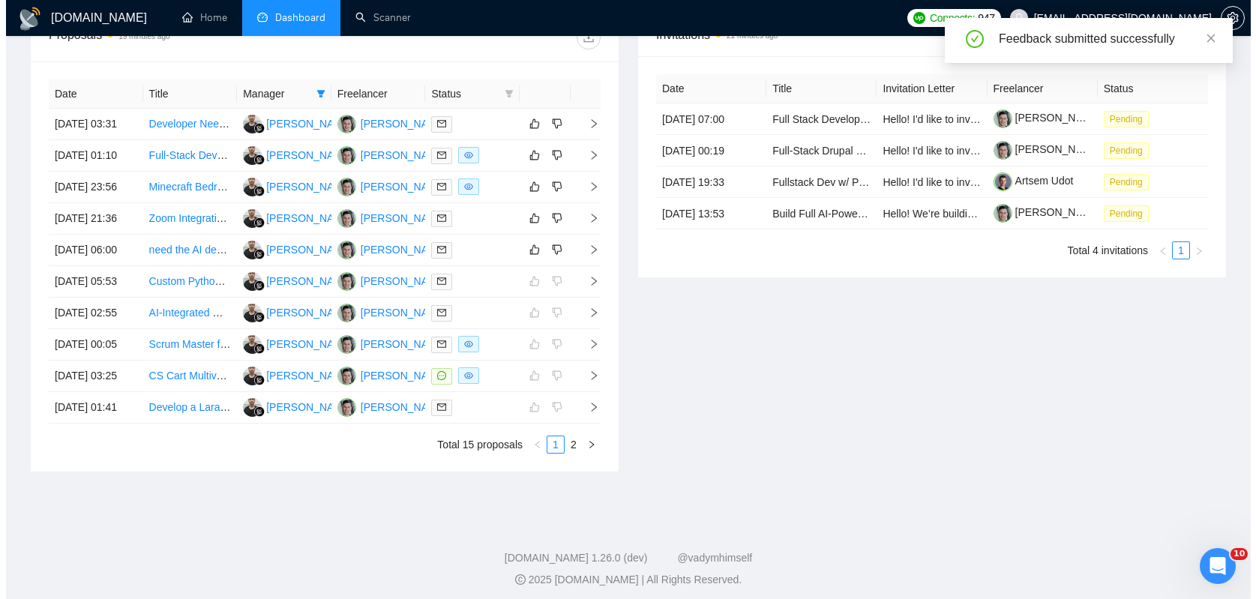
scroll to position [644, 0]
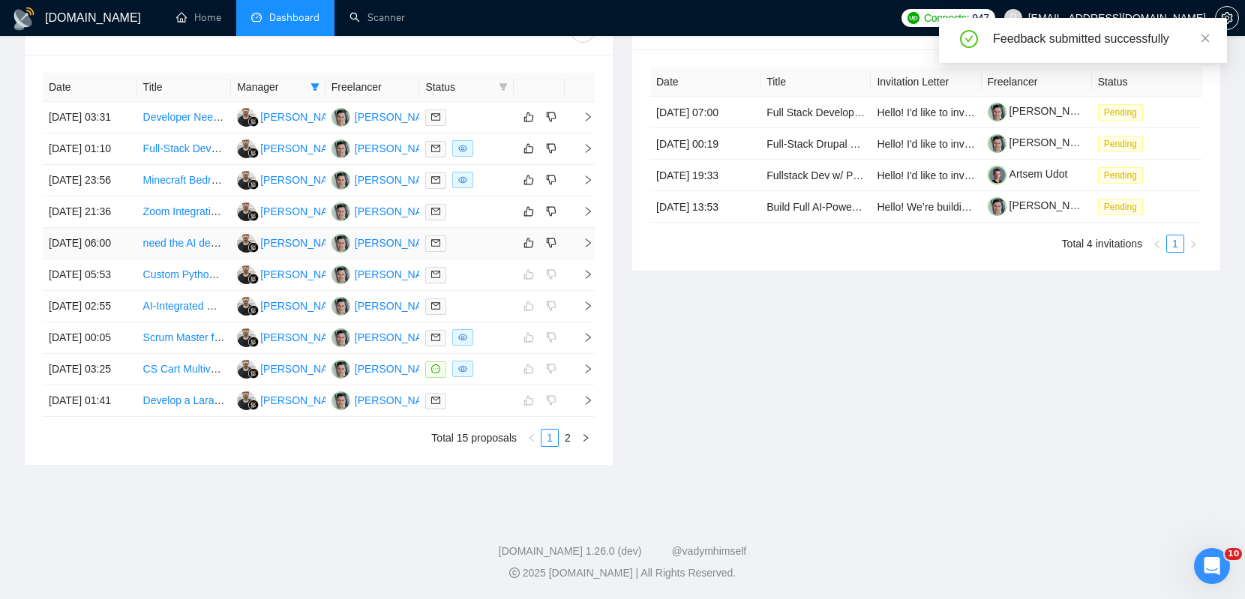
click at [486, 247] on div at bounding box center [466, 243] width 83 height 17
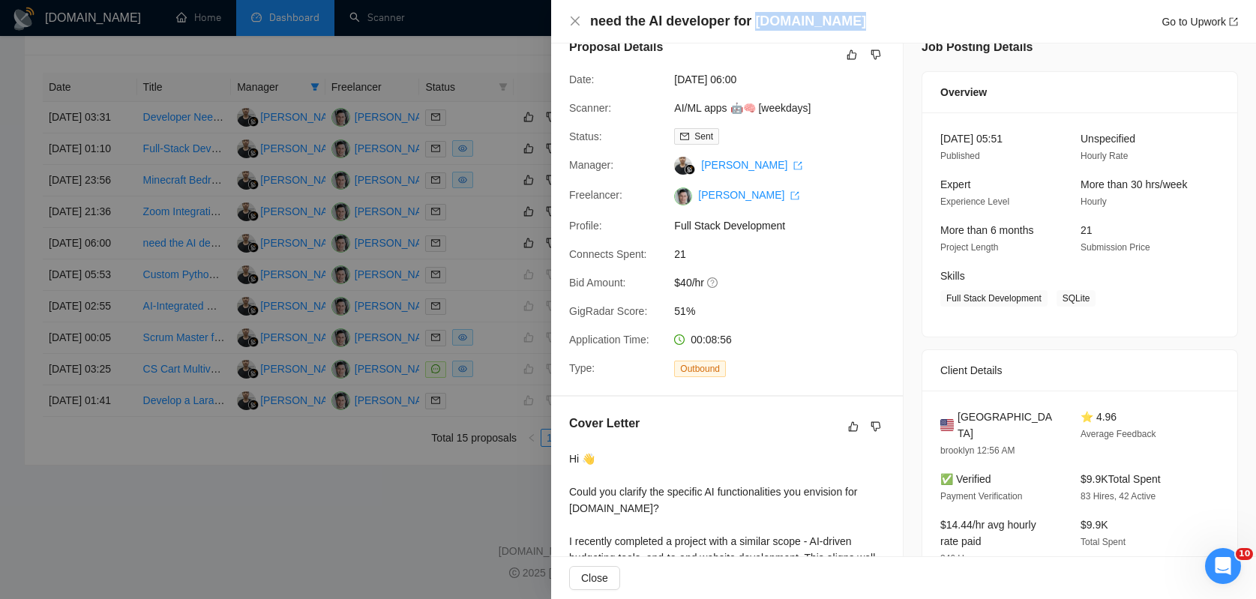
drag, startPoint x: 752, startPoint y: 19, endPoint x: 919, endPoint y: 26, distance: 166.7
click at [919, 26] on div "need the AI developer for [DOMAIN_NAME] Go to Upwork" at bounding box center [914, 21] width 648 height 19
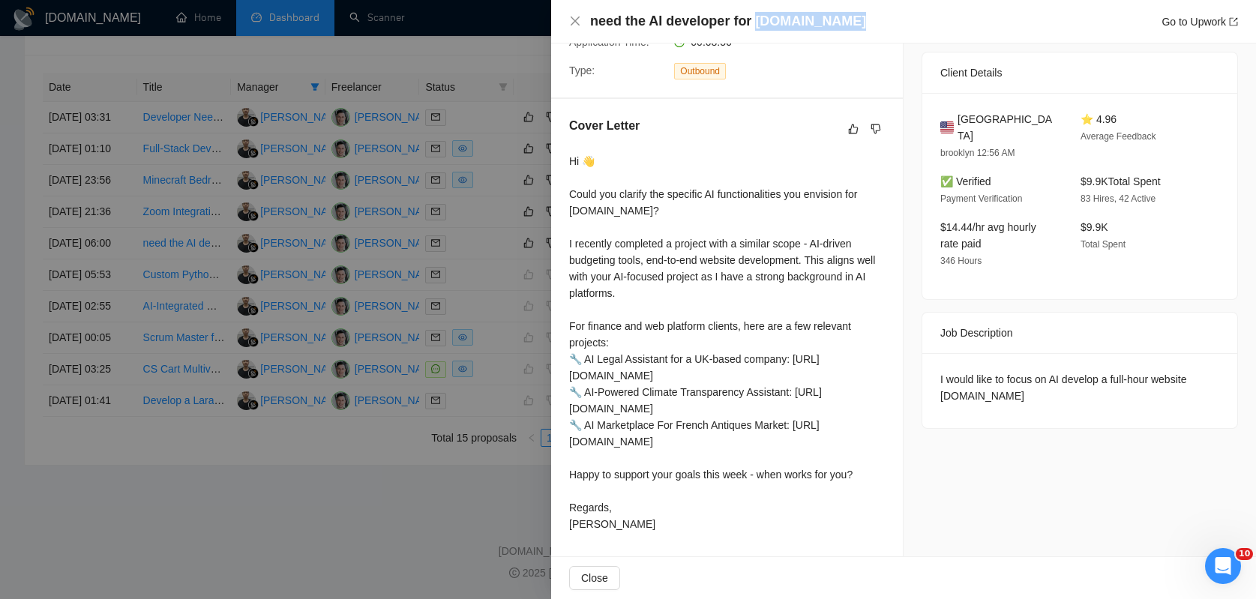
copy h4 "[DOMAIN_NAME]"
click at [701, 256] on div "Hi 👋 Could you clarify the specific AI functionalities you envision for [DOMAIN…" at bounding box center [727, 345] width 316 height 380
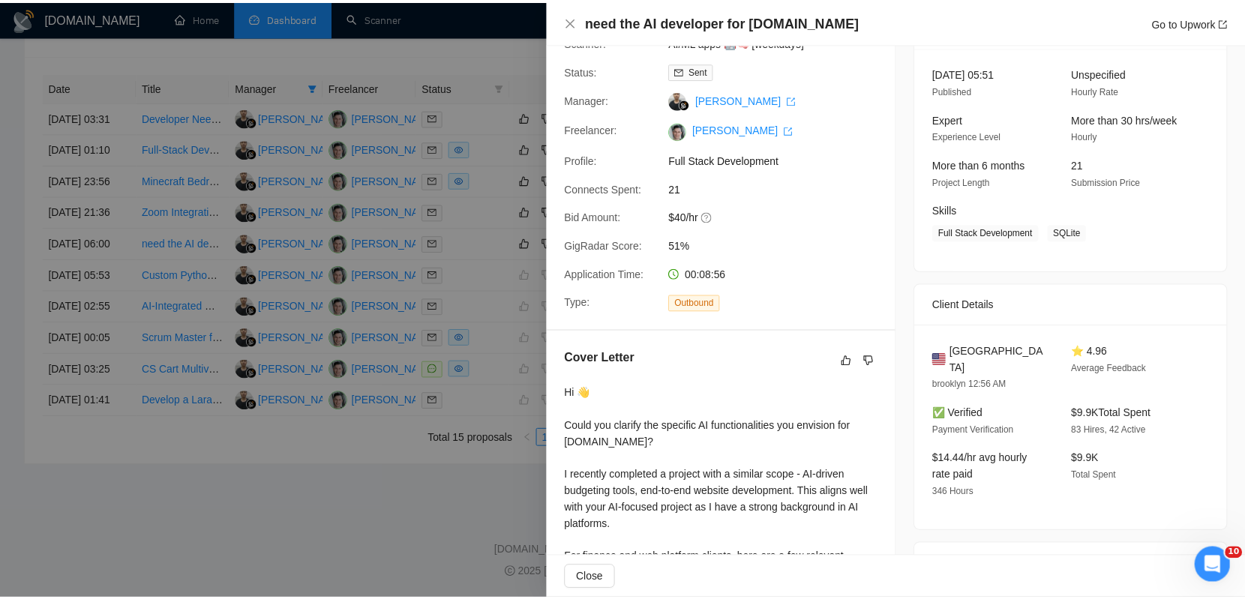
scroll to position [0, 0]
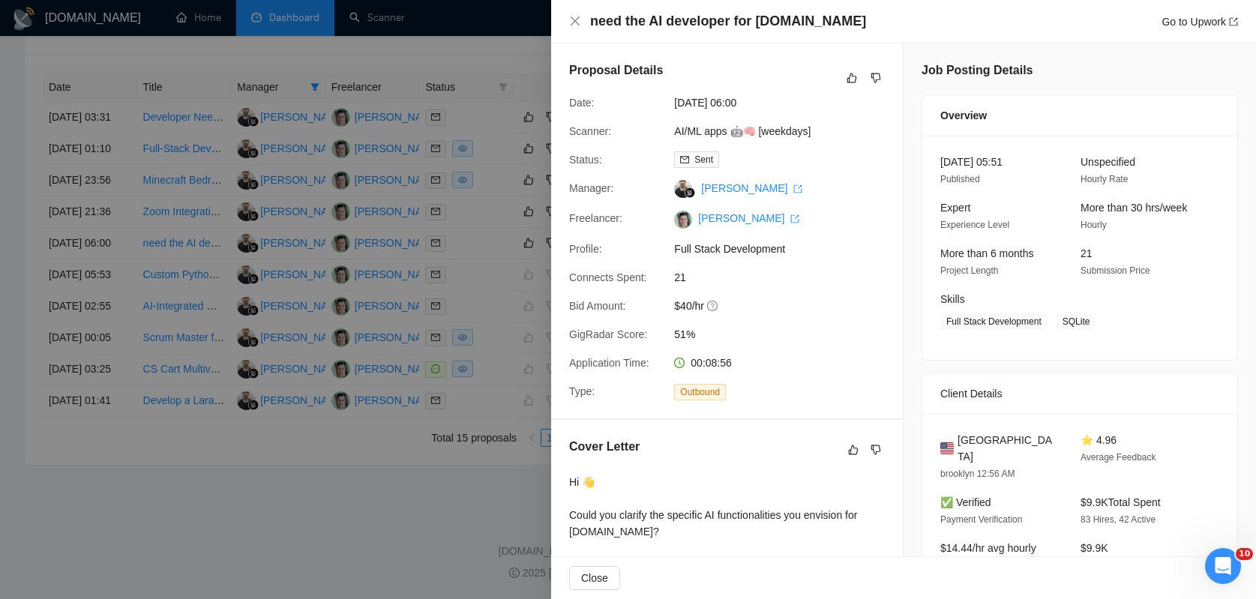
click at [514, 172] on div at bounding box center [628, 299] width 1256 height 599
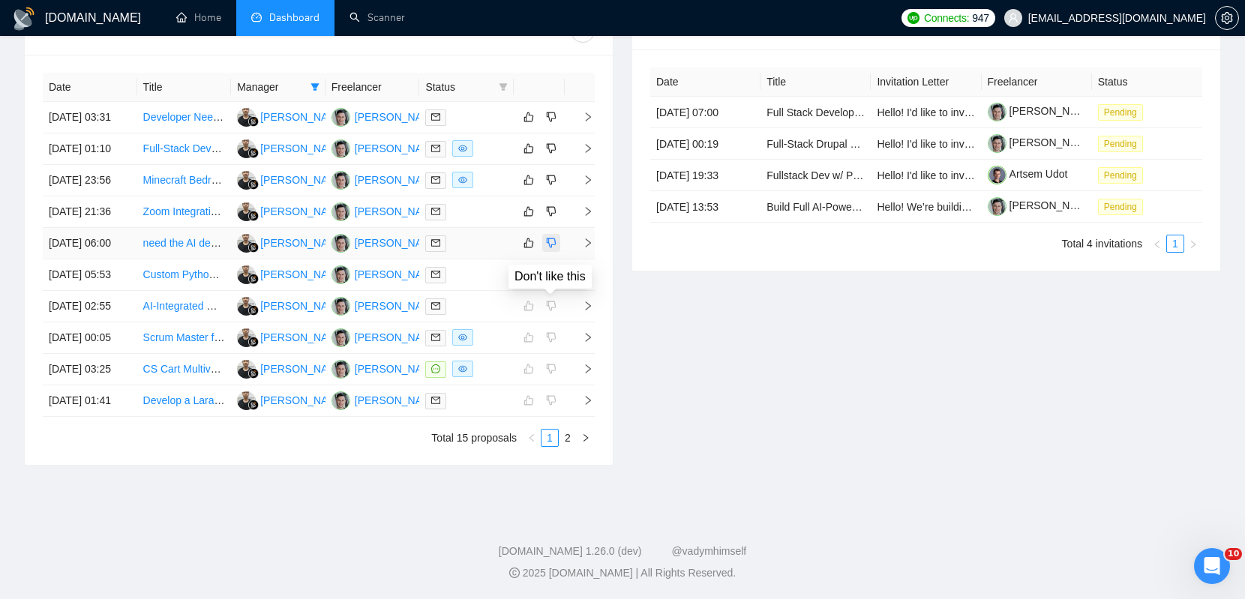
click at [548, 248] on icon "dislike" at bounding box center [552, 244] width 10 height 10
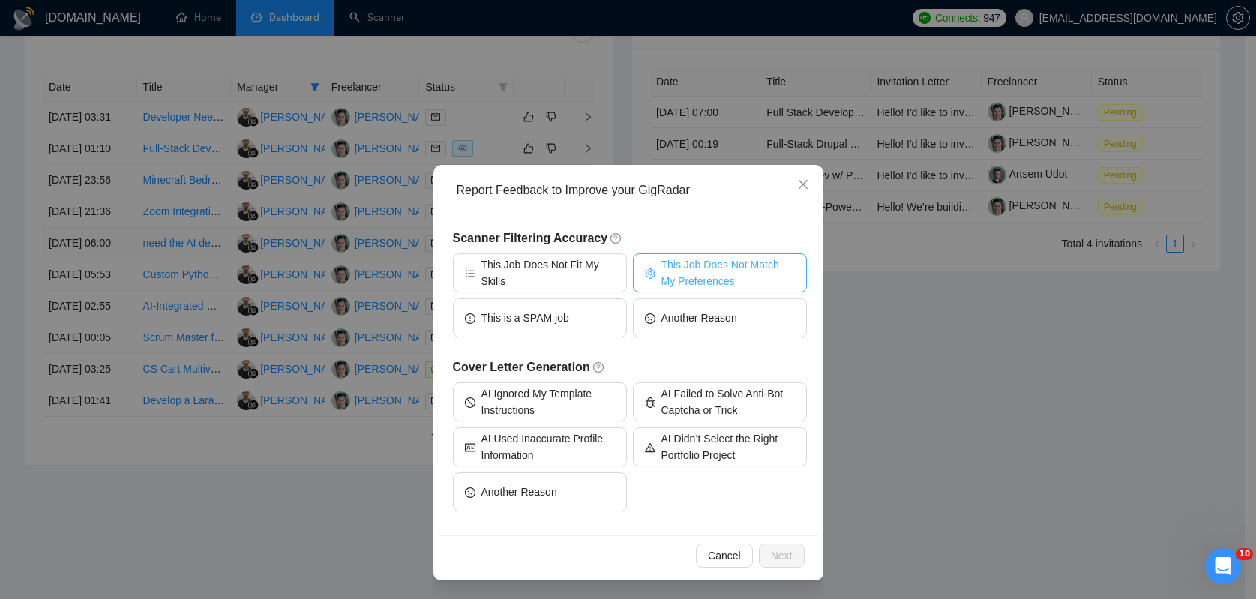
click at [664, 279] on span "This Job Does Not Match My Preferences" at bounding box center [729, 273] width 134 height 33
click at [771, 560] on span "Next" at bounding box center [782, 556] width 22 height 17
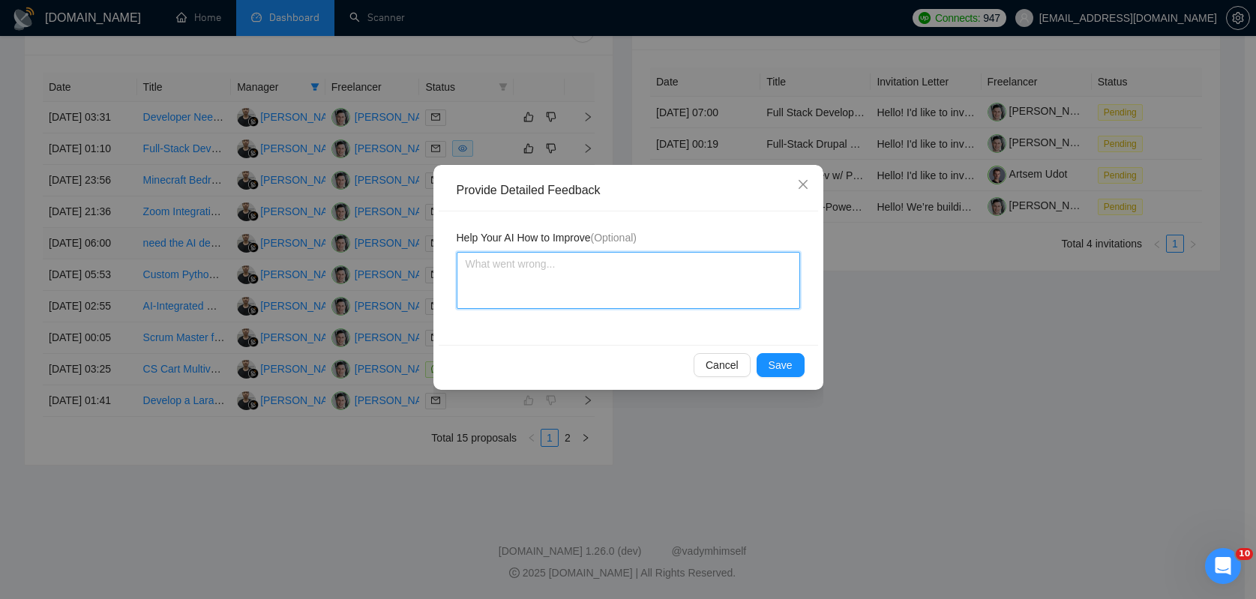
click at [566, 272] on textarea at bounding box center [629, 280] width 344 height 57
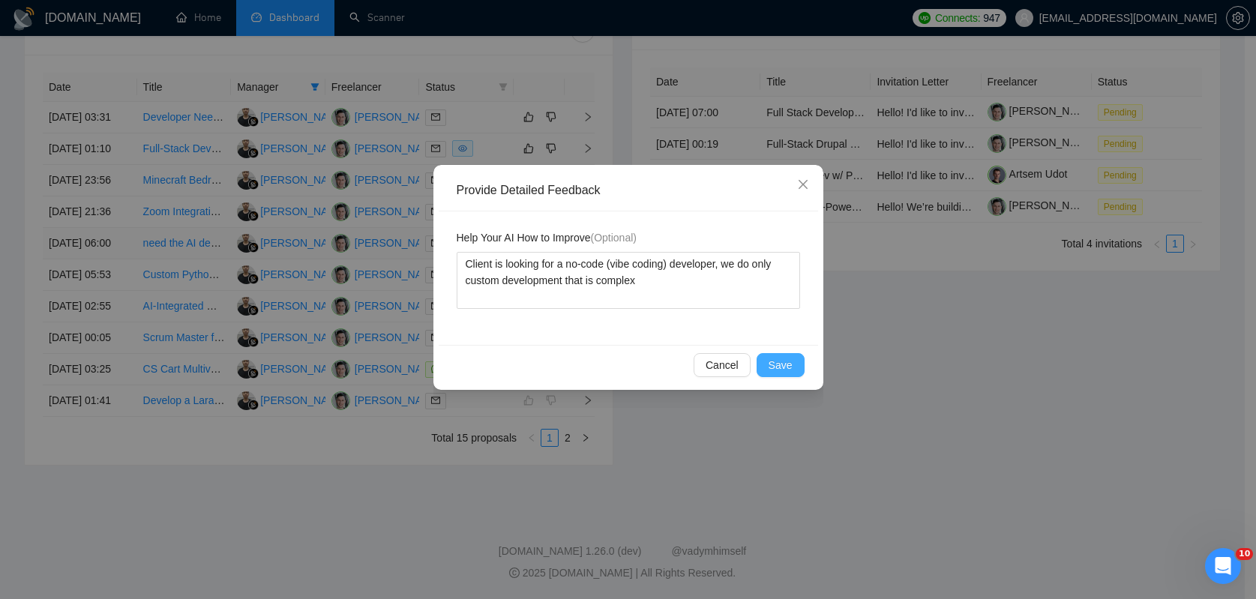
click at [782, 362] on span "Save" at bounding box center [781, 365] width 24 height 17
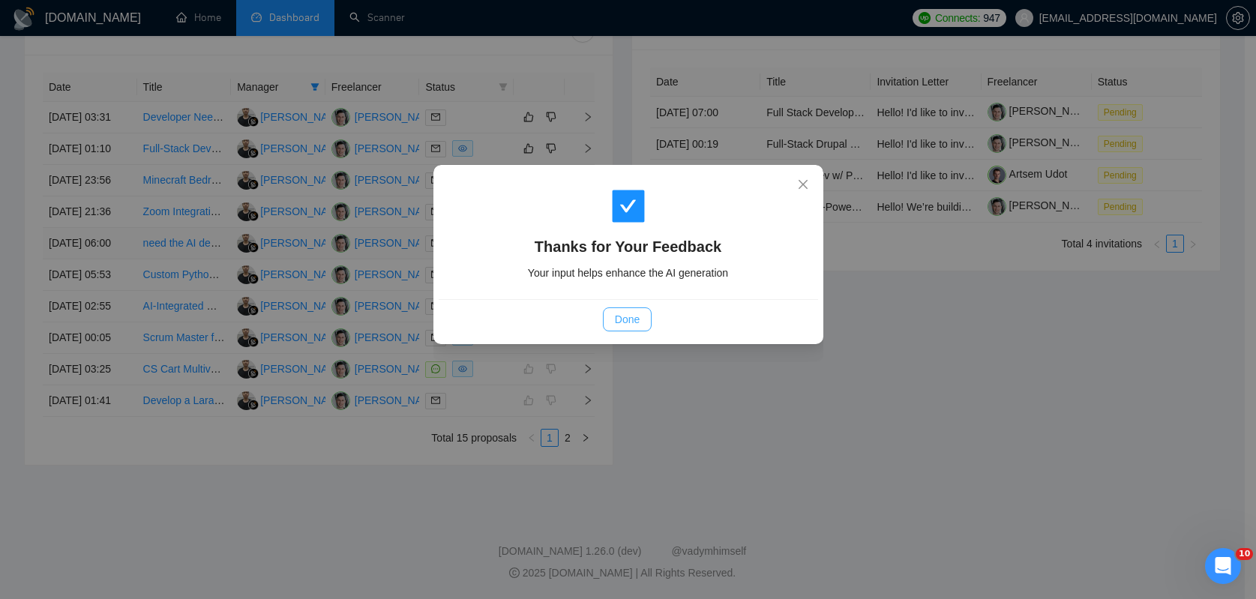
click at [617, 317] on span "Done" at bounding box center [627, 319] width 25 height 17
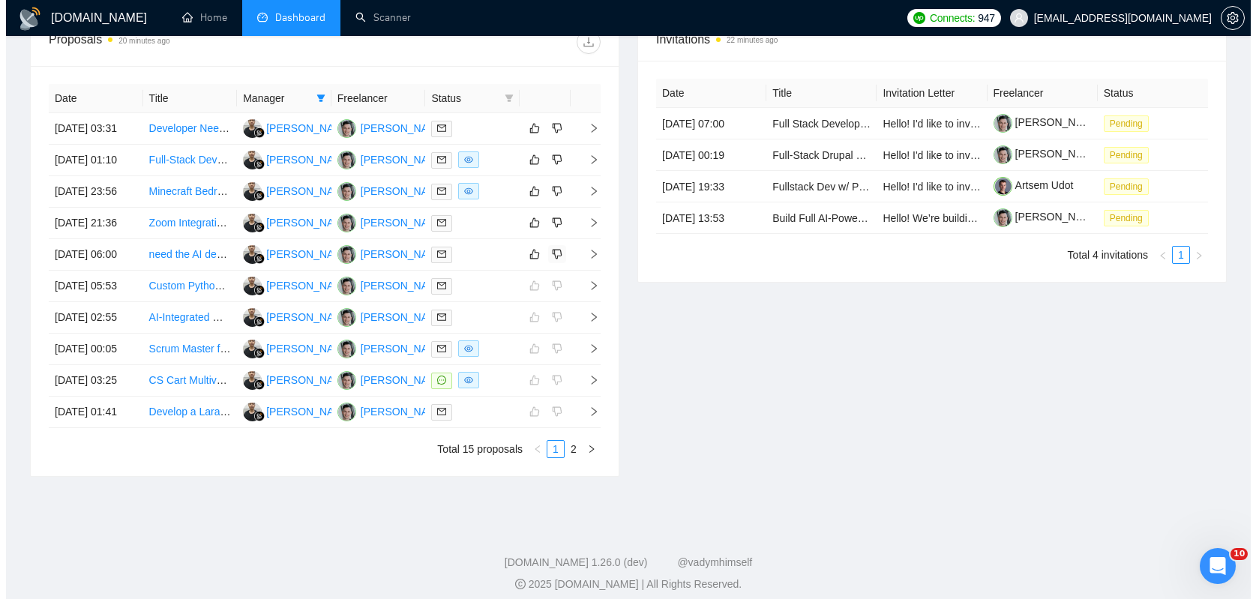
scroll to position [527, 0]
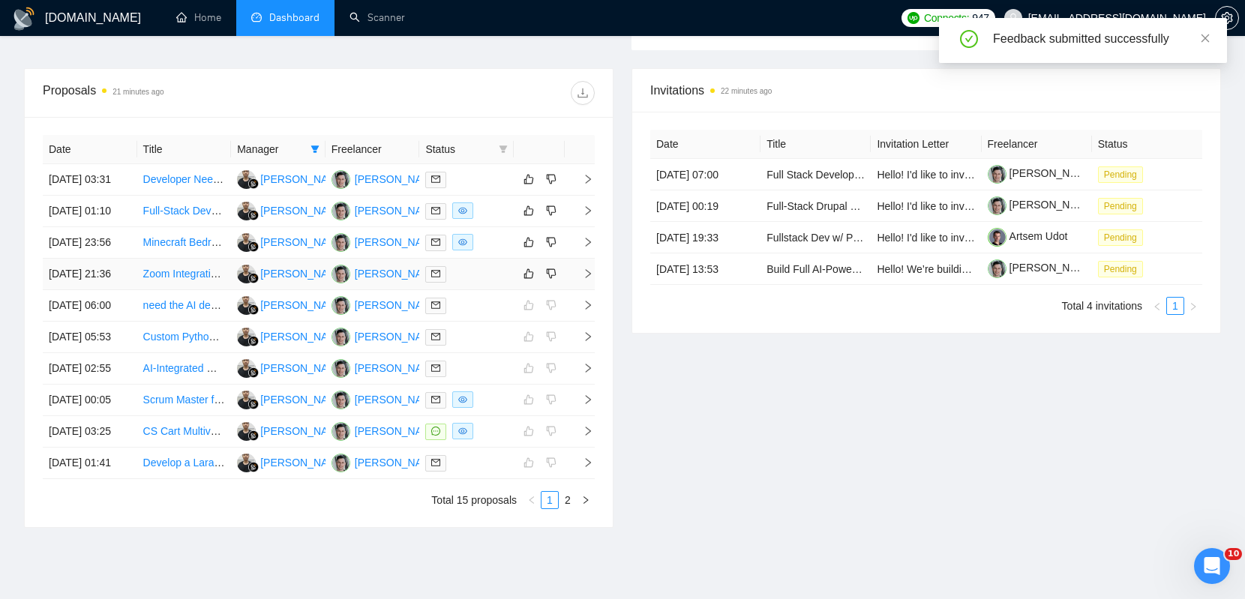
click at [476, 283] on div at bounding box center [466, 274] width 83 height 17
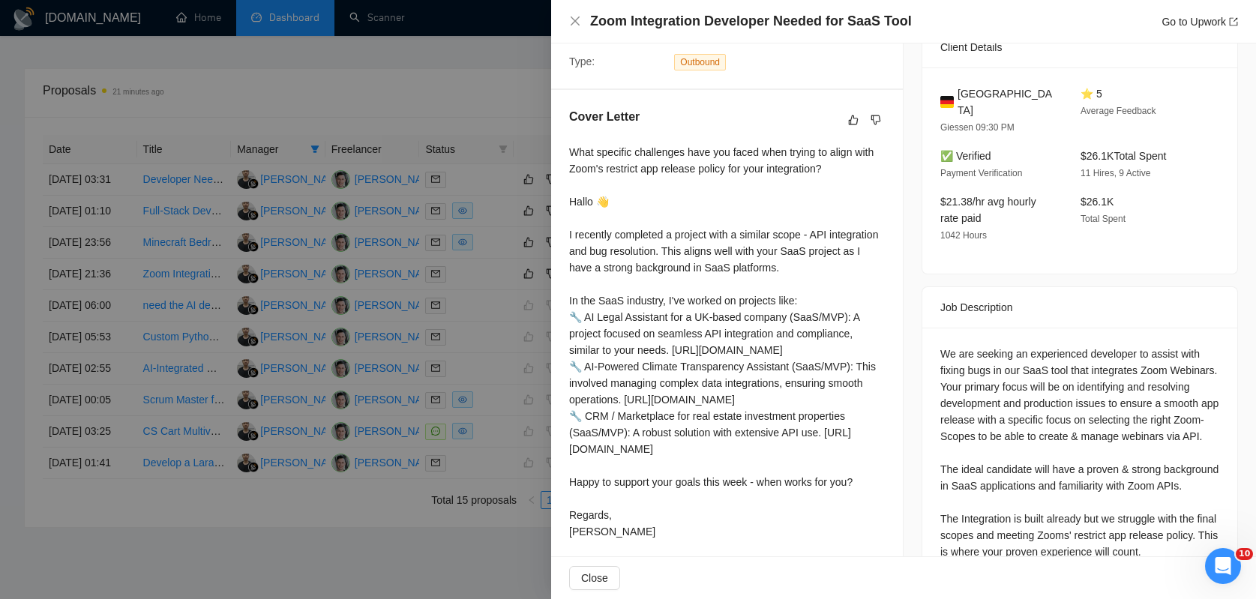
scroll to position [292, 0]
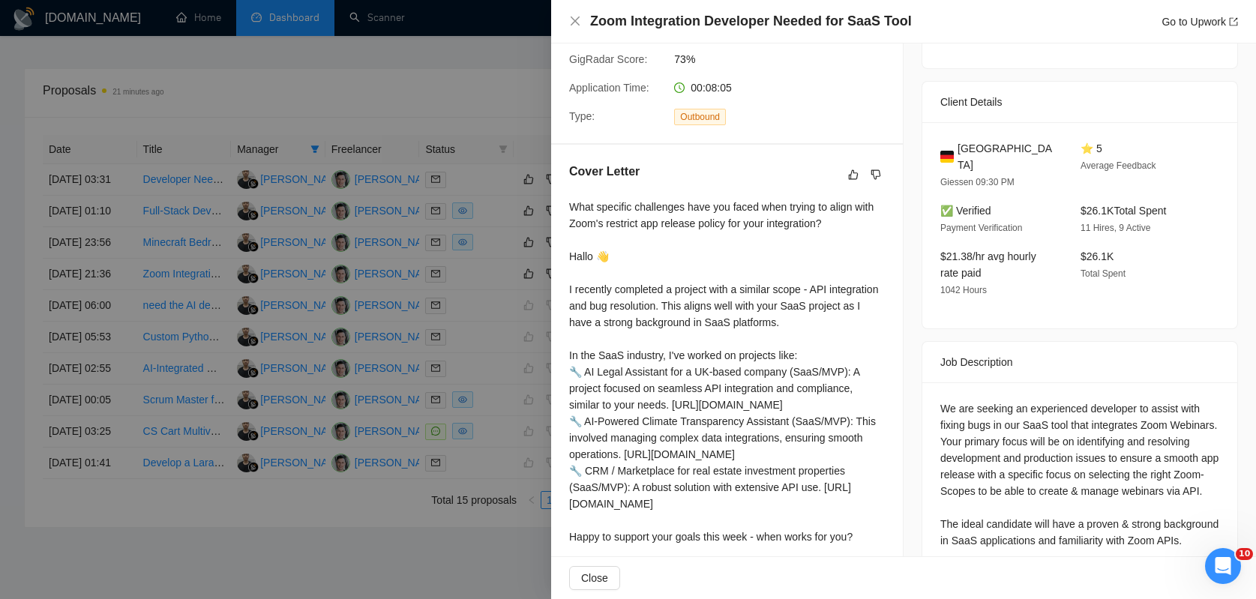
click at [624, 257] on div "What specific challenges have you faced when trying to align with Zoom's restri…" at bounding box center [727, 397] width 316 height 396
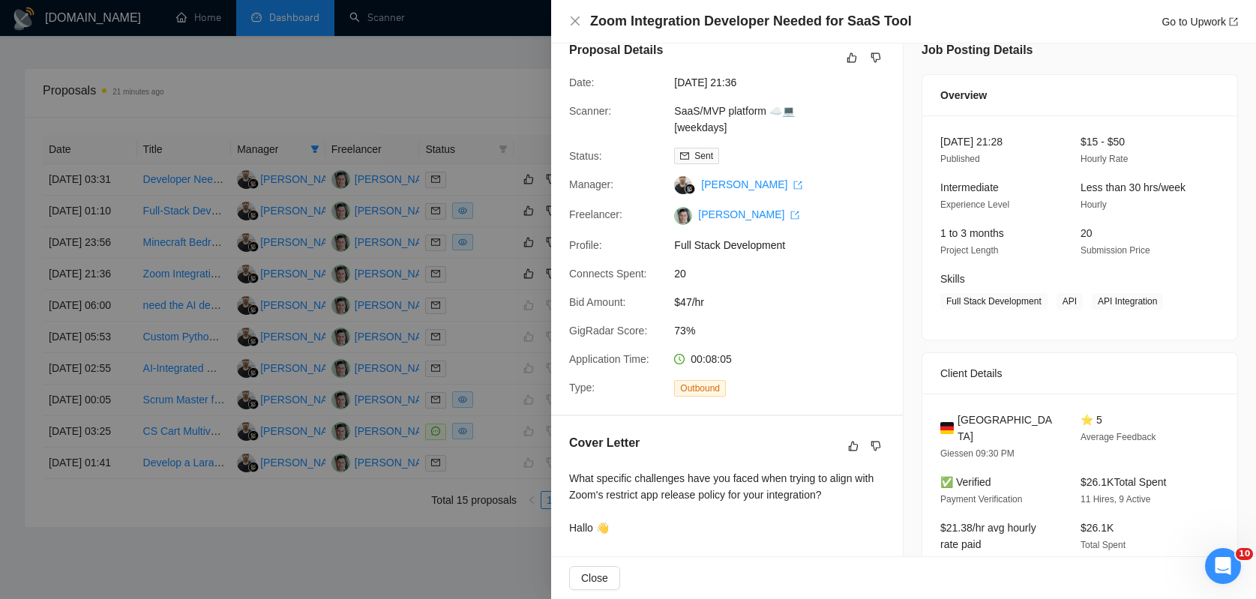
scroll to position [0, 0]
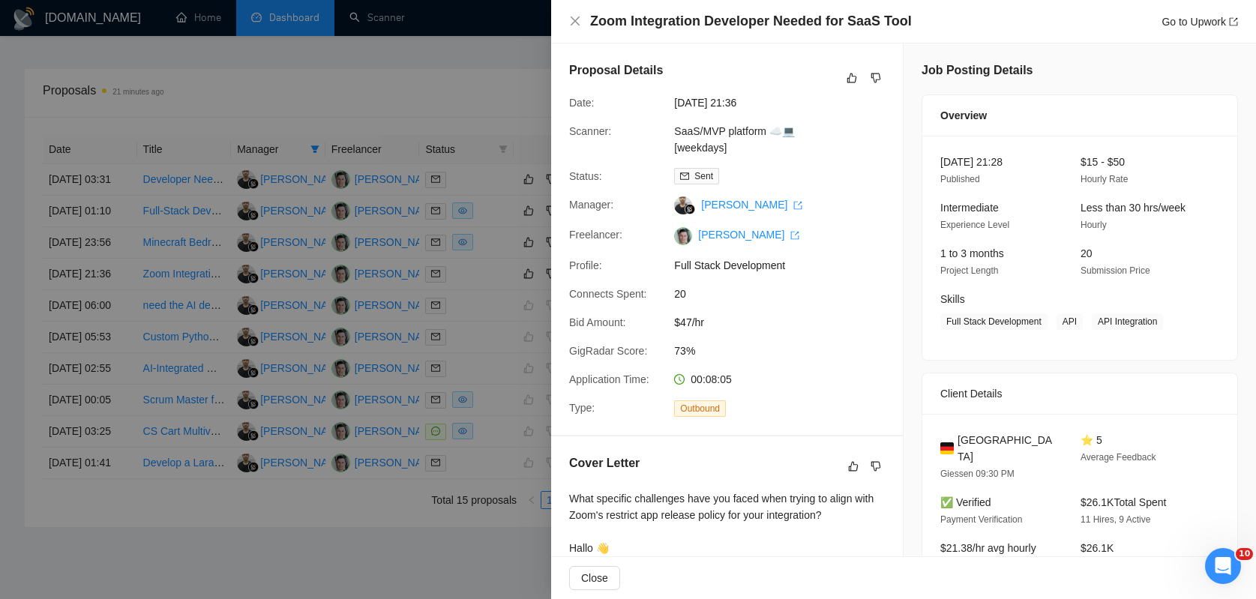
click at [476, 260] on div at bounding box center [628, 299] width 1256 height 599
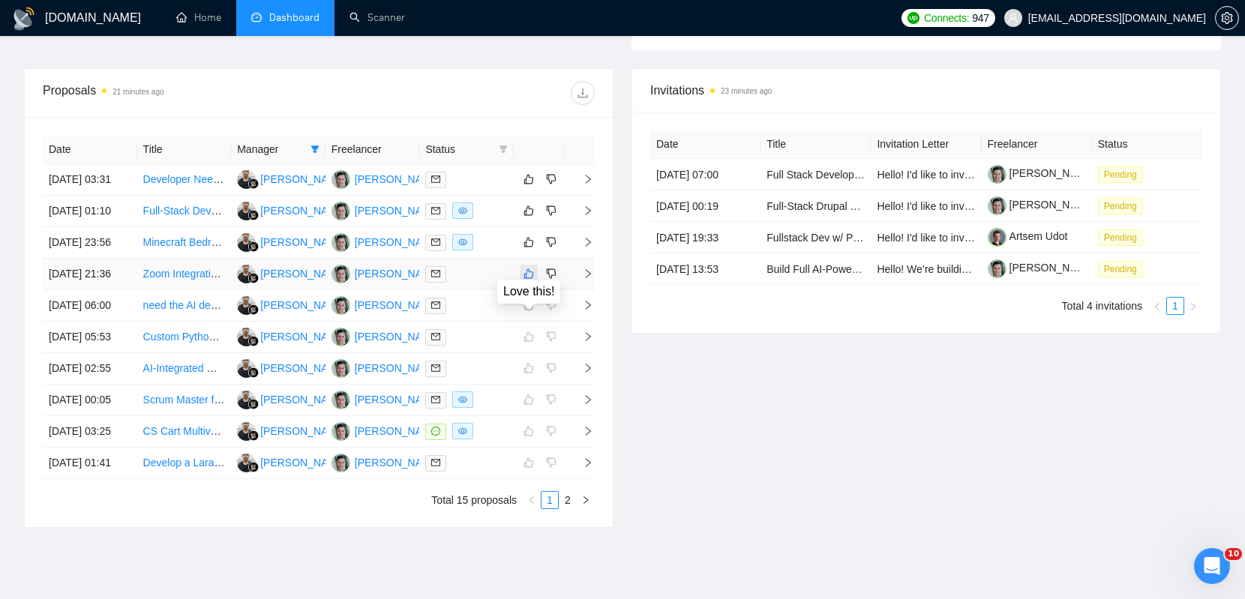
click at [525, 280] on icon "like" at bounding box center [529, 274] width 11 height 12
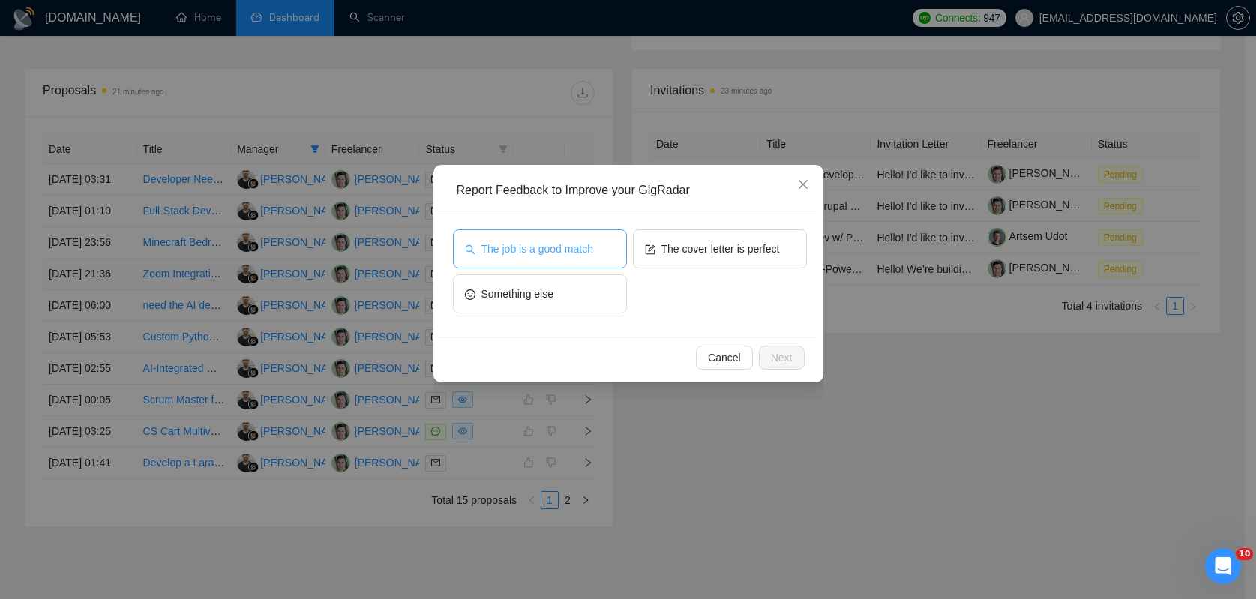
click at [554, 248] on span "The job is a good match" at bounding box center [538, 249] width 112 height 17
click at [781, 353] on span "Next" at bounding box center [782, 358] width 22 height 17
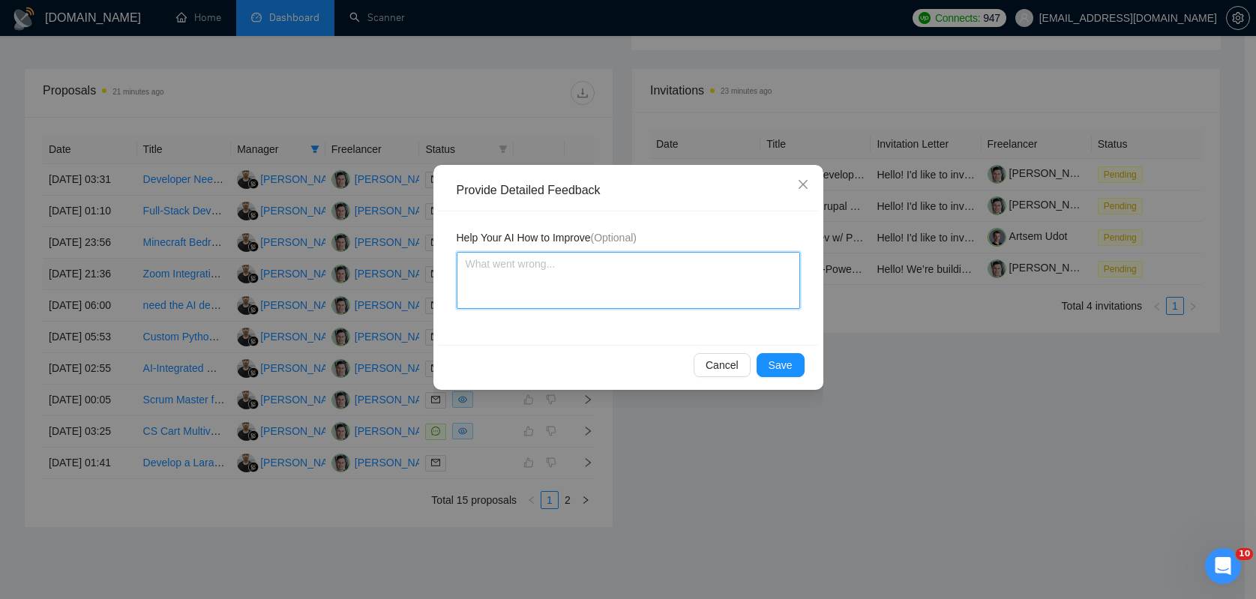
click at [665, 293] on textarea at bounding box center [629, 280] width 344 height 57
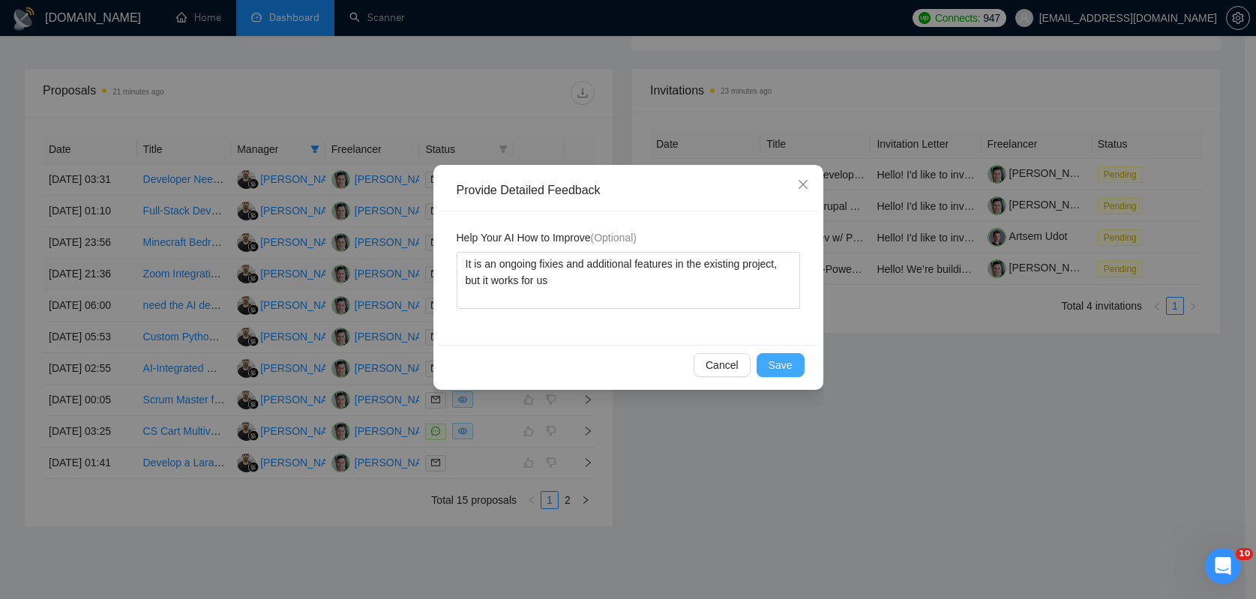
click at [795, 368] on button "Save" at bounding box center [781, 365] width 48 height 24
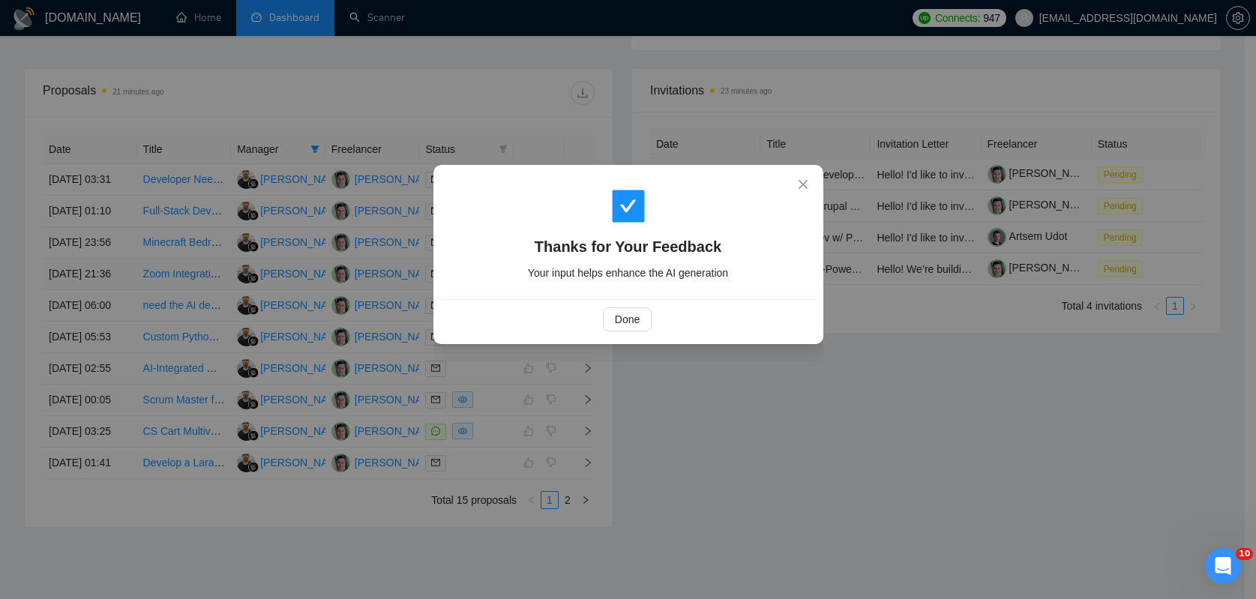
click at [620, 299] on div "Done" at bounding box center [629, 319] width 380 height 40
click at [622, 302] on div "Done" at bounding box center [629, 319] width 380 height 40
click at [623, 304] on div "Done" at bounding box center [629, 319] width 380 height 40
click at [626, 309] on button "Done" at bounding box center [627, 320] width 49 height 24
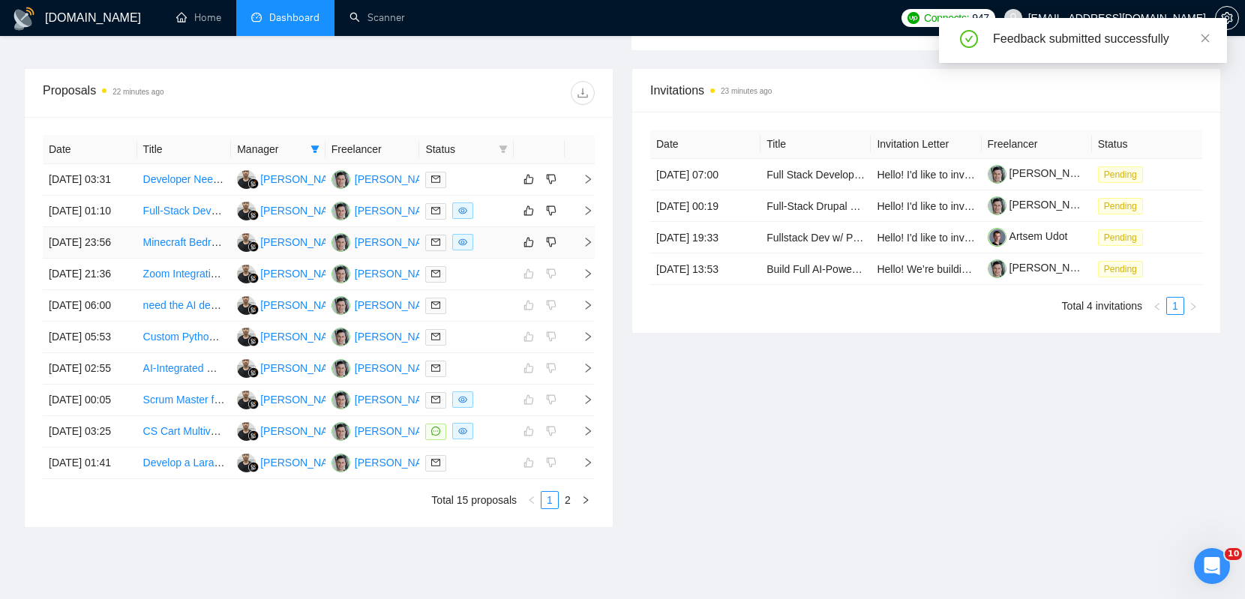
click at [495, 251] on div at bounding box center [466, 242] width 83 height 17
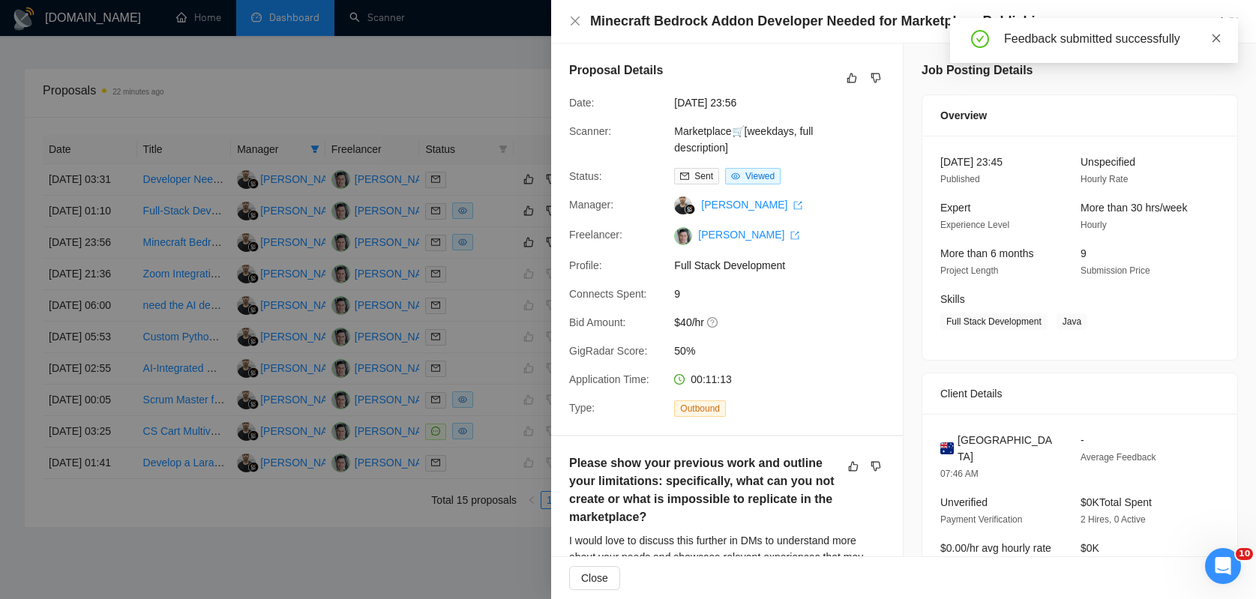
click at [1063, 40] on icon "close" at bounding box center [1216, 38] width 11 height 11
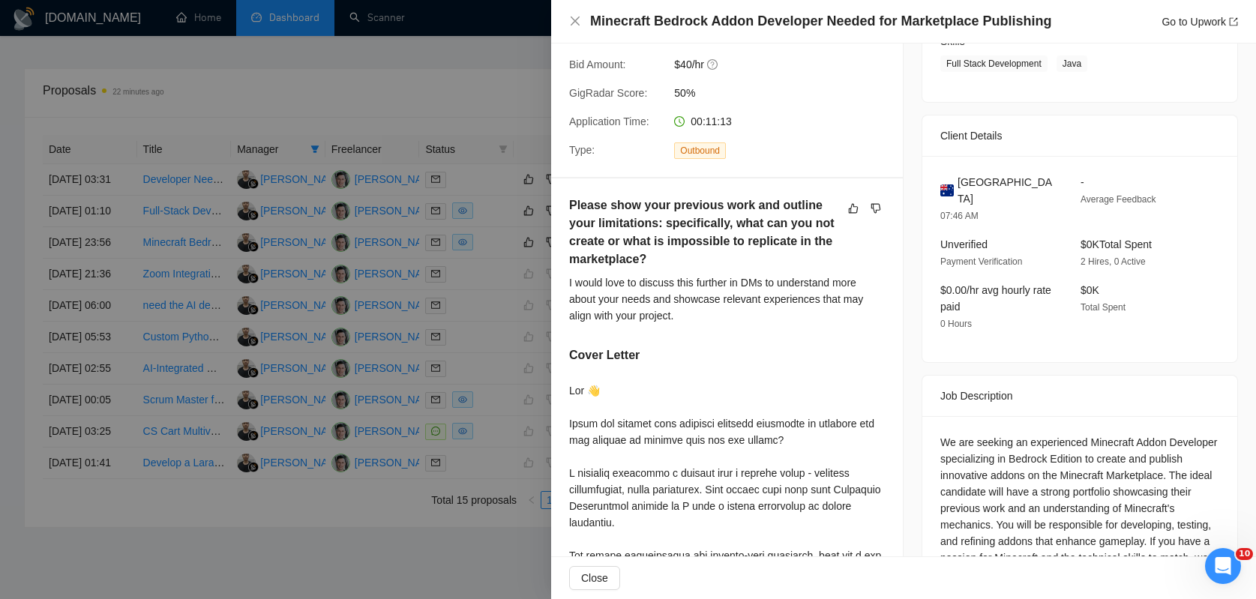
scroll to position [523, 0]
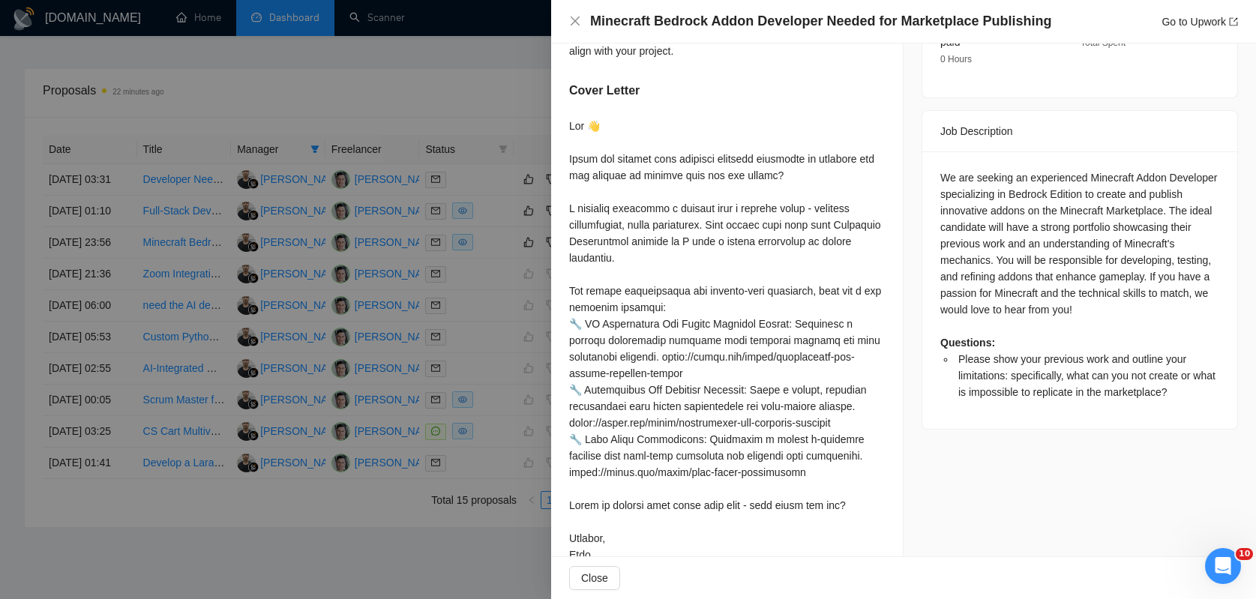
click at [470, 177] on div at bounding box center [628, 299] width 1256 height 599
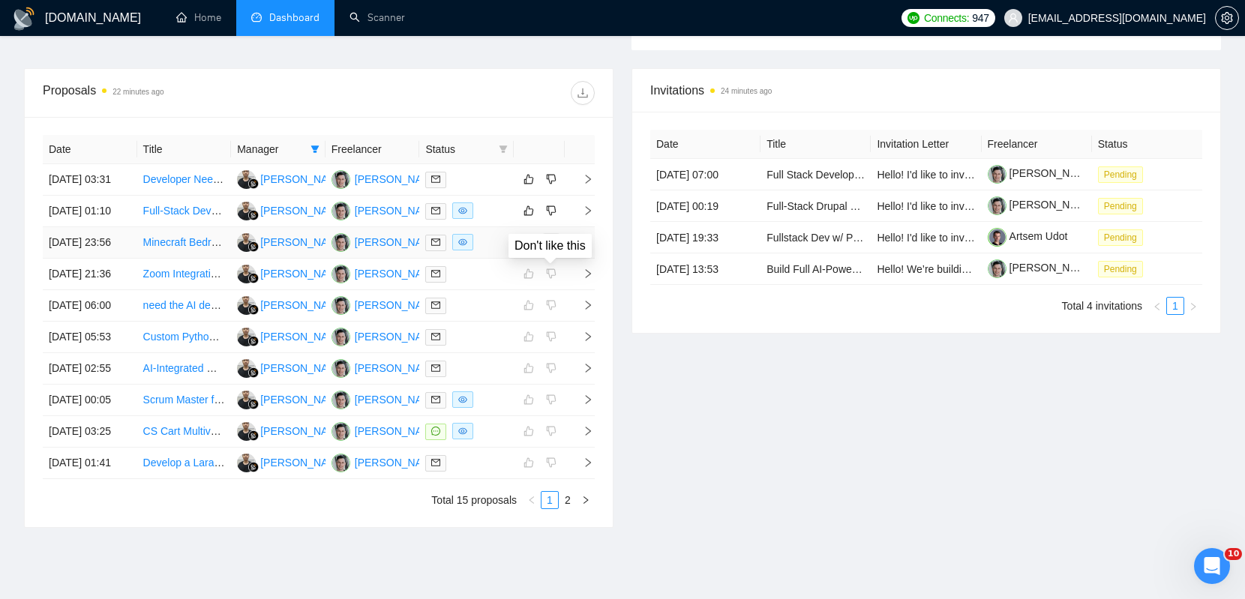
click at [556, 248] on icon "dislike" at bounding box center [551, 242] width 11 height 12
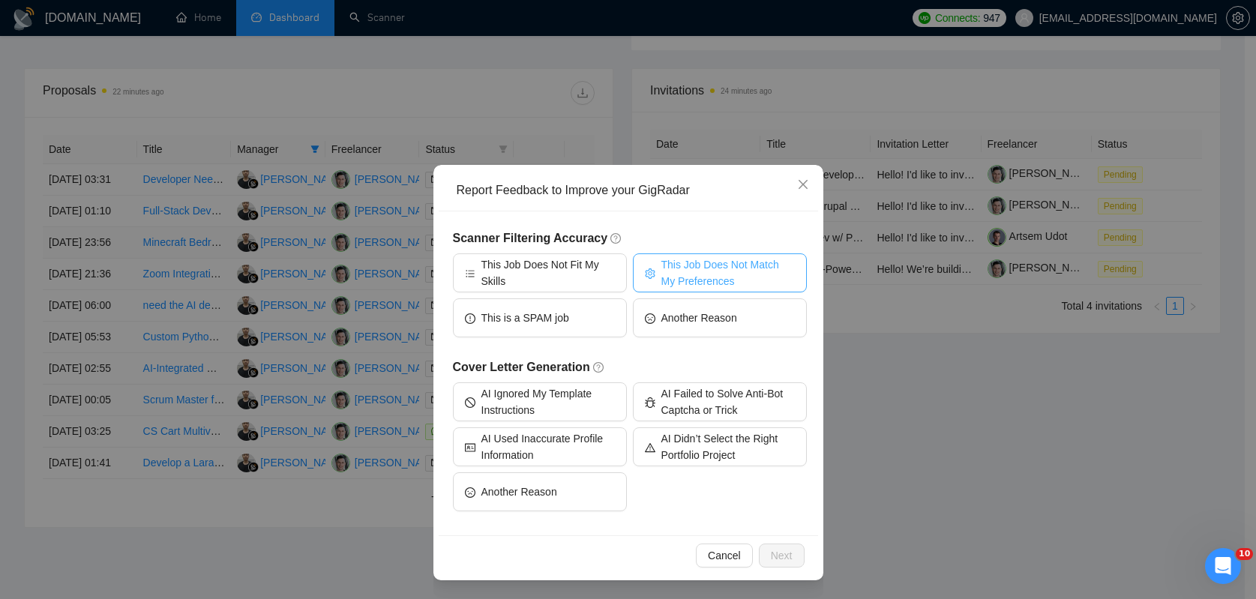
click at [704, 265] on span "This Job Does Not Match My Preferences" at bounding box center [729, 273] width 134 height 33
click at [773, 548] on span "Next" at bounding box center [782, 556] width 22 height 17
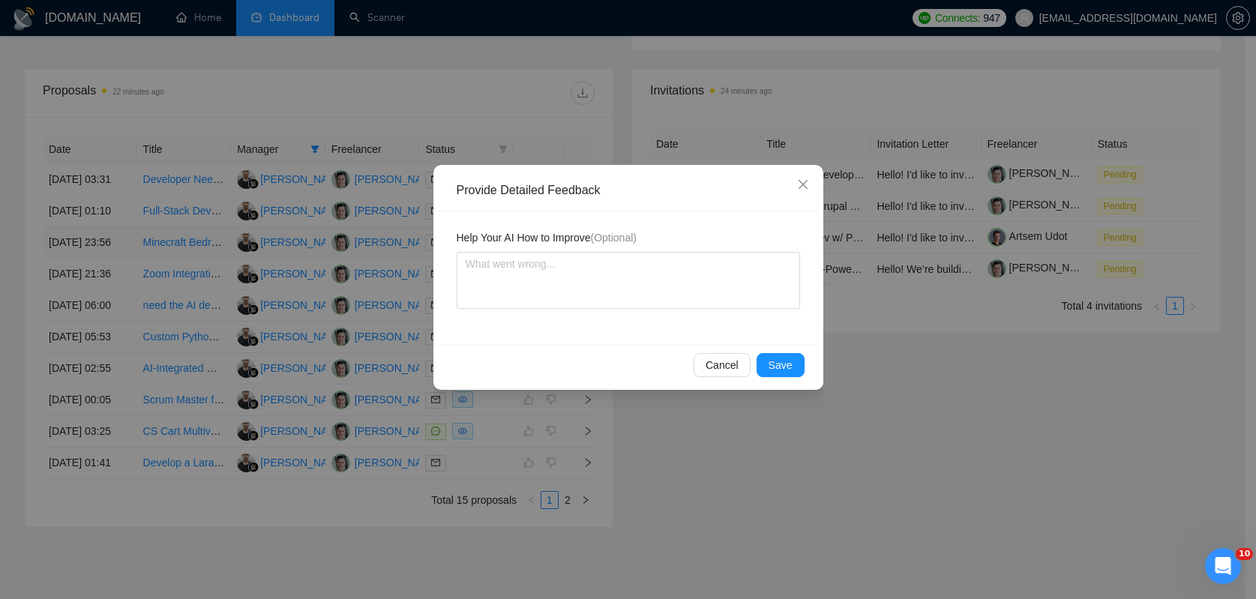
click at [649, 322] on div "Help Your AI How to Improve (Optional)" at bounding box center [629, 279] width 380 height 134
click at [639, 302] on textarea at bounding box center [629, 280] width 344 height 57
click at [766, 365] on button "Save" at bounding box center [781, 365] width 48 height 24
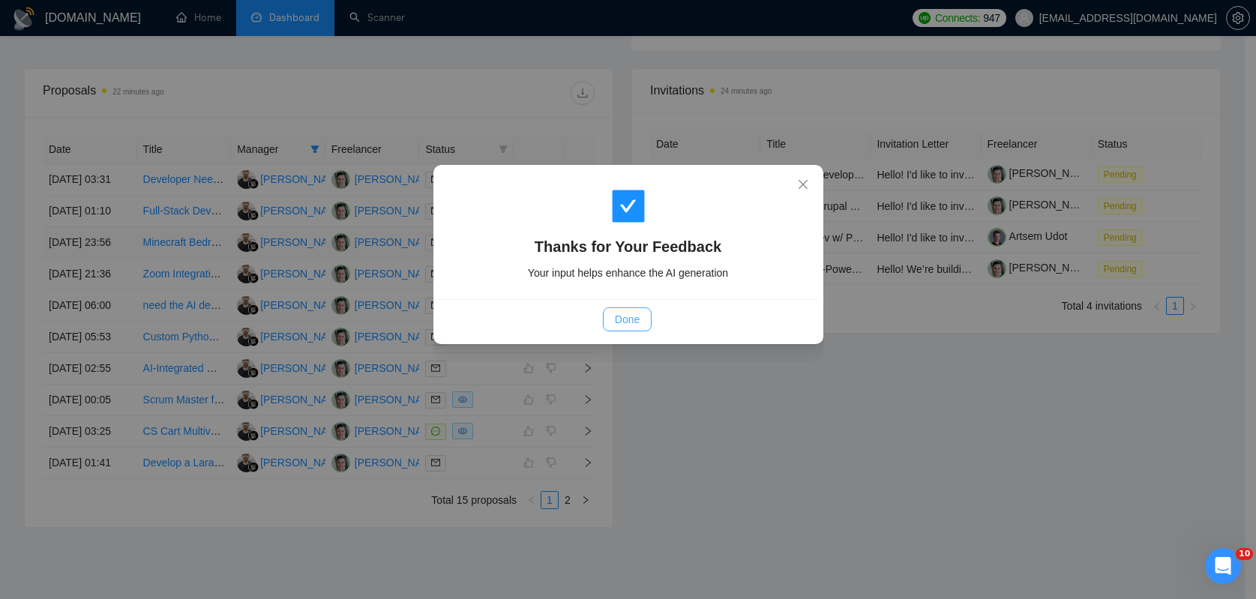
click at [632, 310] on button "Done" at bounding box center [627, 320] width 49 height 24
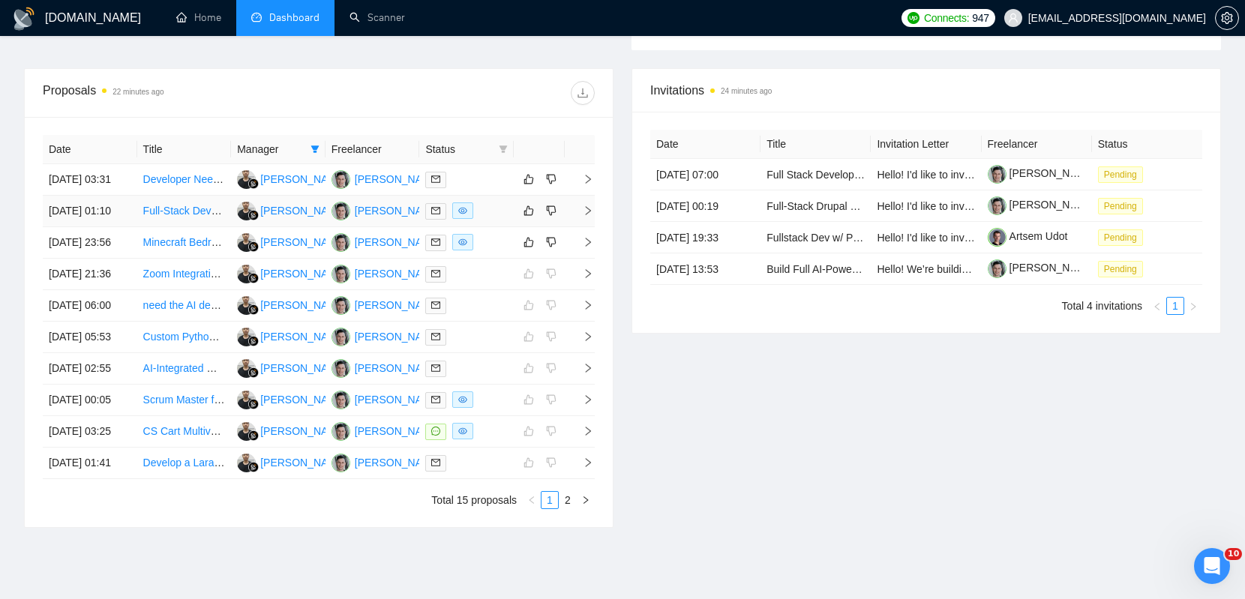
click at [493, 220] on div at bounding box center [466, 211] width 83 height 17
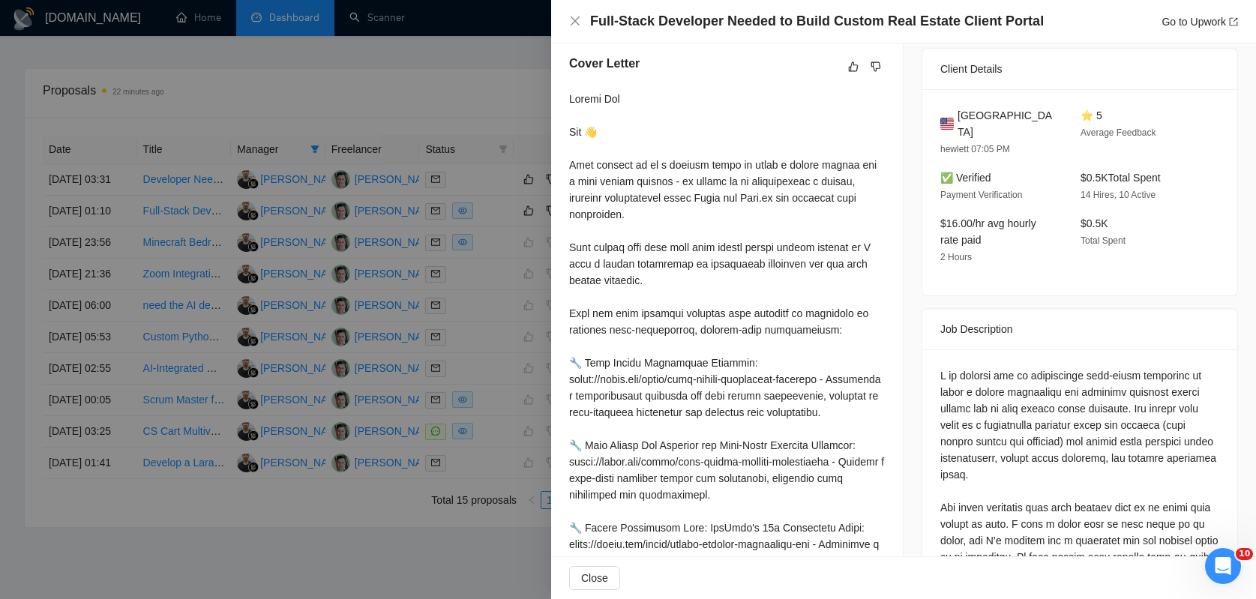
scroll to position [398, 0]
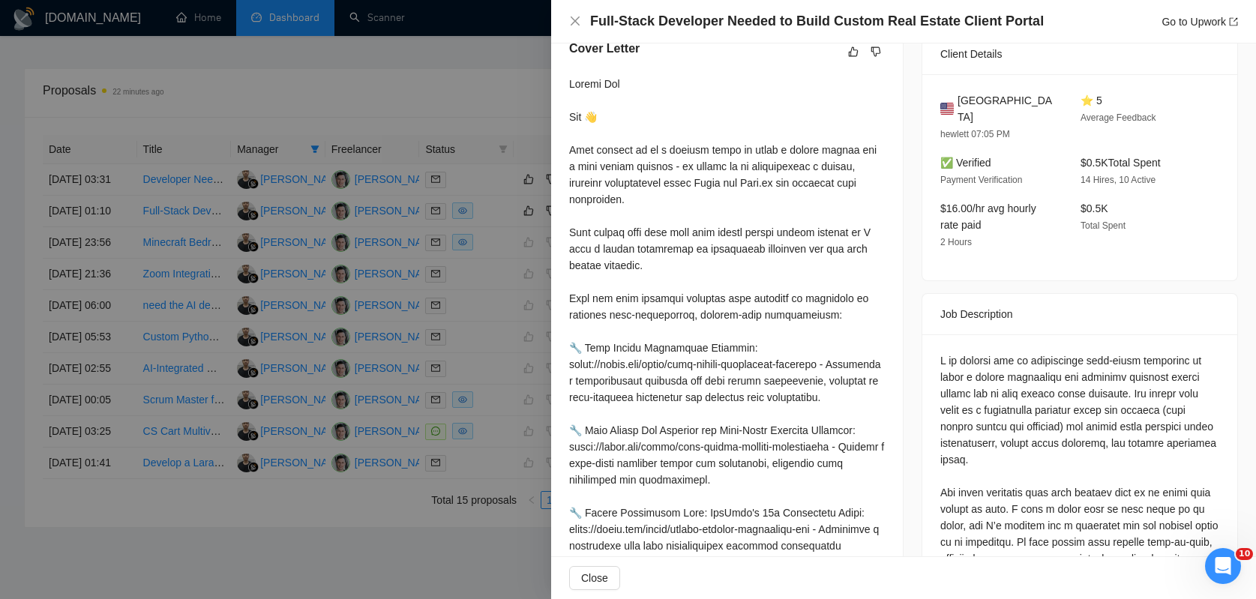
click at [512, 343] on div at bounding box center [628, 299] width 1256 height 599
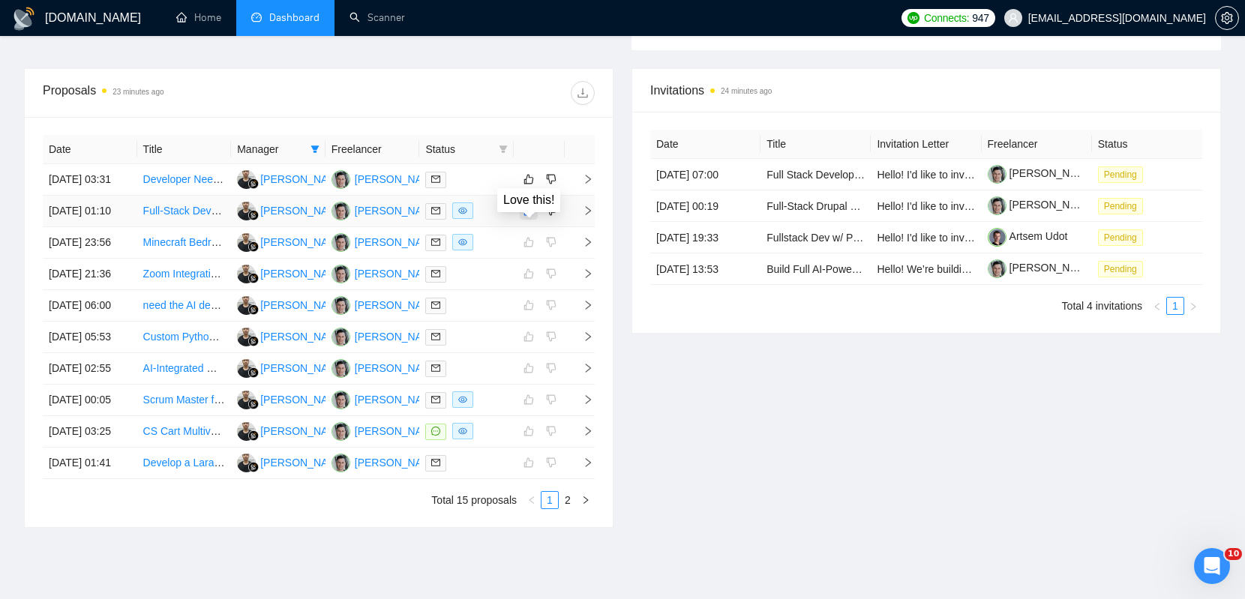
click at [525, 217] on icon "like" at bounding box center [529, 211] width 11 height 12
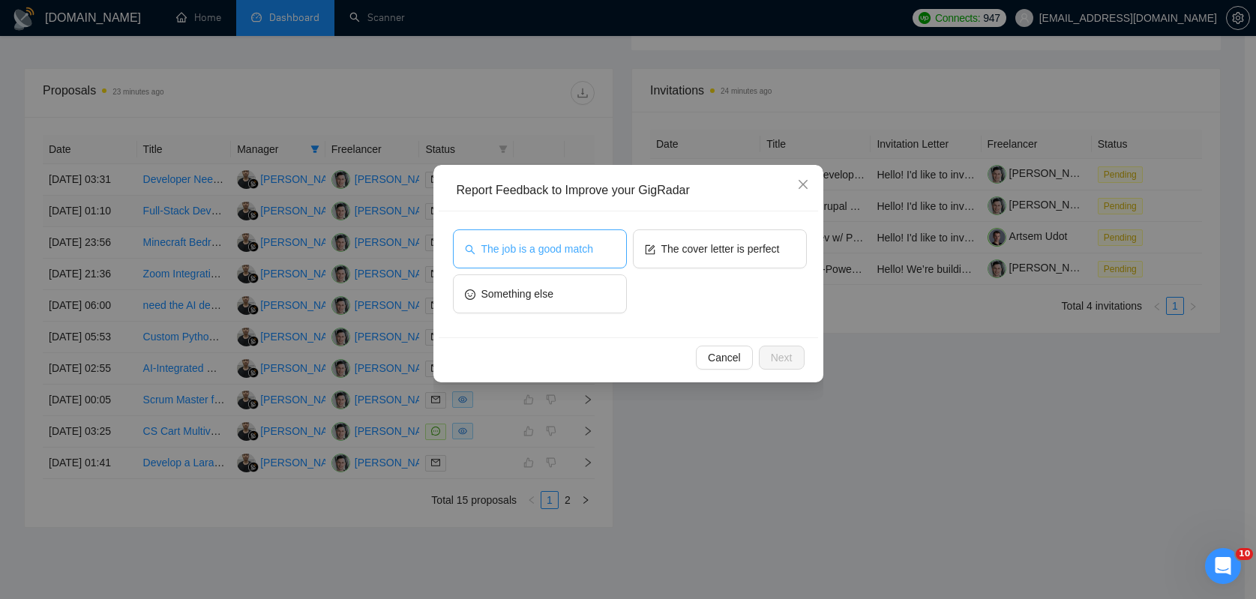
click at [524, 233] on button "The job is a good match" at bounding box center [540, 249] width 174 height 39
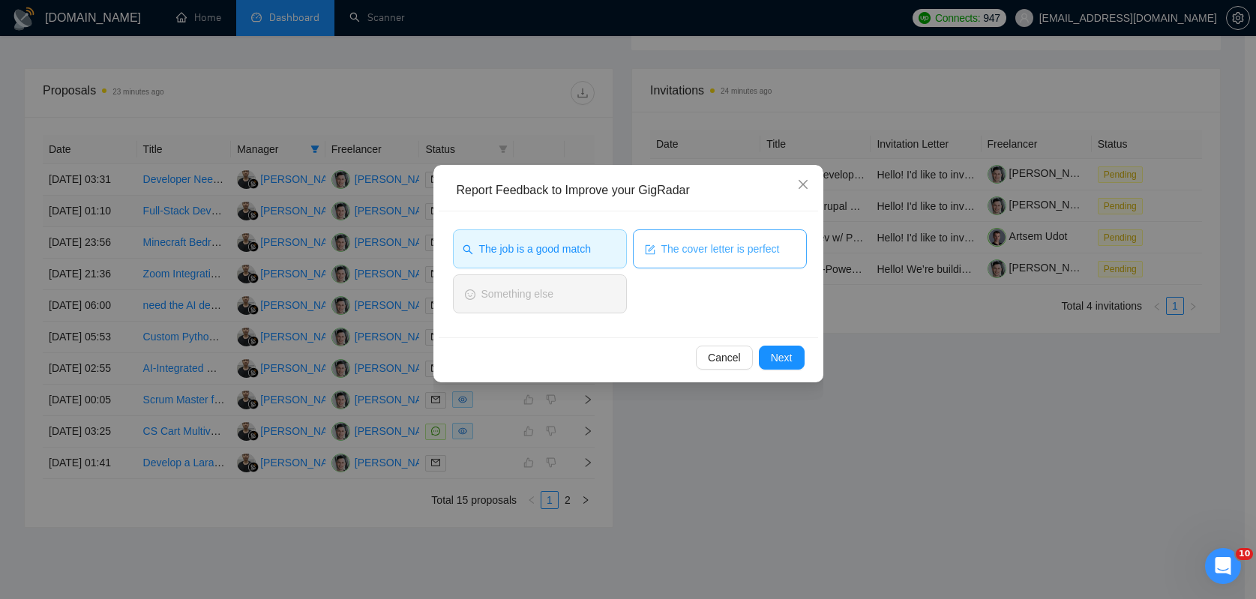
click at [668, 242] on span "The cover letter is perfect" at bounding box center [721, 249] width 119 height 17
click at [795, 353] on button "Next" at bounding box center [782, 358] width 46 height 24
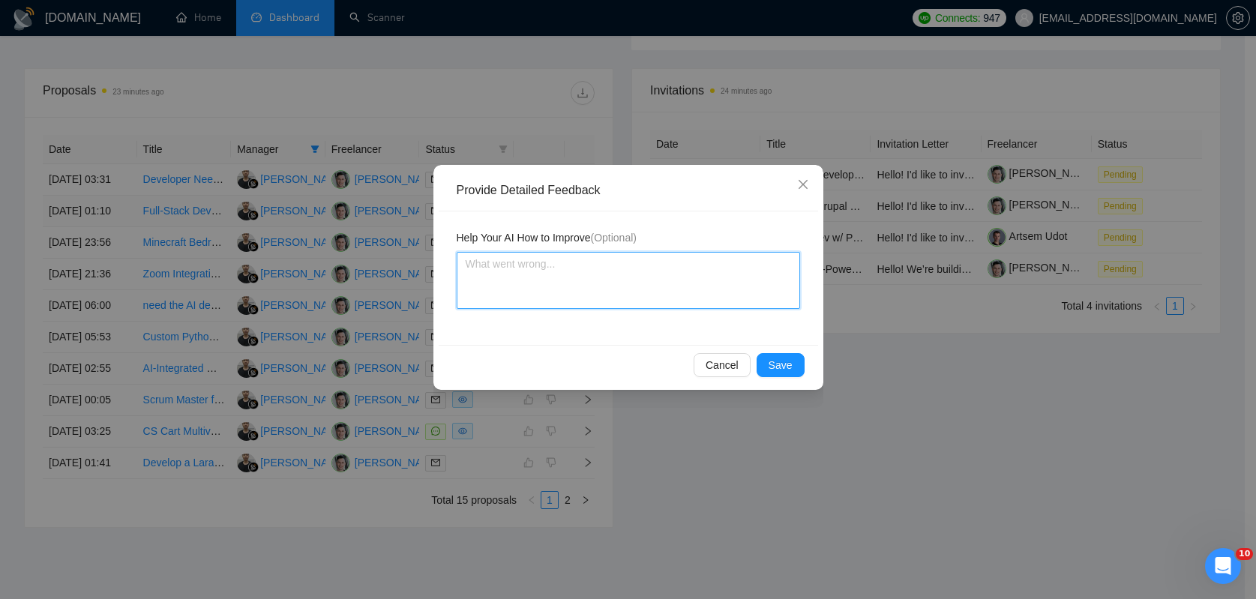
click at [597, 284] on textarea at bounding box center [629, 280] width 344 height 57
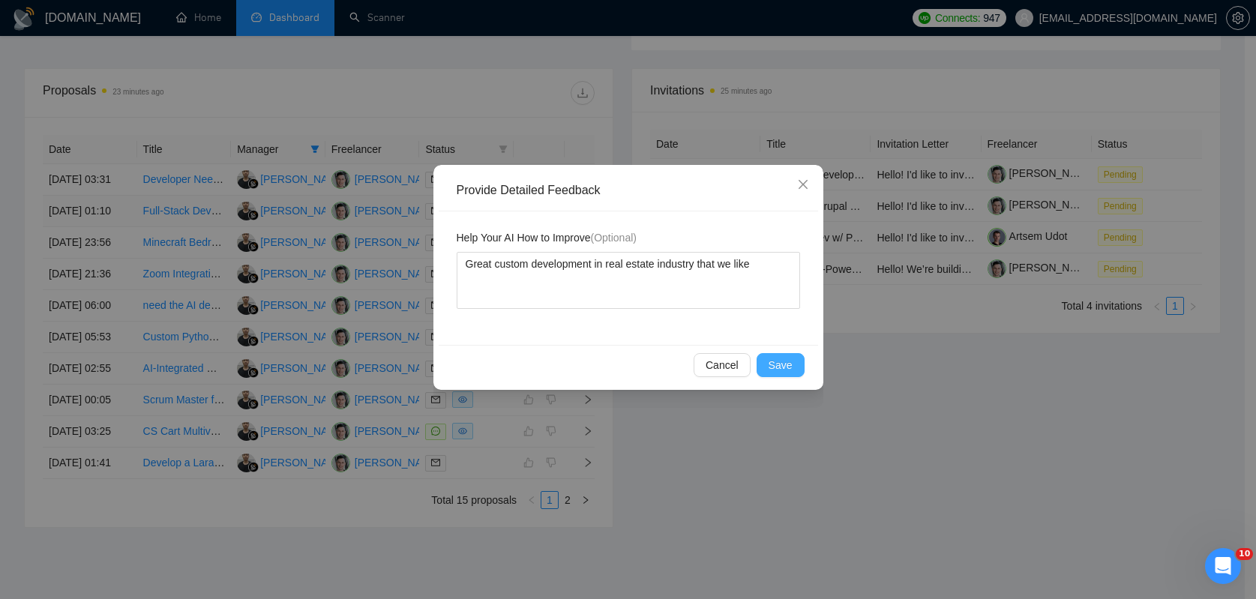
click at [792, 374] on button "Save" at bounding box center [781, 365] width 48 height 24
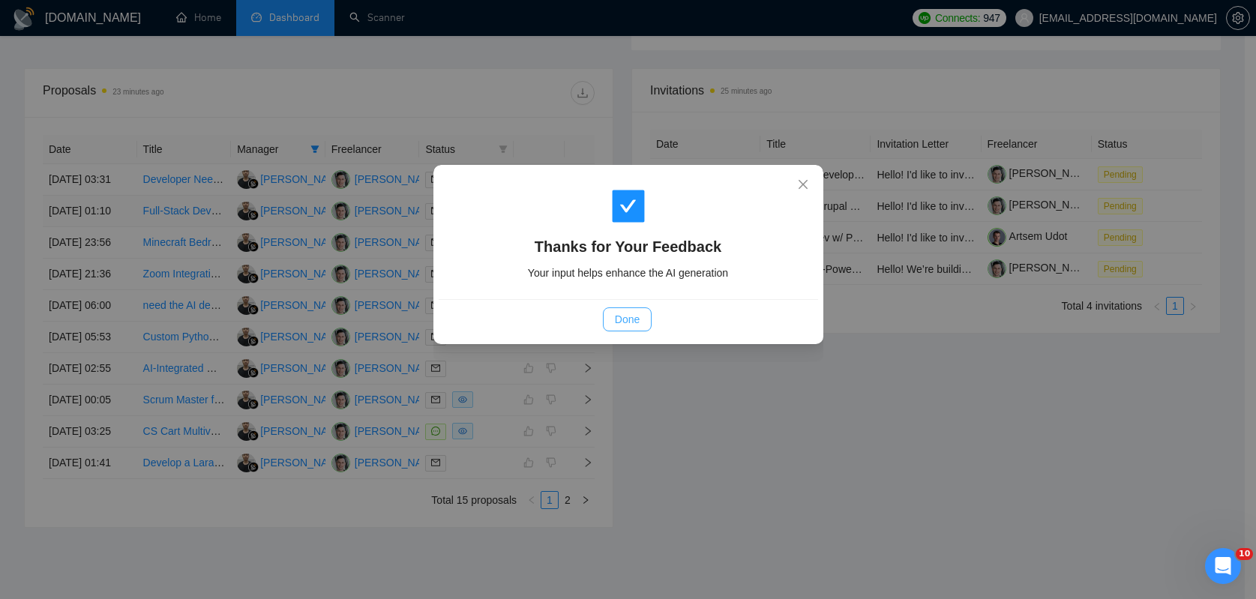
click at [629, 312] on span "Done" at bounding box center [627, 319] width 25 height 17
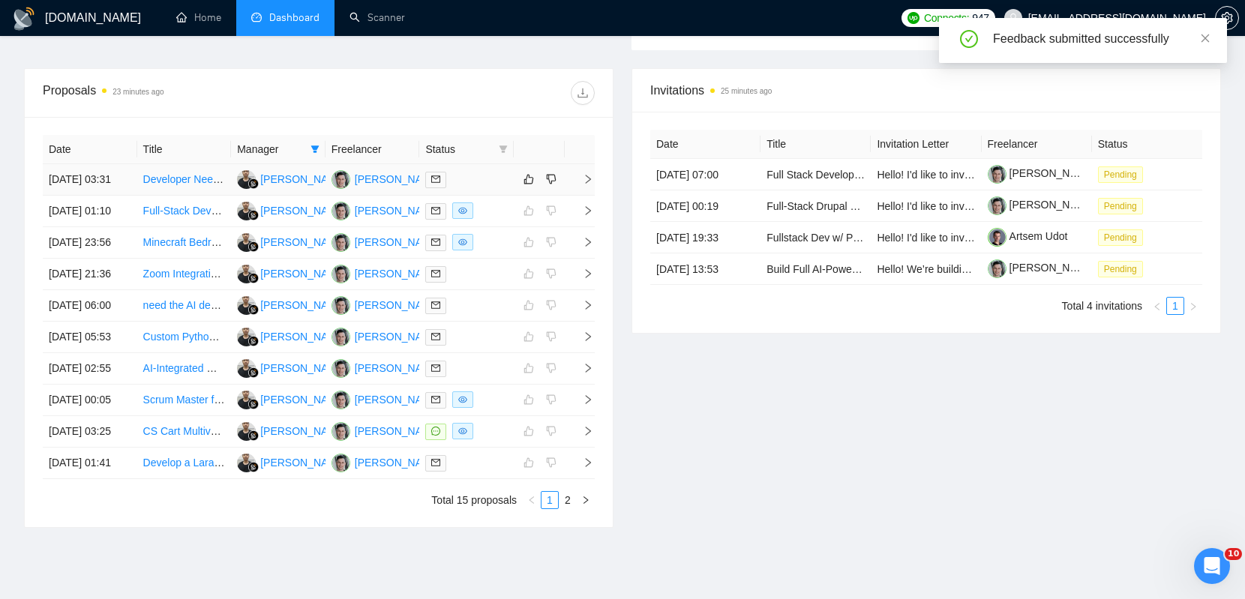
click at [476, 177] on td at bounding box center [466, 180] width 95 height 32
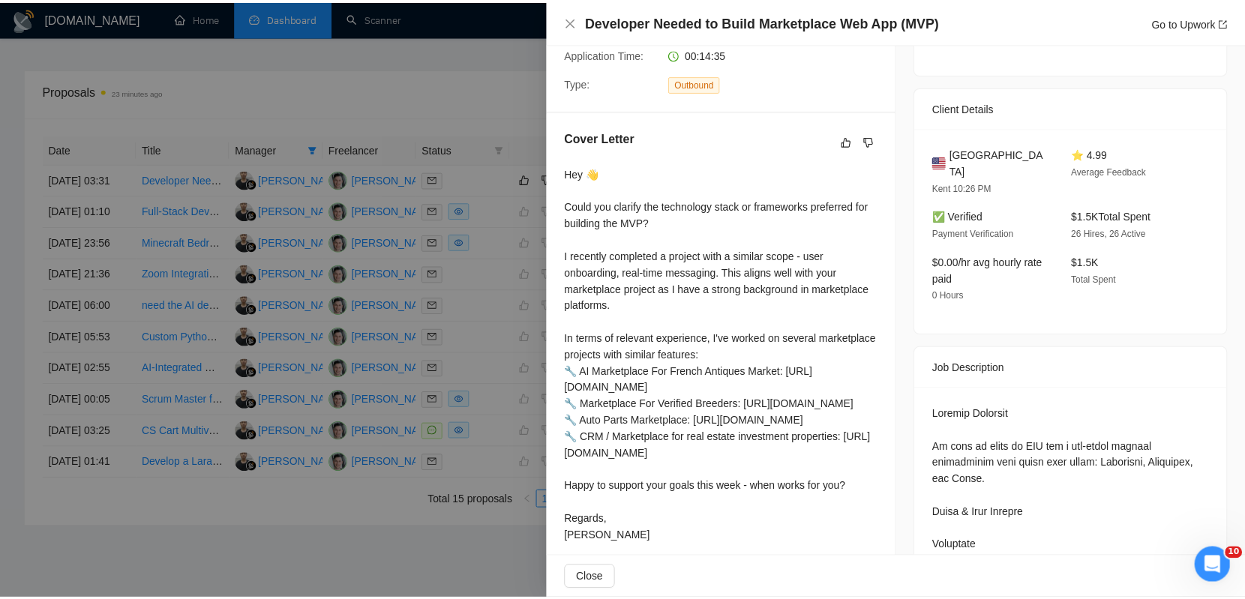
scroll to position [0, 0]
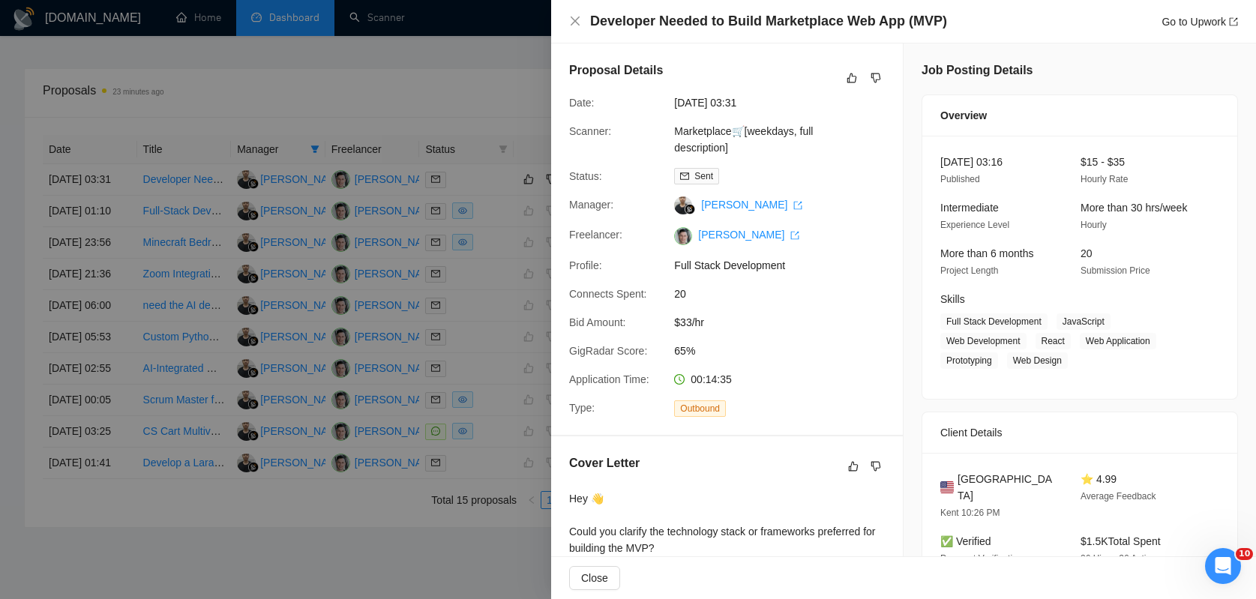
click at [481, 245] on div at bounding box center [628, 299] width 1256 height 599
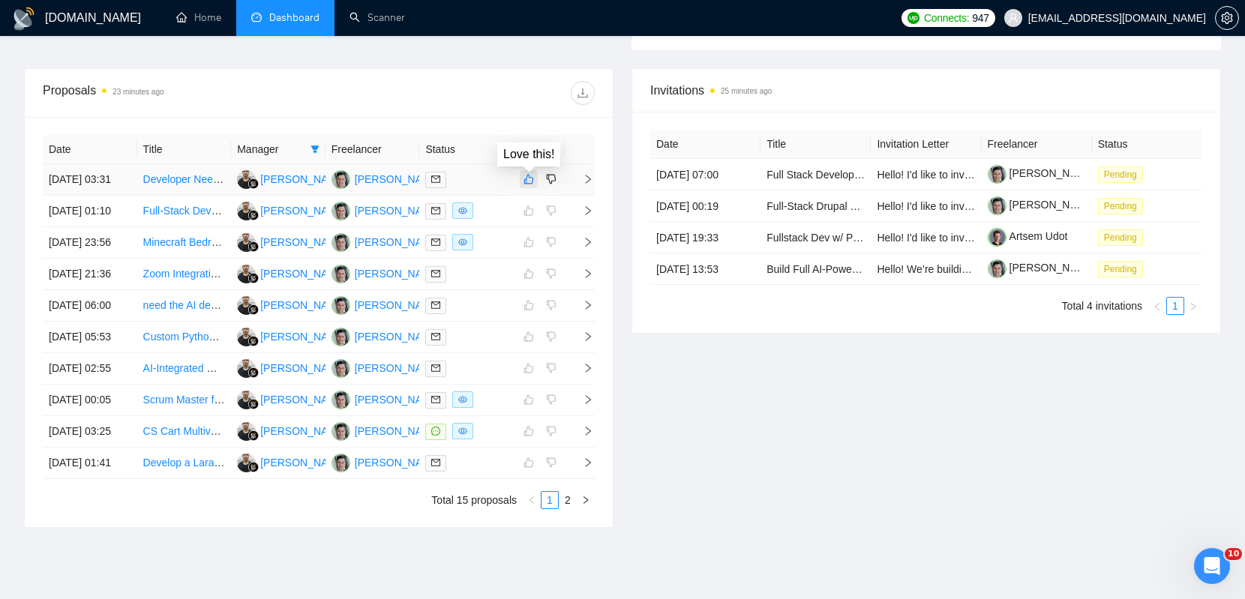
click at [529, 185] on icon "like" at bounding box center [529, 179] width 11 height 12
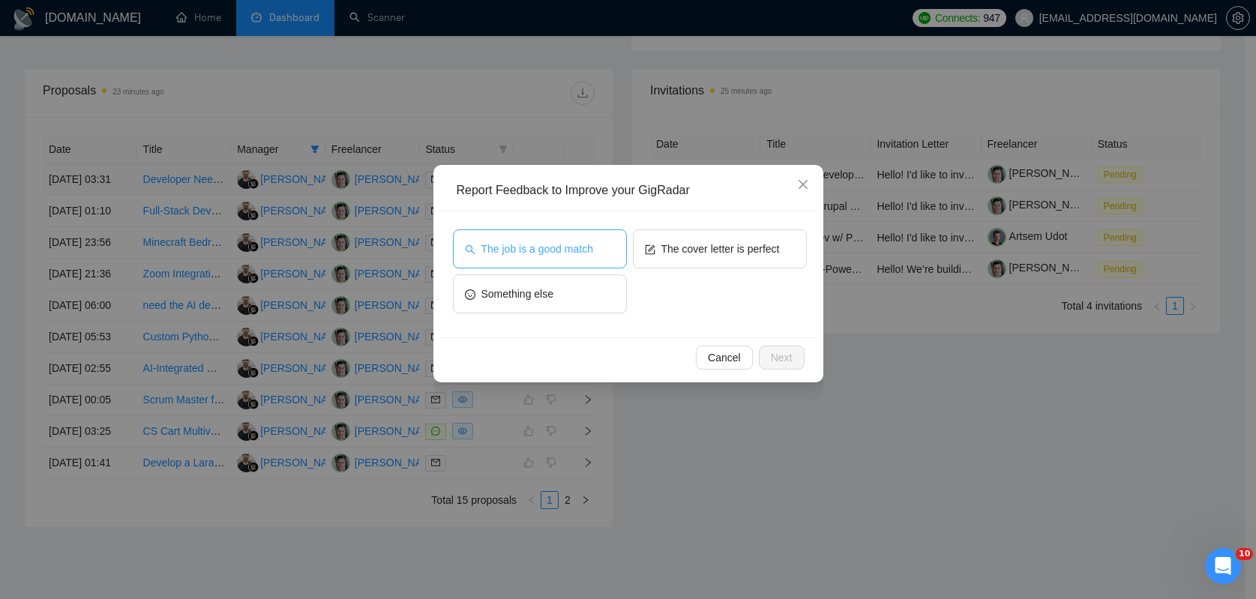
click at [531, 246] on span "The job is a good match" at bounding box center [538, 249] width 112 height 17
click at [790, 356] on span "Next" at bounding box center [782, 358] width 22 height 17
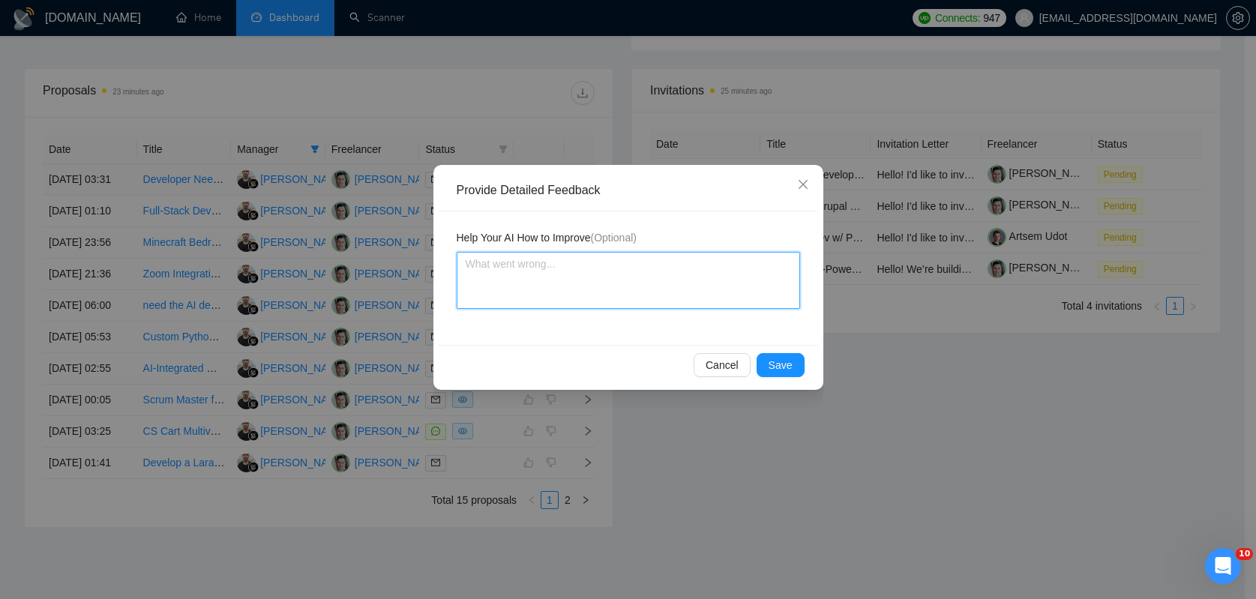
click at [630, 287] on textarea at bounding box center [629, 280] width 344 height 57
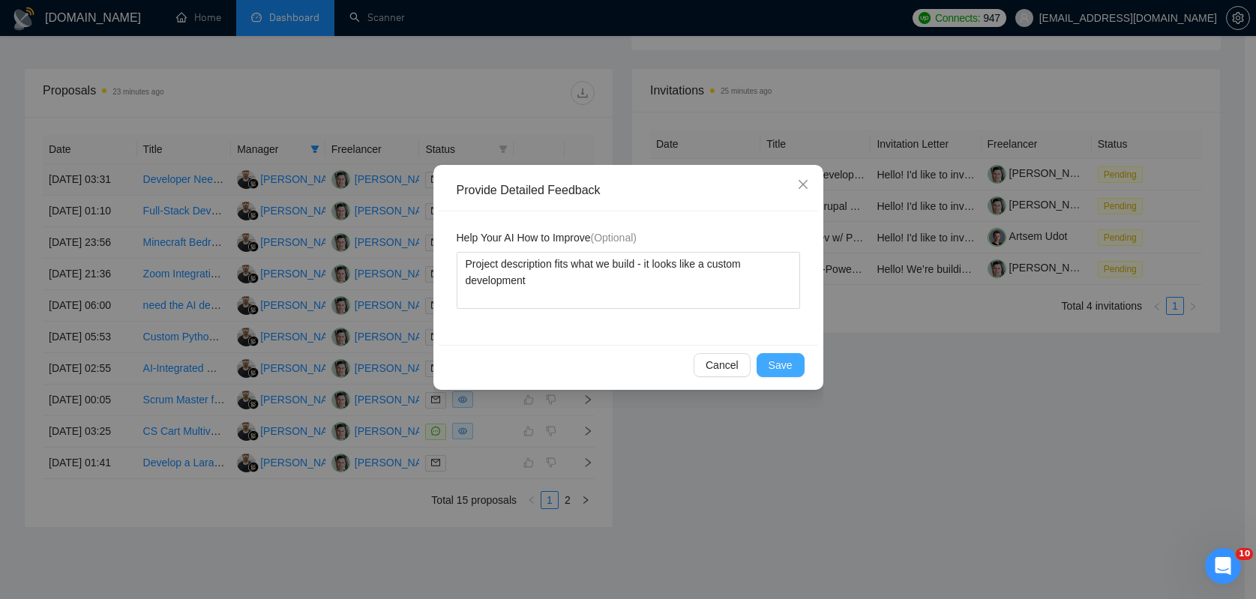
click at [791, 368] on span "Save" at bounding box center [781, 365] width 24 height 17
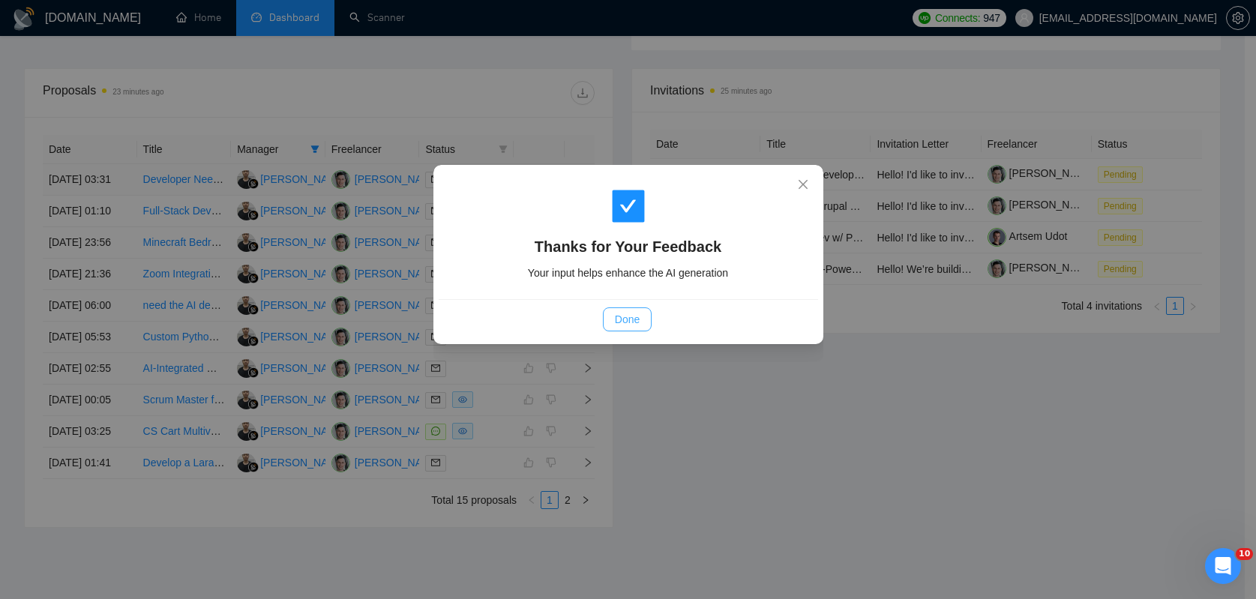
click at [635, 318] on span "Done" at bounding box center [627, 319] width 25 height 17
